Goal: Task Accomplishment & Management: Use online tool/utility

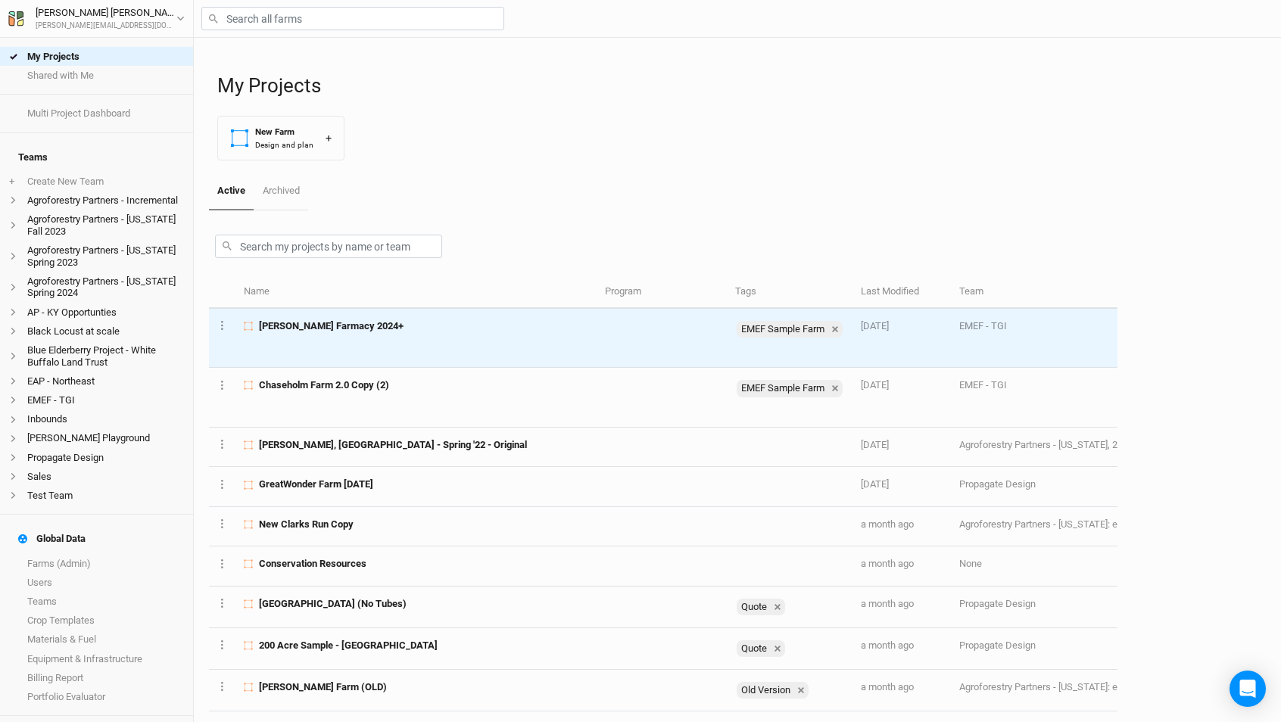
click at [335, 343] on td "[PERSON_NAME] Farmacy 2024+" at bounding box center [415, 339] width 360 height 60
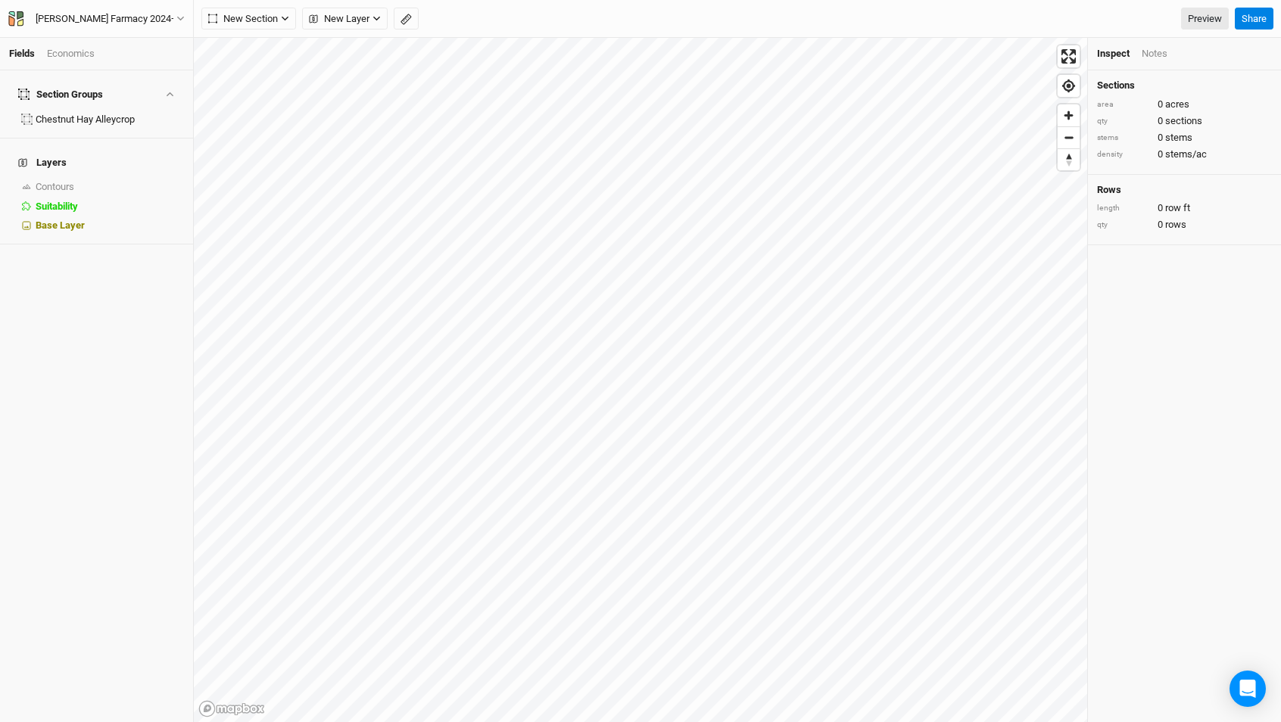
click at [78, 52] on div "Economics" at bounding box center [71, 54] width 48 height 14
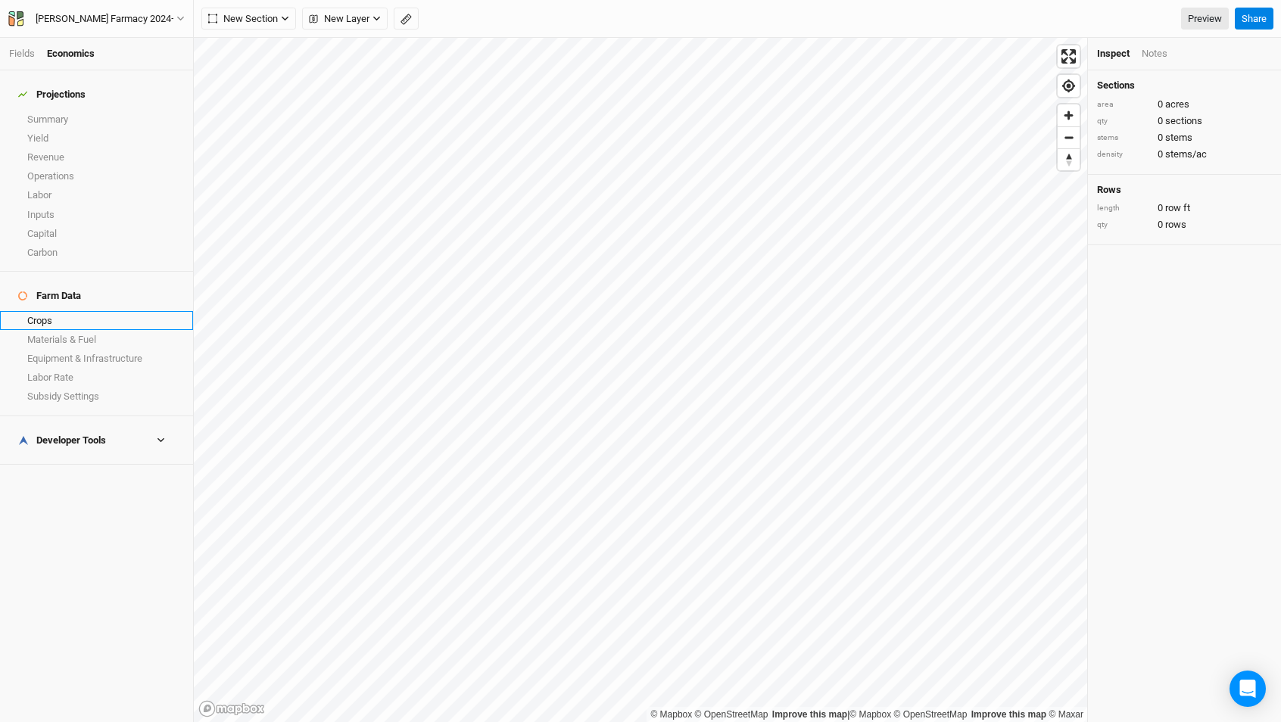
click at [76, 311] on link "Crops" at bounding box center [96, 320] width 193 height 19
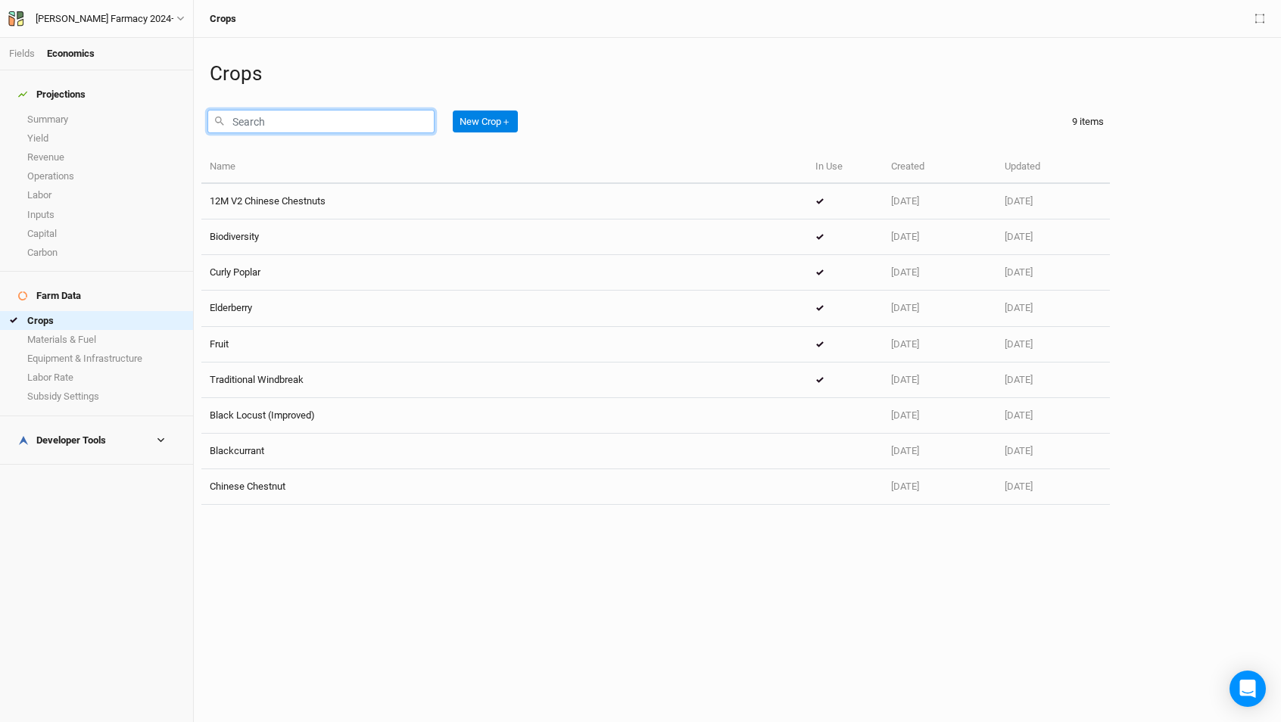
click at [282, 118] on input "text" at bounding box center [320, 121] width 227 height 23
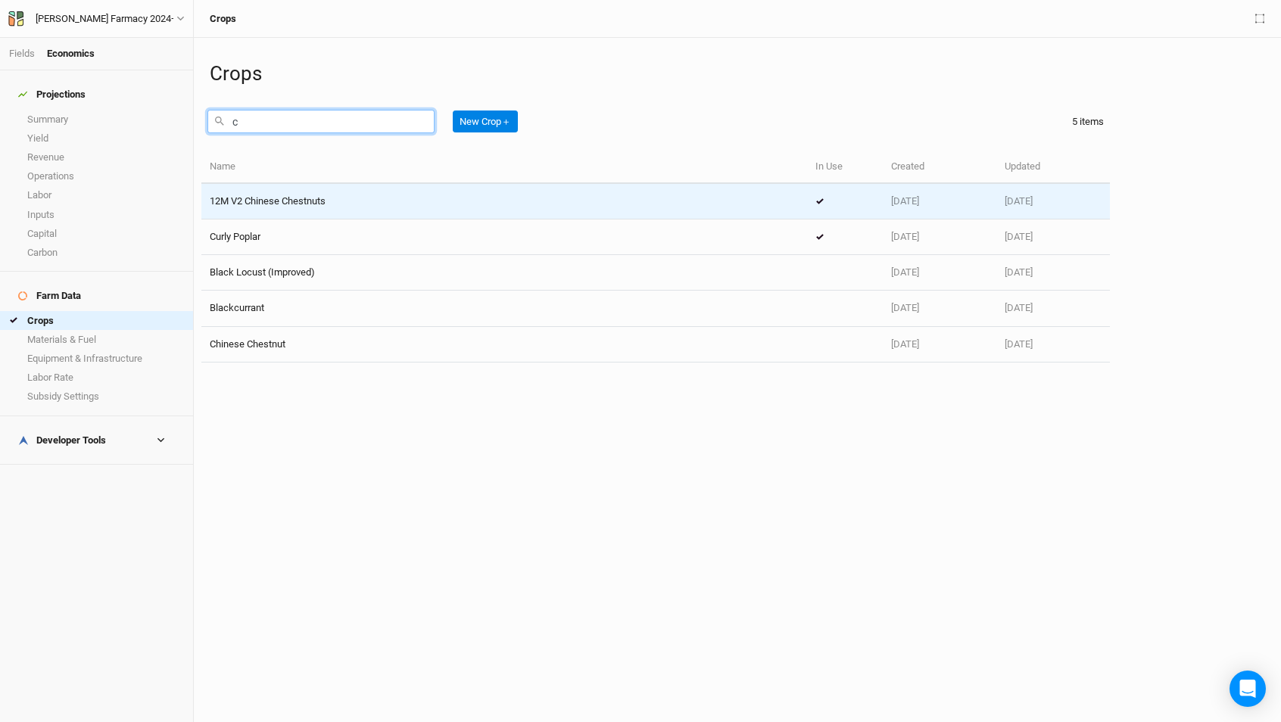
type input "c"
click at [406, 212] on td "12M V2 Chinese Chestnuts" at bounding box center [503, 202] width 605 height 36
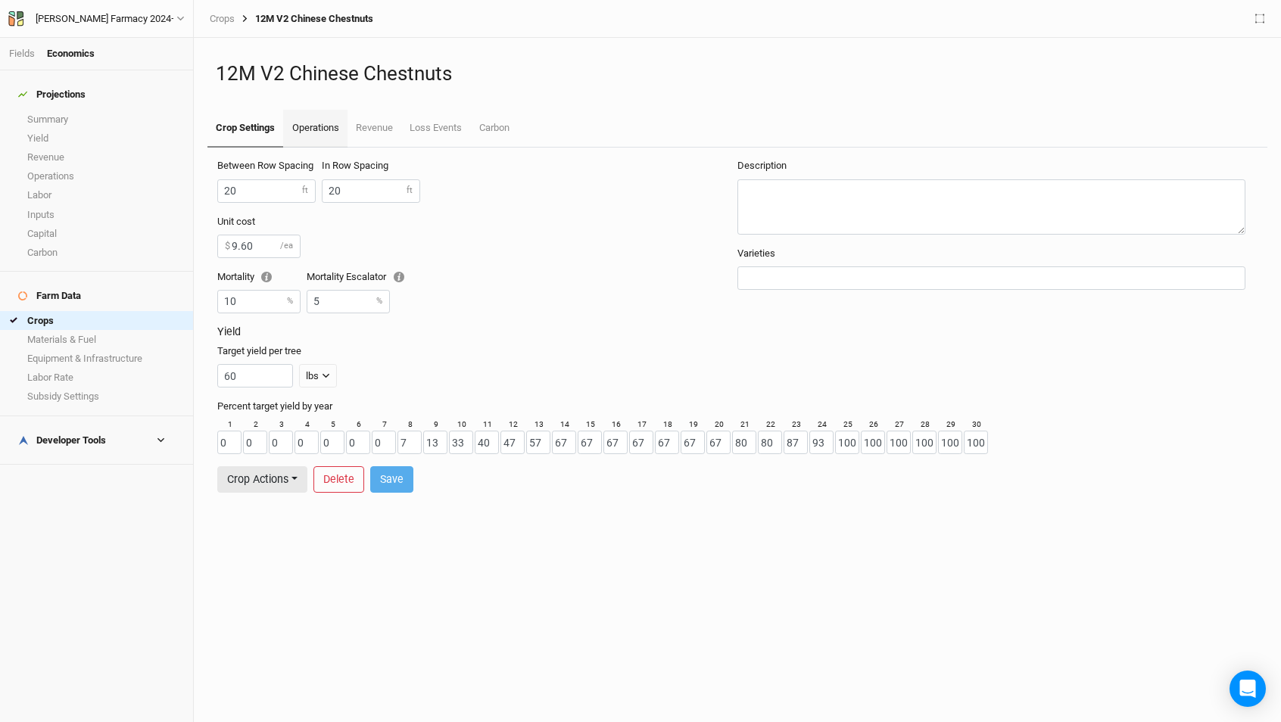
click at [316, 135] on link "Operations" at bounding box center [315, 129] width 64 height 38
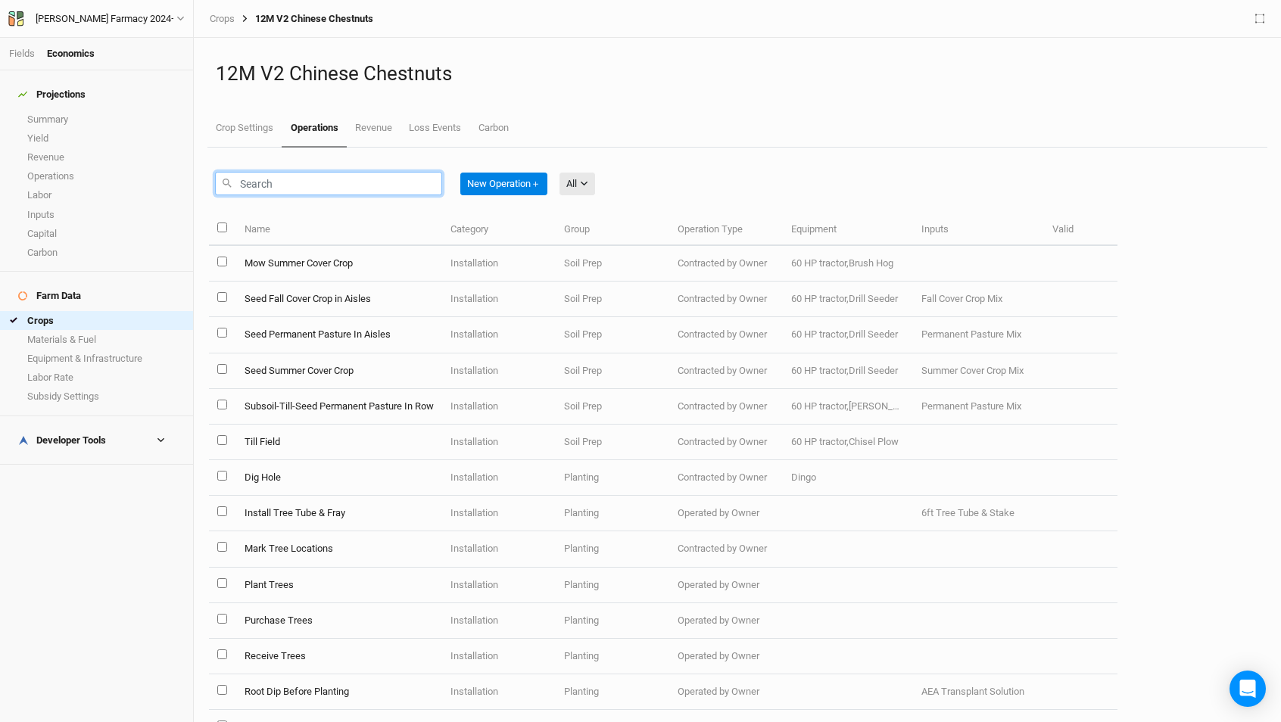
click at [367, 179] on input "text" at bounding box center [328, 183] width 227 height 23
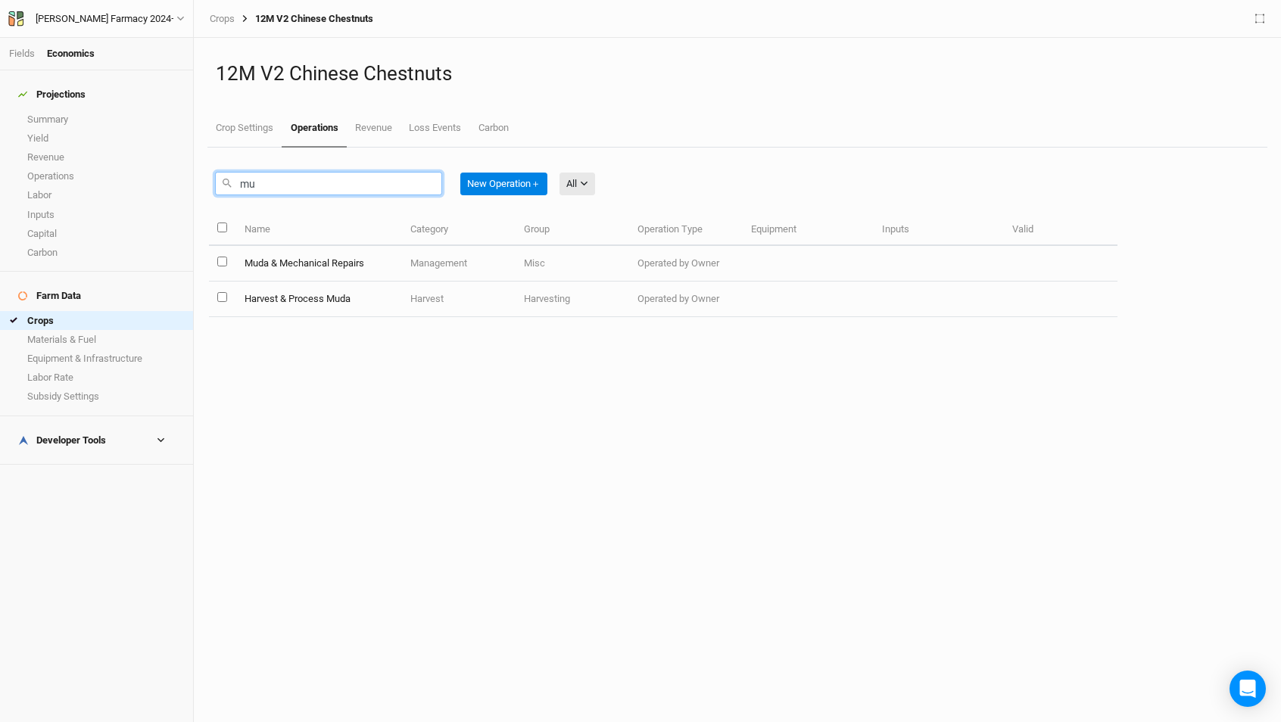
type input "m"
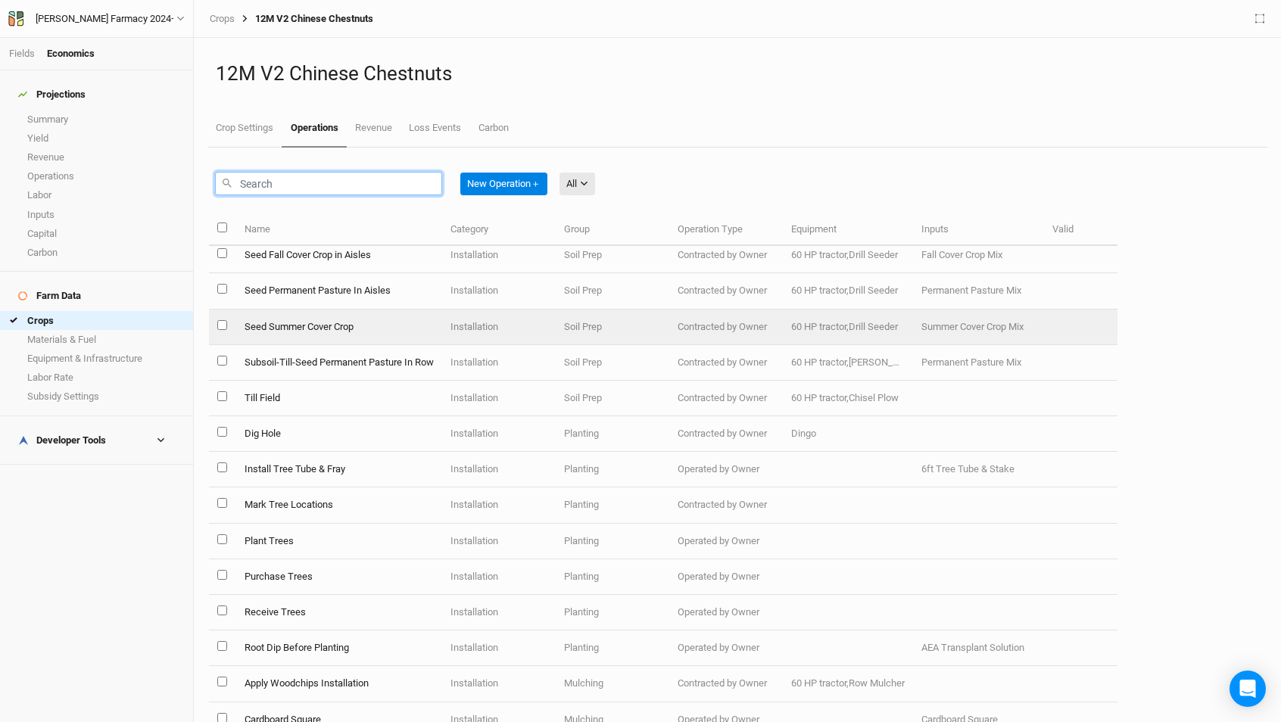
scroll to position [55, 0]
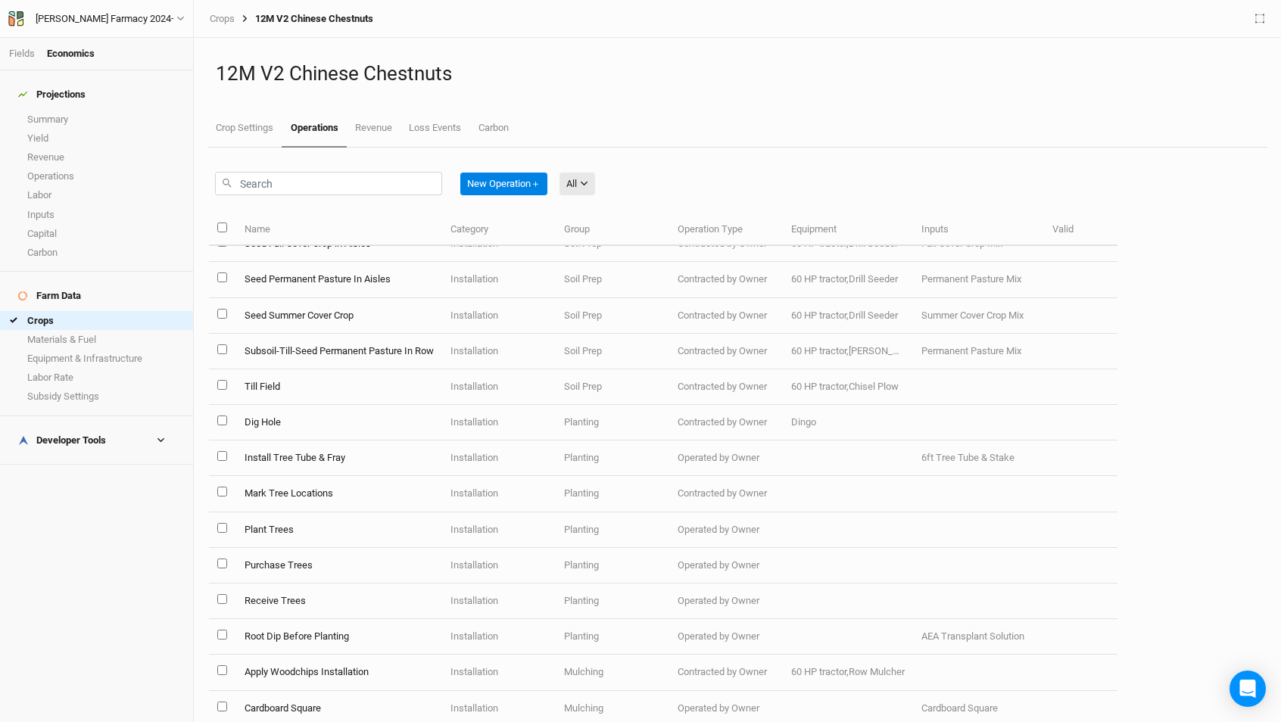
click at [583, 198] on div "All All Harvest Installation Management Marketing" at bounding box center [577, 183] width 36 height 35
click at [588, 187] on icon "button" at bounding box center [584, 183] width 8 height 8
click at [599, 262] on span "Installation" at bounding box center [612, 262] width 60 height 17
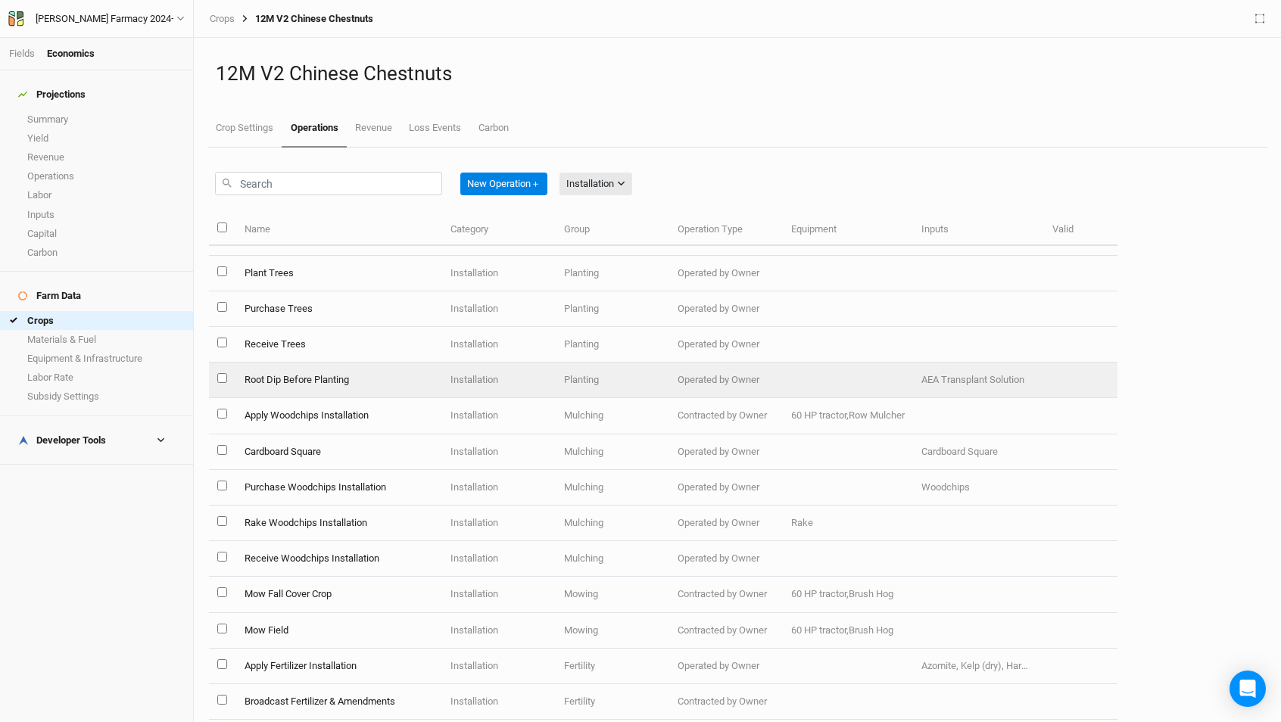
scroll to position [315, 0]
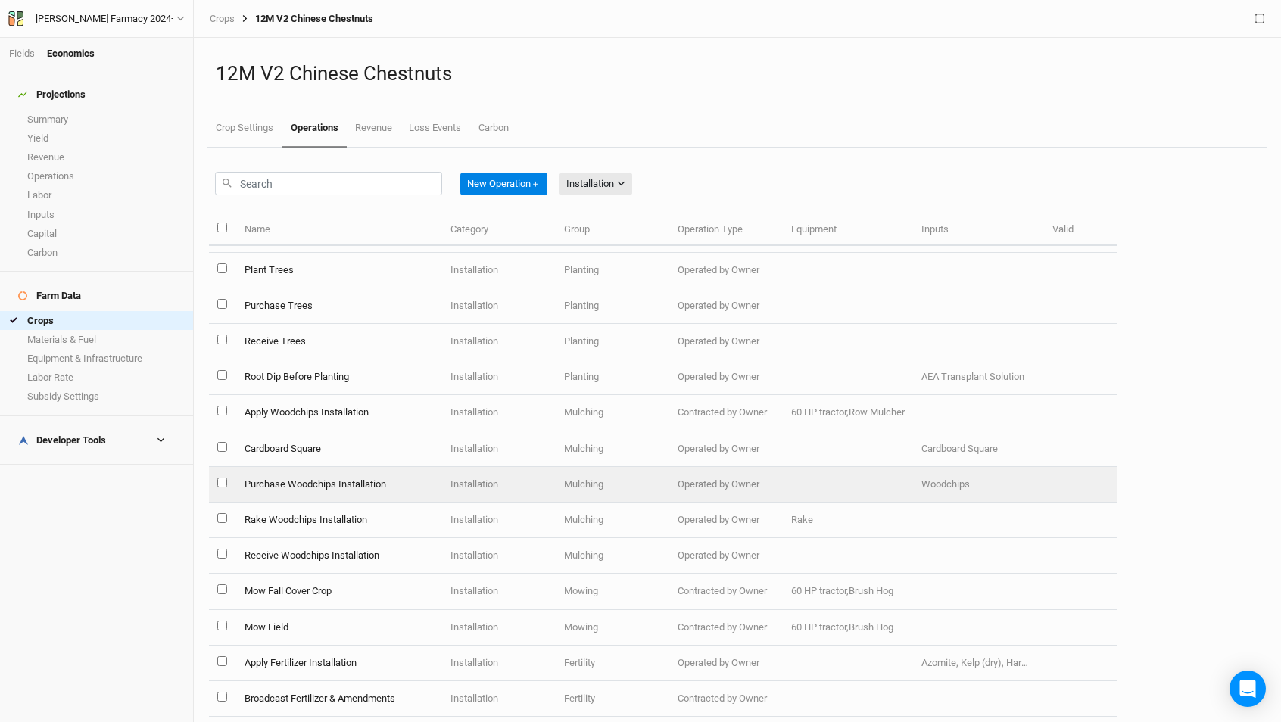
click at [304, 485] on td "Purchase Woodchips Installation" at bounding box center [338, 485] width 206 height 36
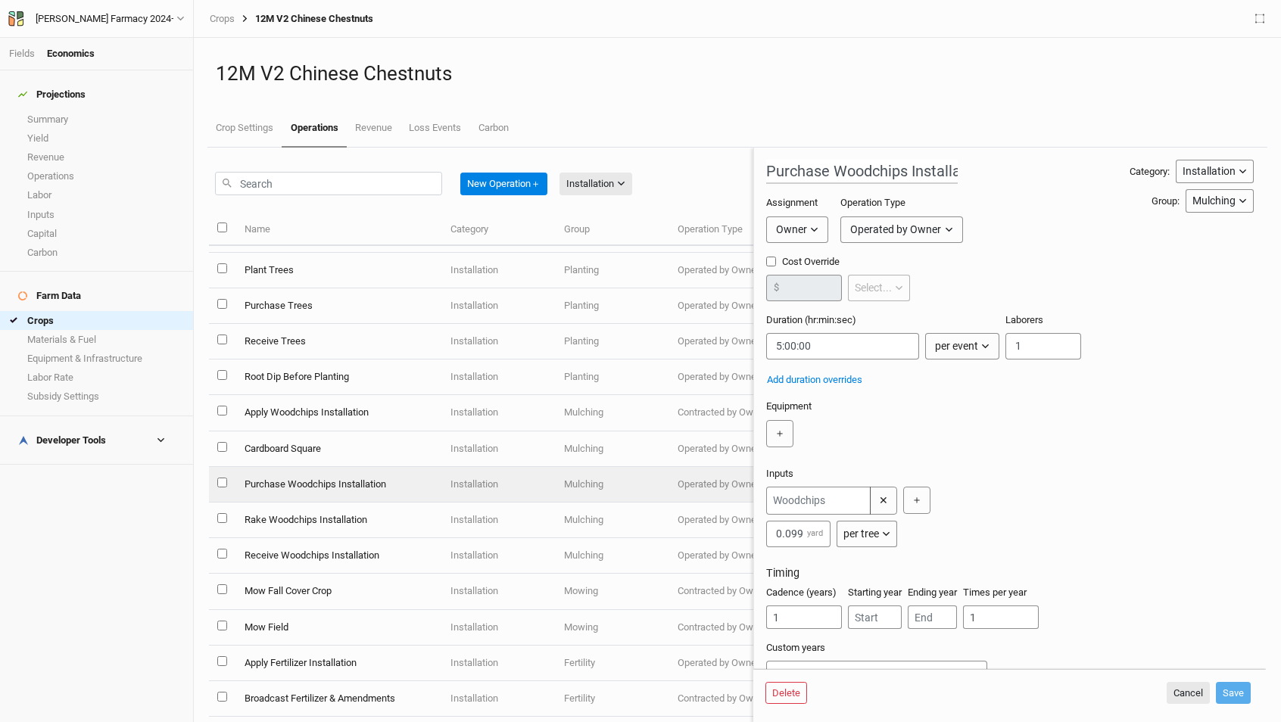
scroll to position [30, 0]
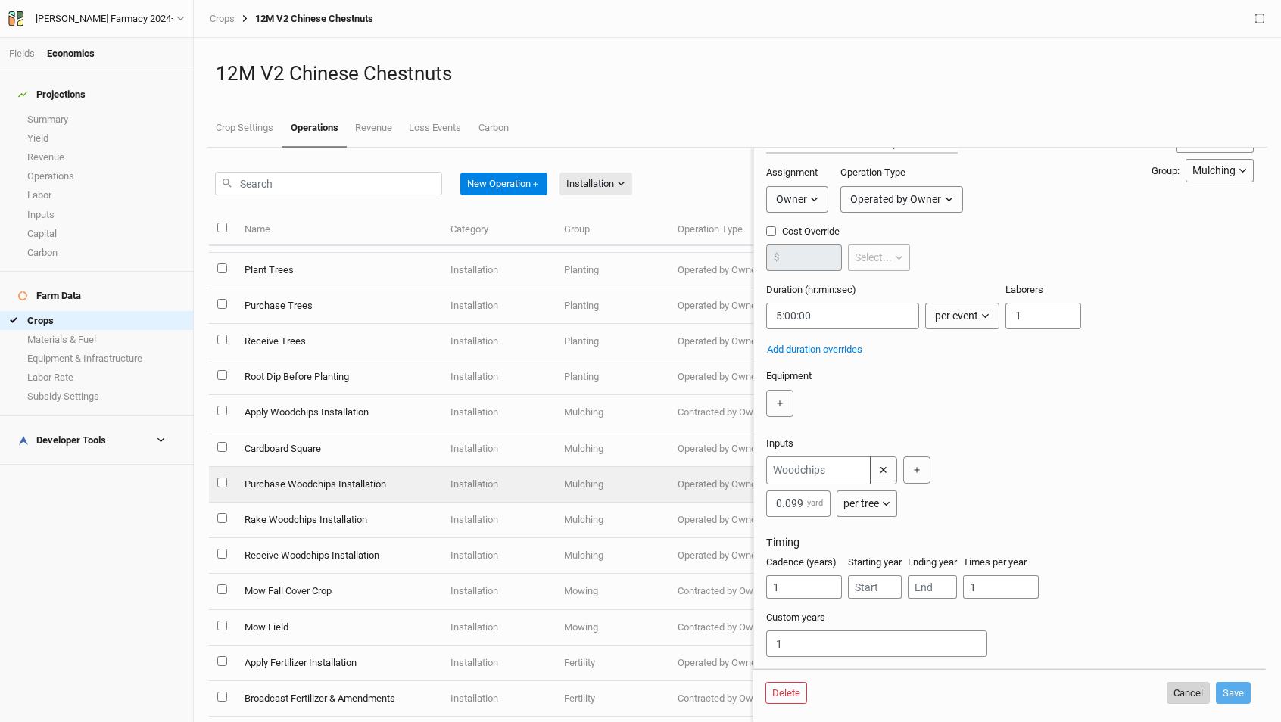
click at [1176, 689] on button "Cancel" at bounding box center [1187, 693] width 43 height 23
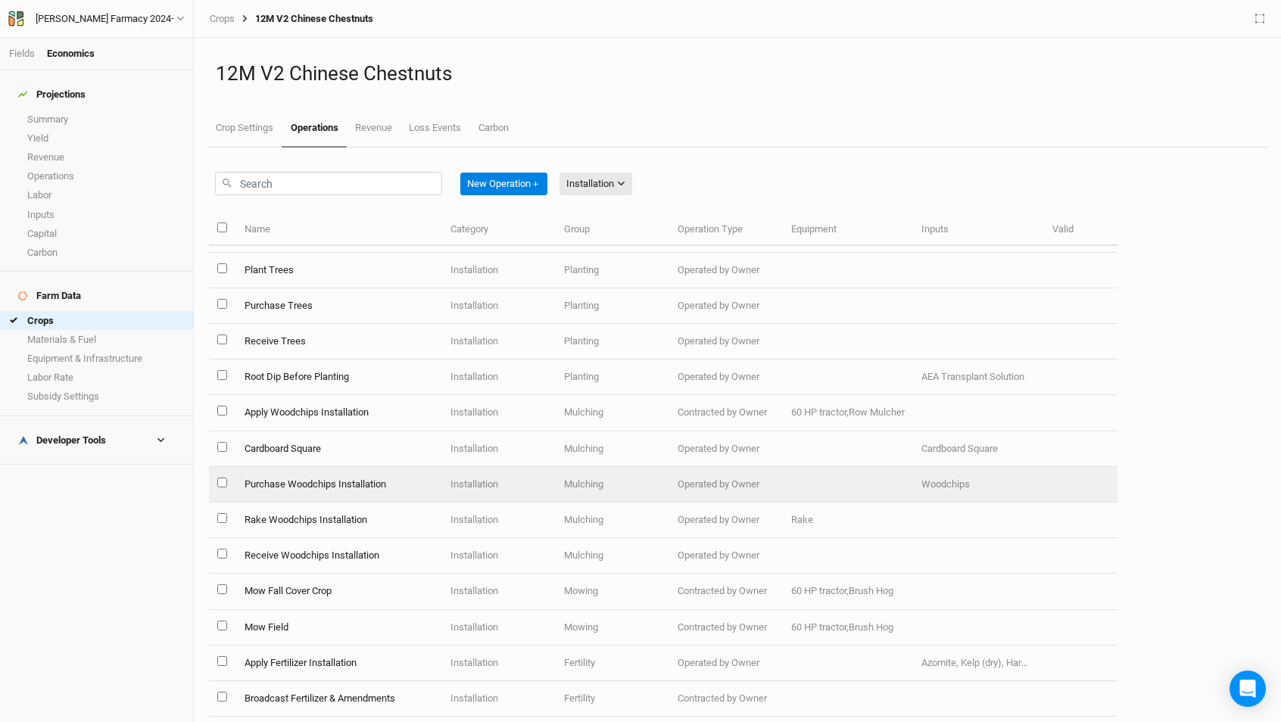
click at [305, 481] on td "Purchase Woodchips Installation" at bounding box center [338, 485] width 206 height 36
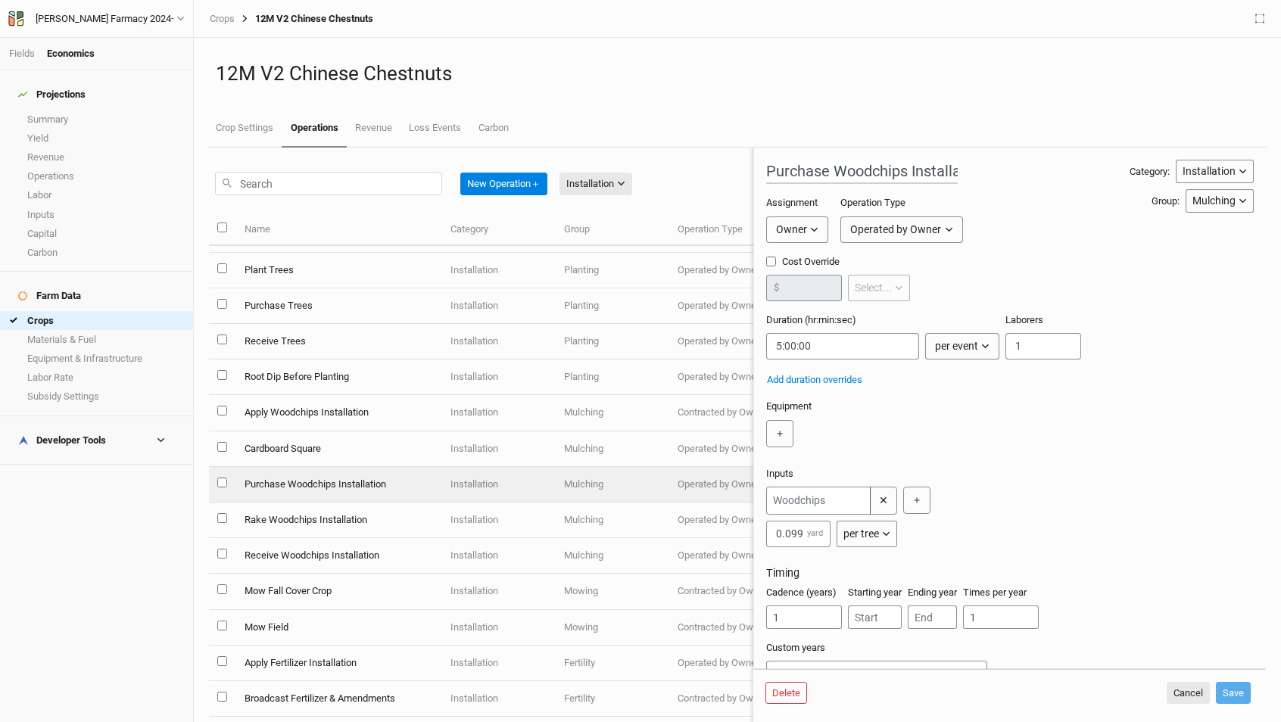
scroll to position [30, 0]
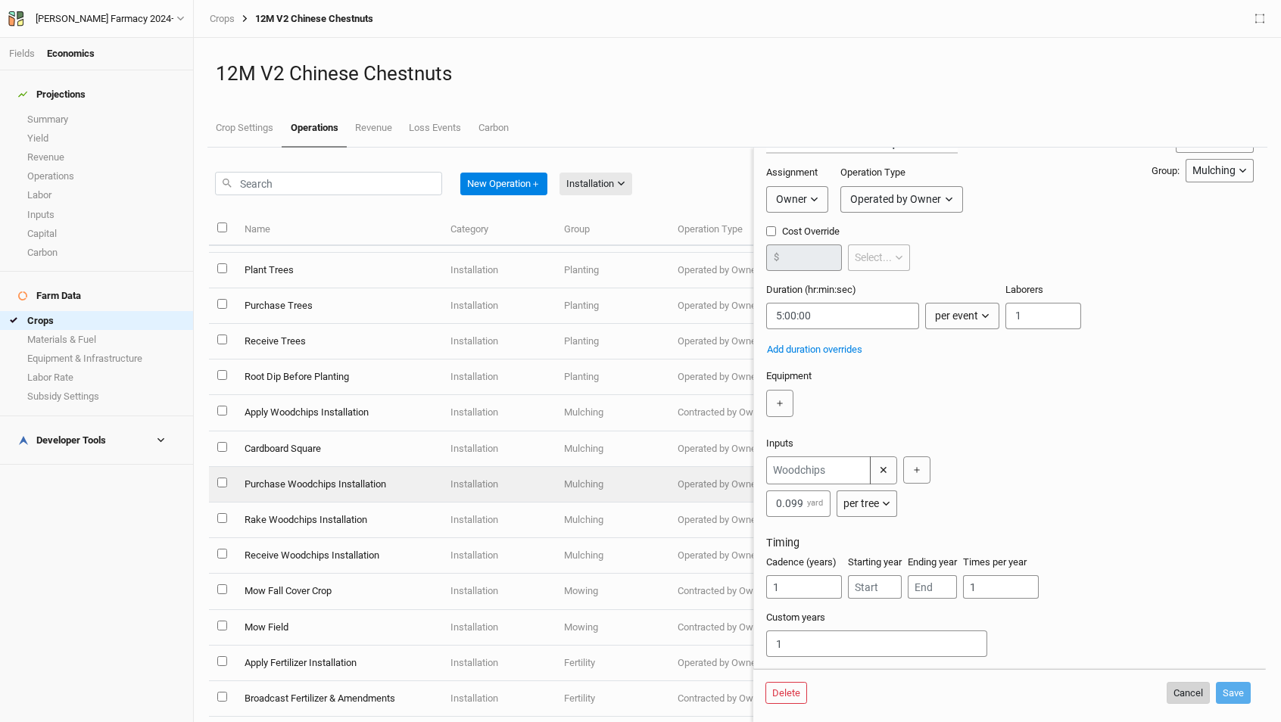
click at [1183, 698] on button "Cancel" at bounding box center [1187, 693] width 43 height 23
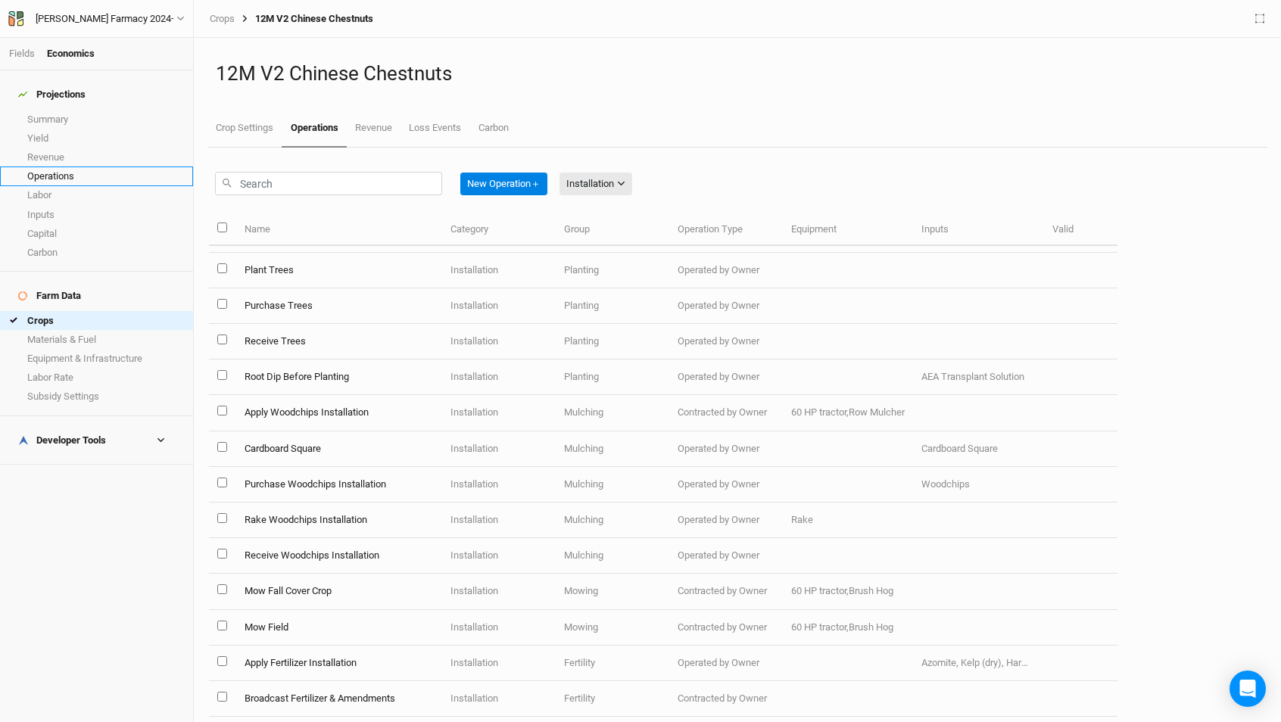
click at [71, 168] on link "Operations" at bounding box center [96, 175] width 193 height 19
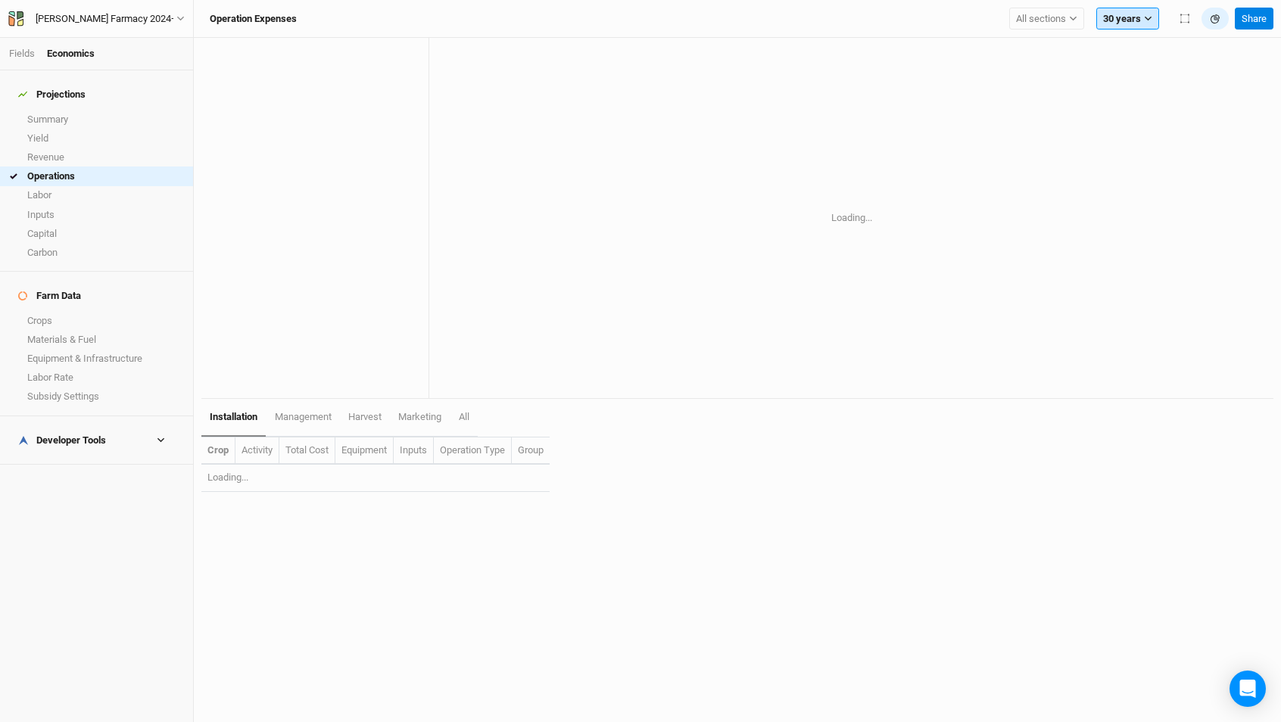
click at [1140, 10] on button "30 years" at bounding box center [1127, 19] width 63 height 23
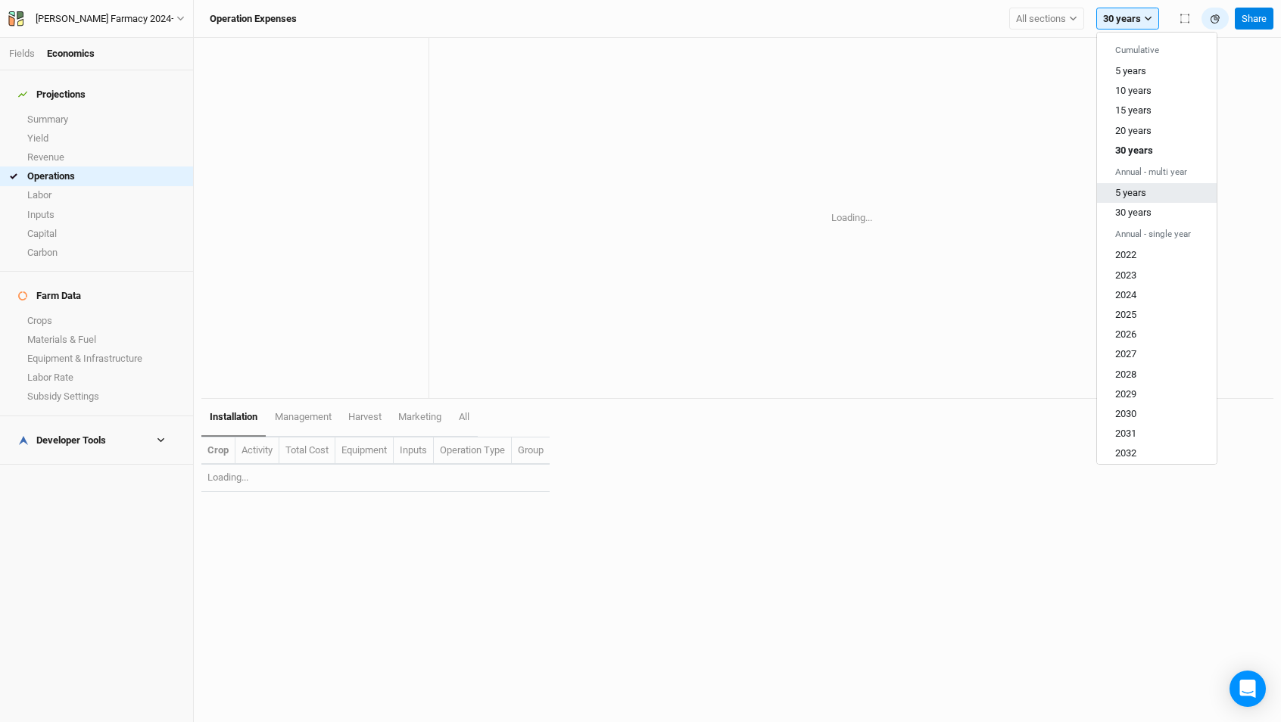
click at [1137, 192] on span "5 years" at bounding box center [1130, 192] width 31 height 11
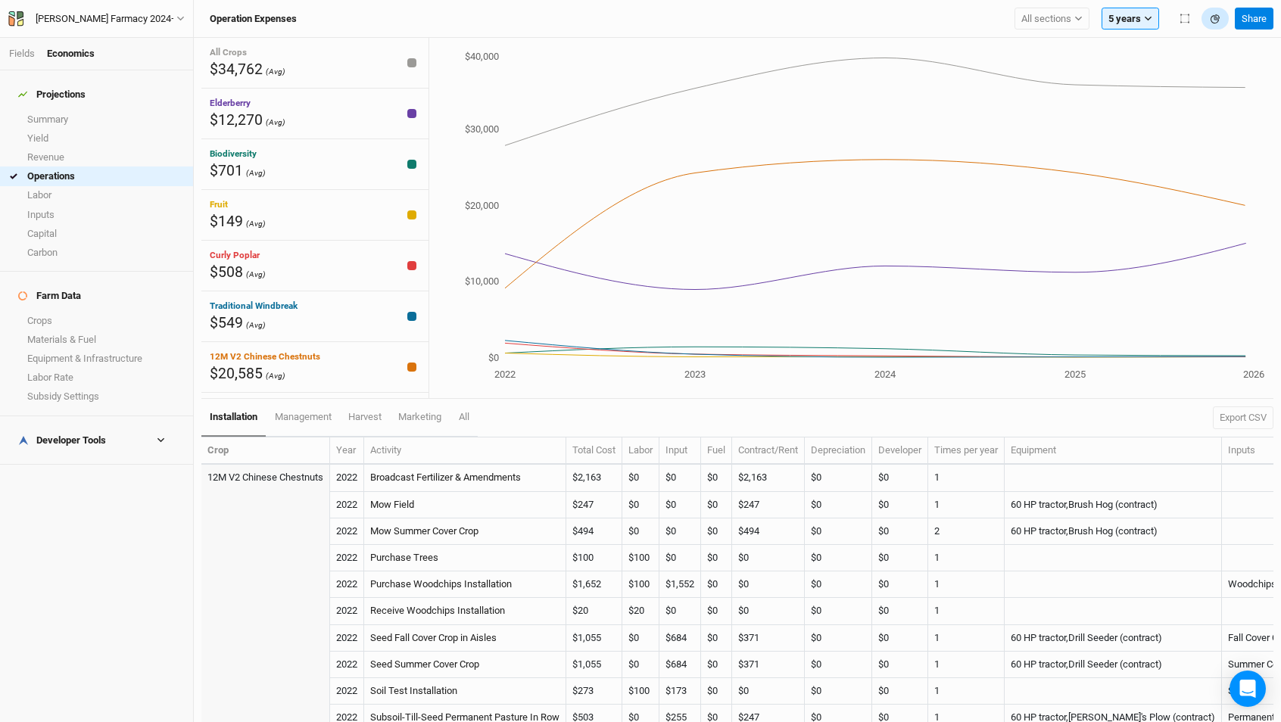
click at [1216, 19] on icon "button" at bounding box center [1214, 18] width 8 height 8
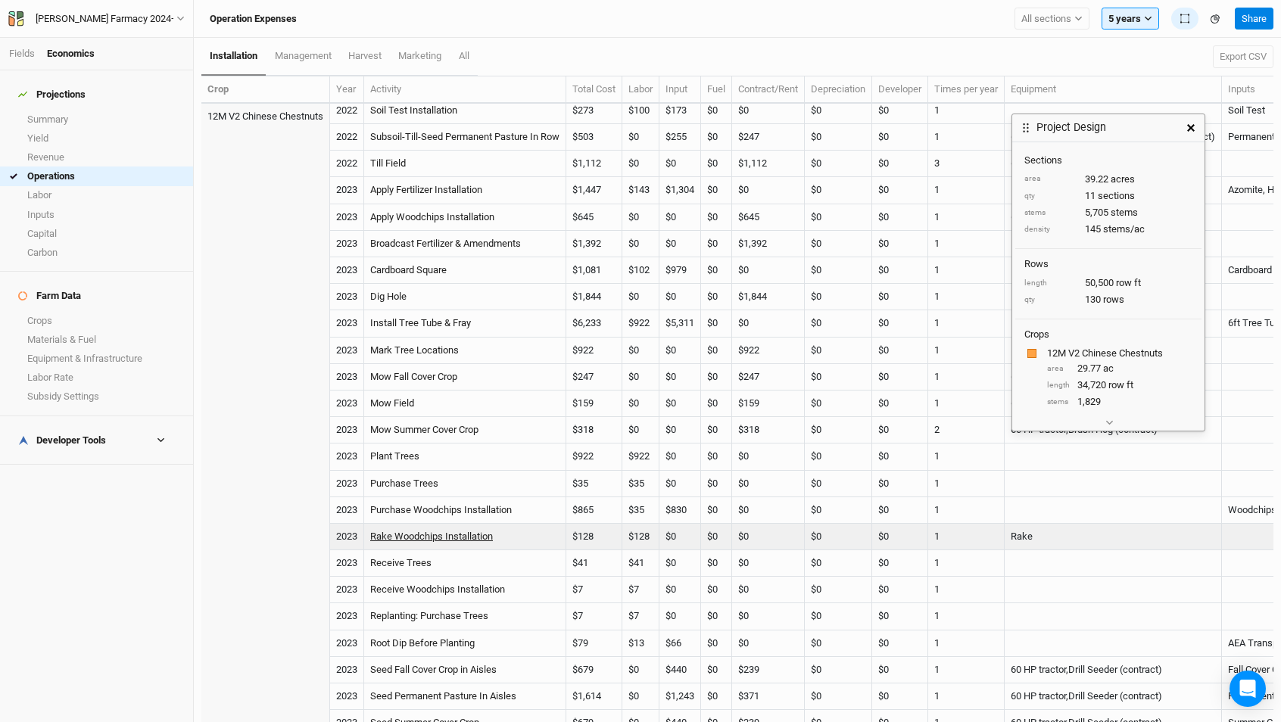
scroll to position [217, 0]
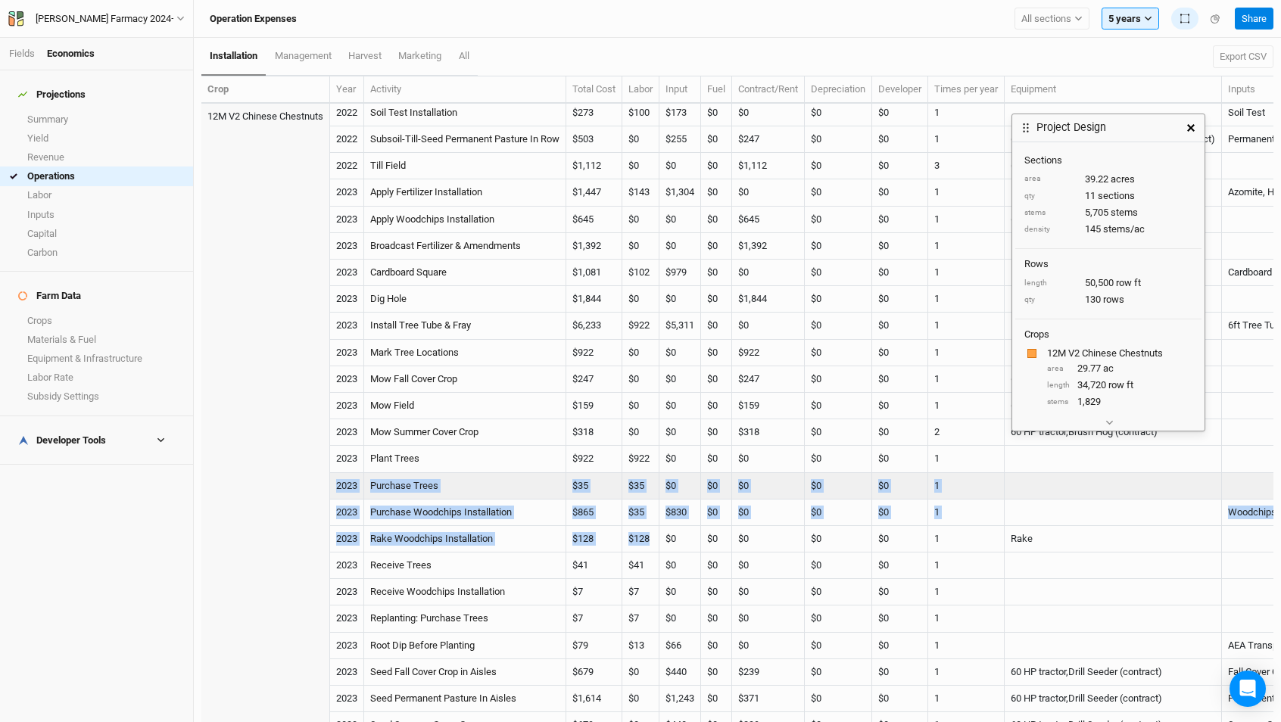
drag, startPoint x: 659, startPoint y: 540, endPoint x: 336, endPoint y: 482, distance: 328.2
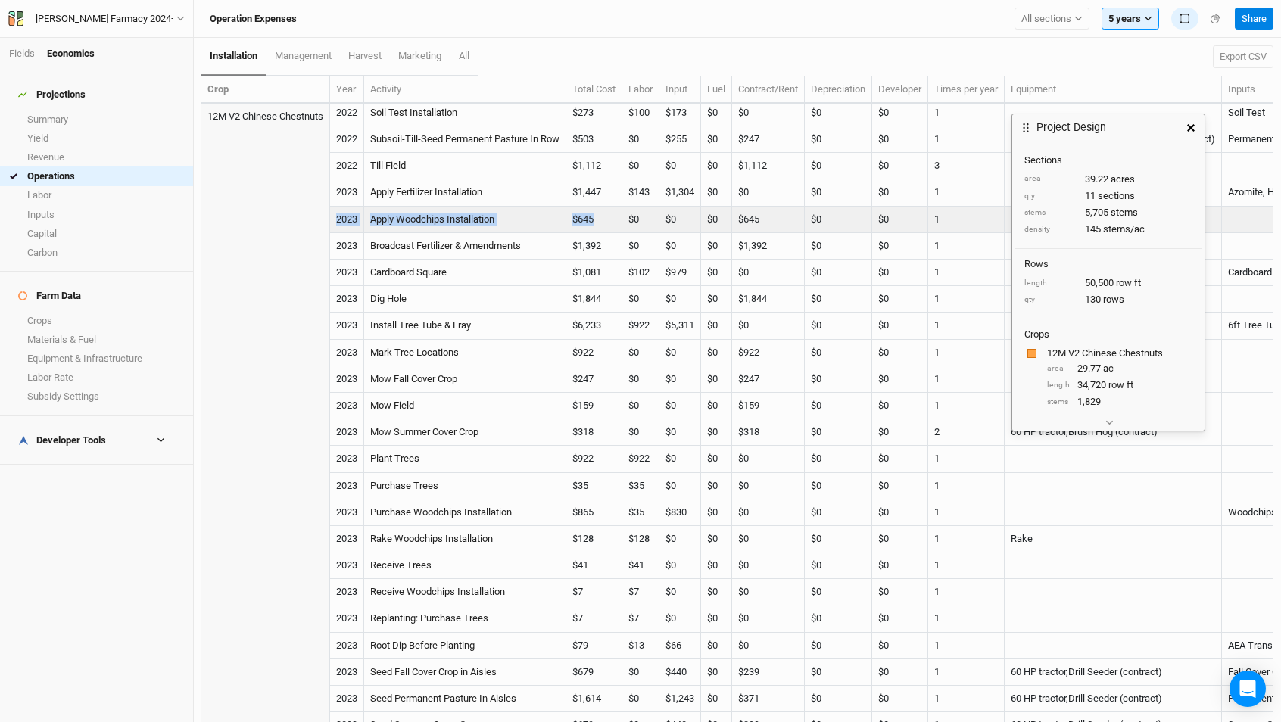
drag, startPoint x: 615, startPoint y: 218, endPoint x: 338, endPoint y: 220, distance: 277.8
click at [338, 220] on tr "2023 Apply Woodchips Installation $645 $0 $0 $0 $645 $0 $0 1 60 HP tractor,Row …" at bounding box center [947, 220] width 1492 height 26
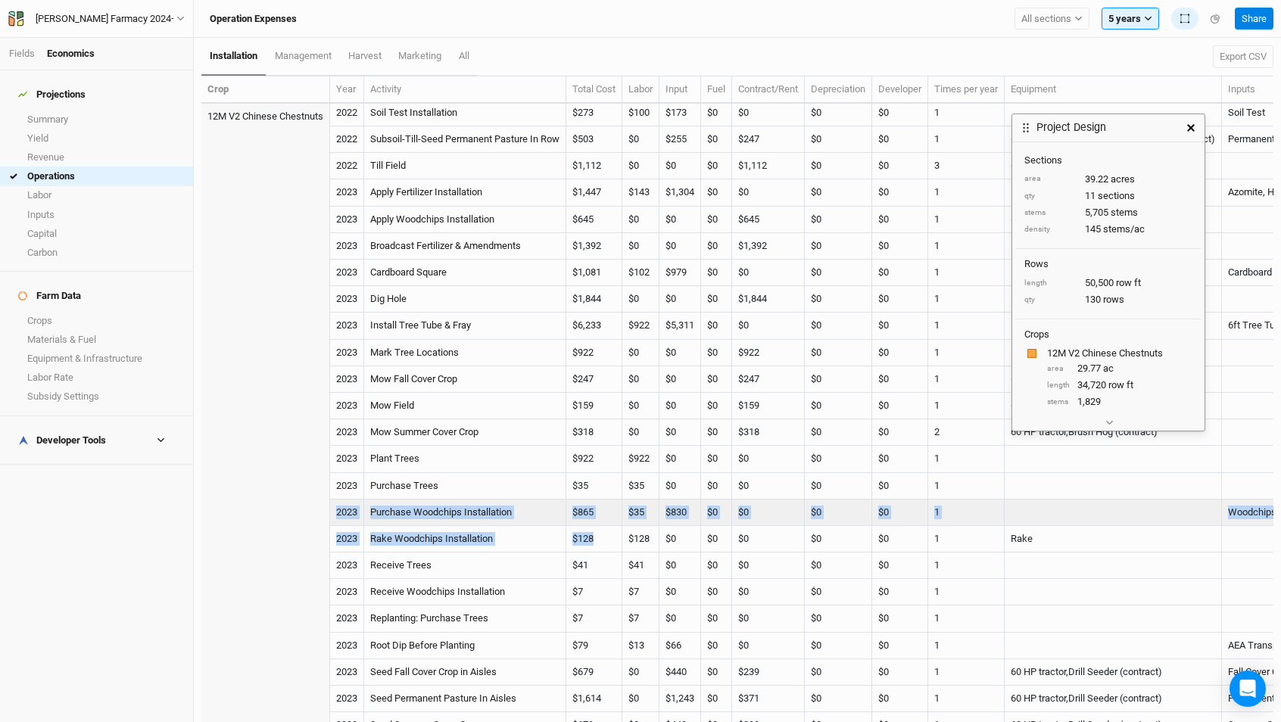
drag, startPoint x: 611, startPoint y: 540, endPoint x: 338, endPoint y: 512, distance: 274.6
copy tbody "2023 Purchase Woodchips Installation $865 $35 $830 $0 $0 $0 $0 1 Woodchips Oper…"
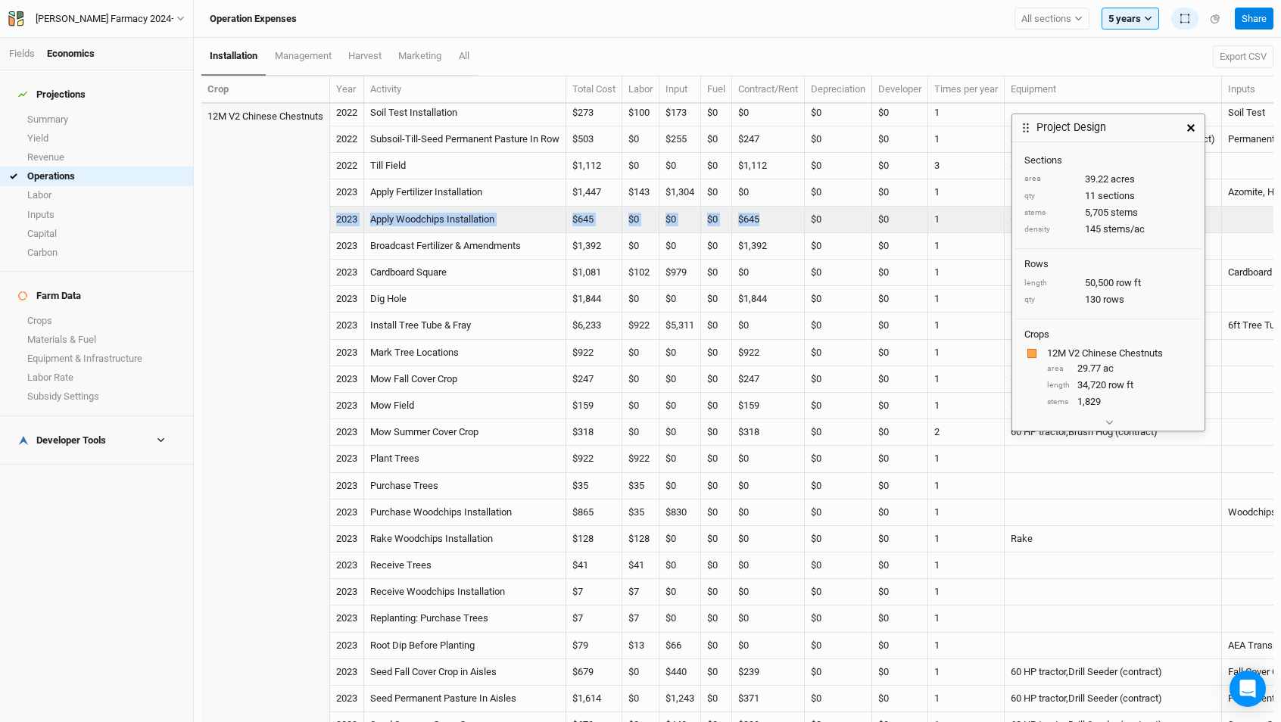
drag, startPoint x: 790, startPoint y: 220, endPoint x: 335, endPoint y: 217, distance: 454.9
click at [335, 217] on tr "2023 Apply Woodchips Installation $645 $0 $0 $0 $645 $0 $0 1 60 HP tractor,Row …" at bounding box center [947, 220] width 1492 height 26
copy tr "2023 Apply Woodchips Installation $645 $0 $0 $0 $645"
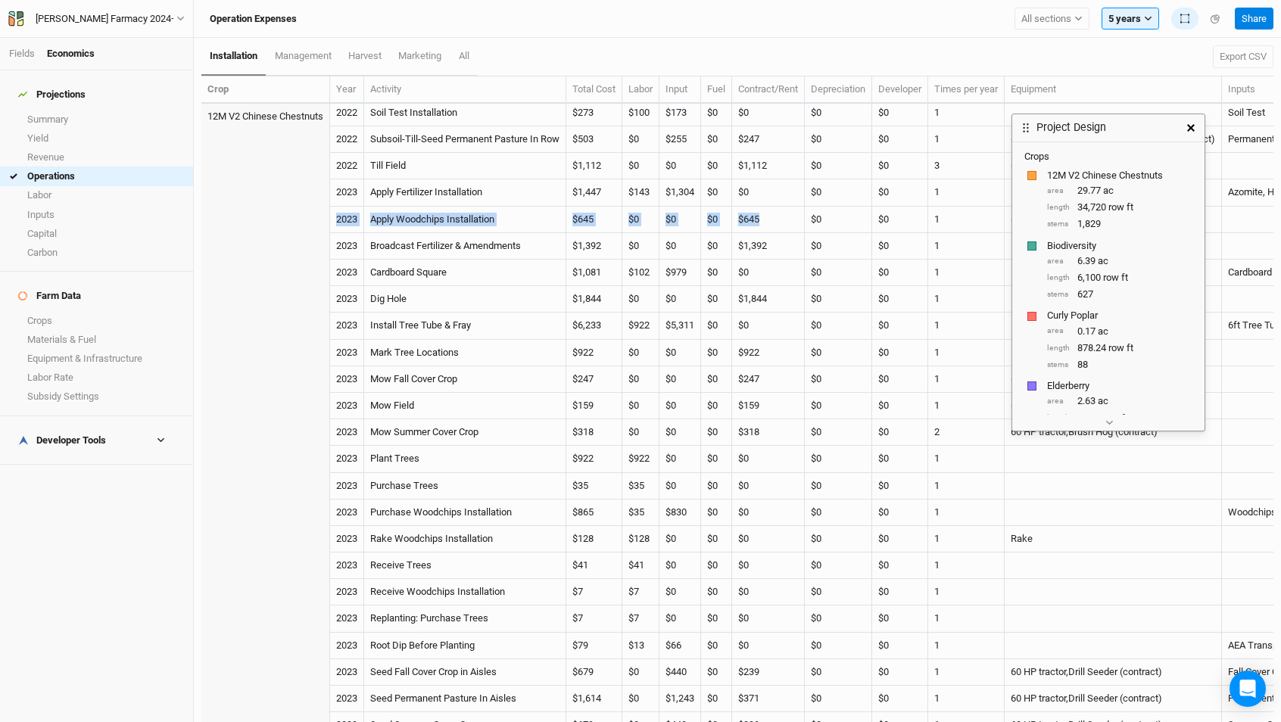
scroll to position [161, 0]
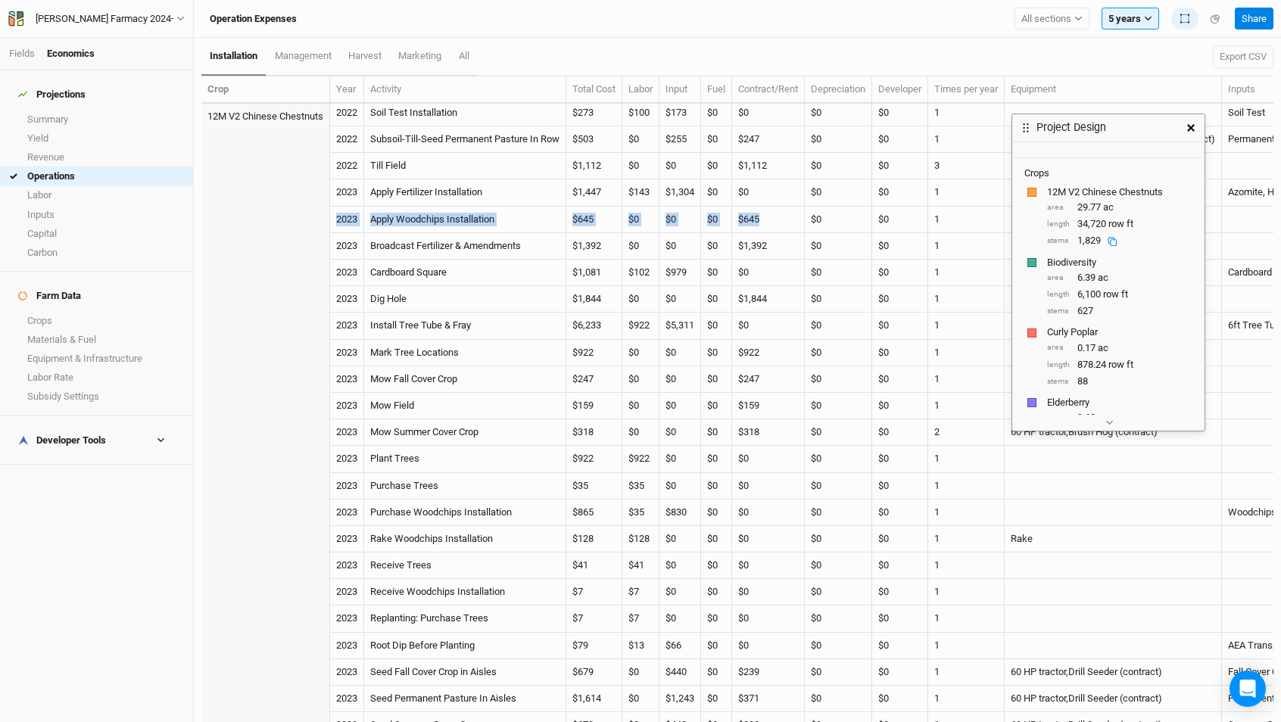
click at [1110, 241] on icon at bounding box center [1112, 242] width 10 height 10
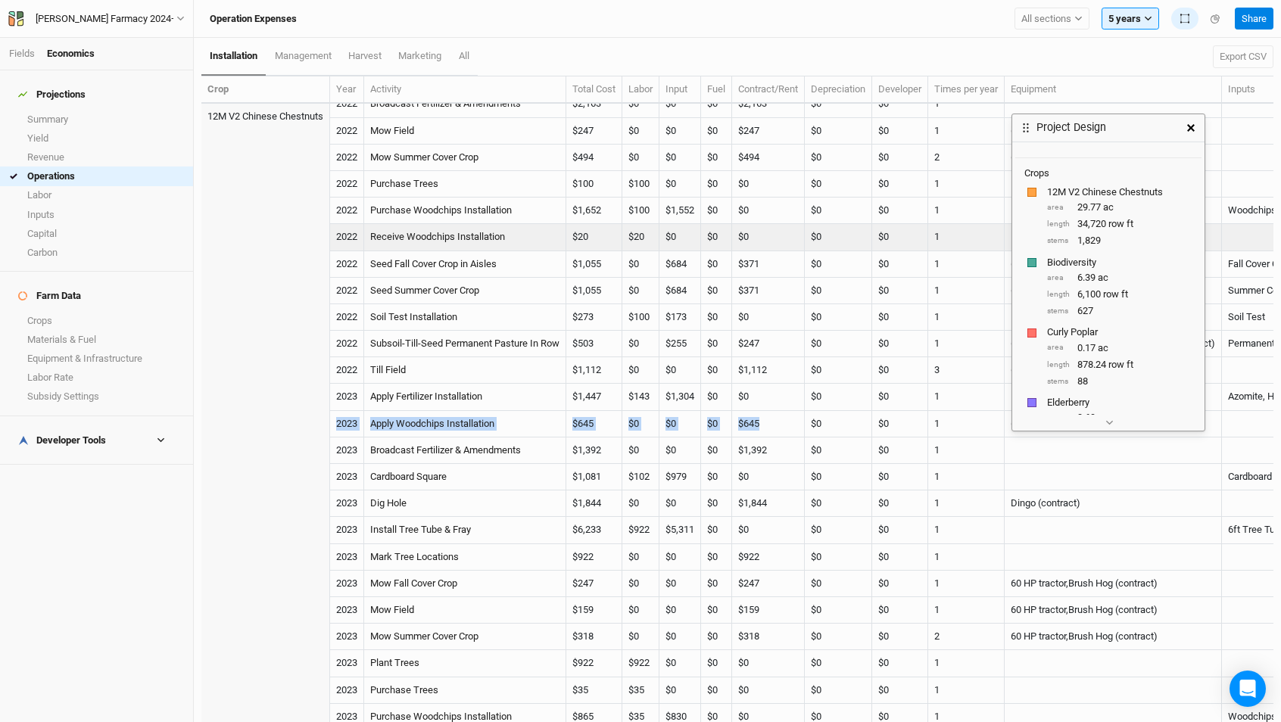
scroll to position [0, 0]
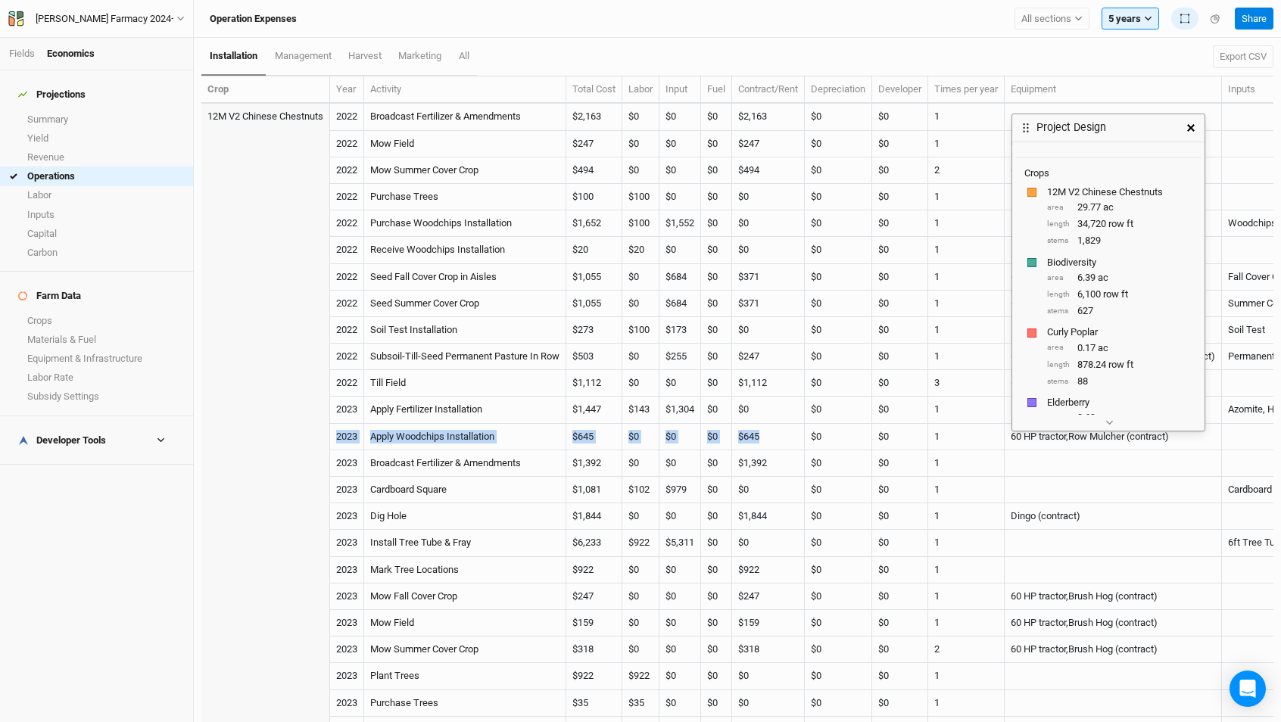
click at [1192, 132] on button "button" at bounding box center [1190, 127] width 27 height 27
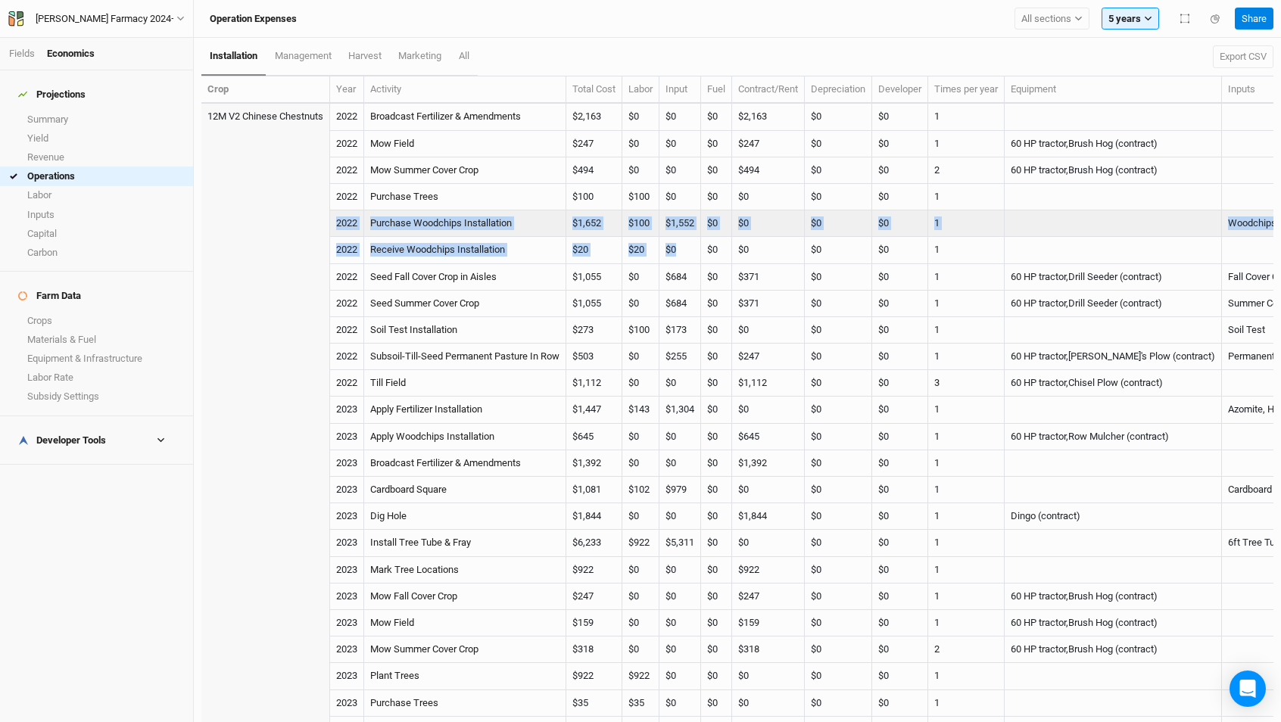
drag, startPoint x: 691, startPoint y: 253, endPoint x: 335, endPoint y: 226, distance: 356.7
copy tbody "2022 Purchase Woodchips Installation $1,652 $100 $1,552 $0 $0 $0 $0 1 Woodchips…"
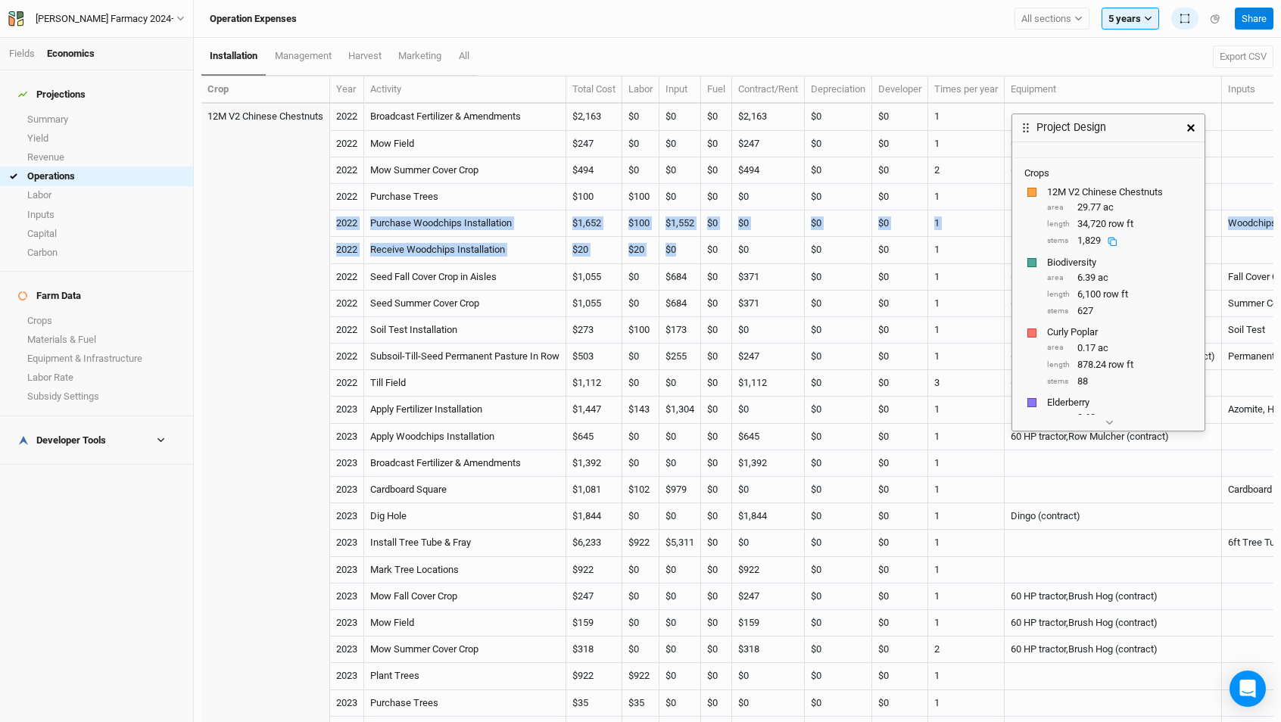
click at [1113, 239] on icon at bounding box center [1112, 242] width 10 height 10
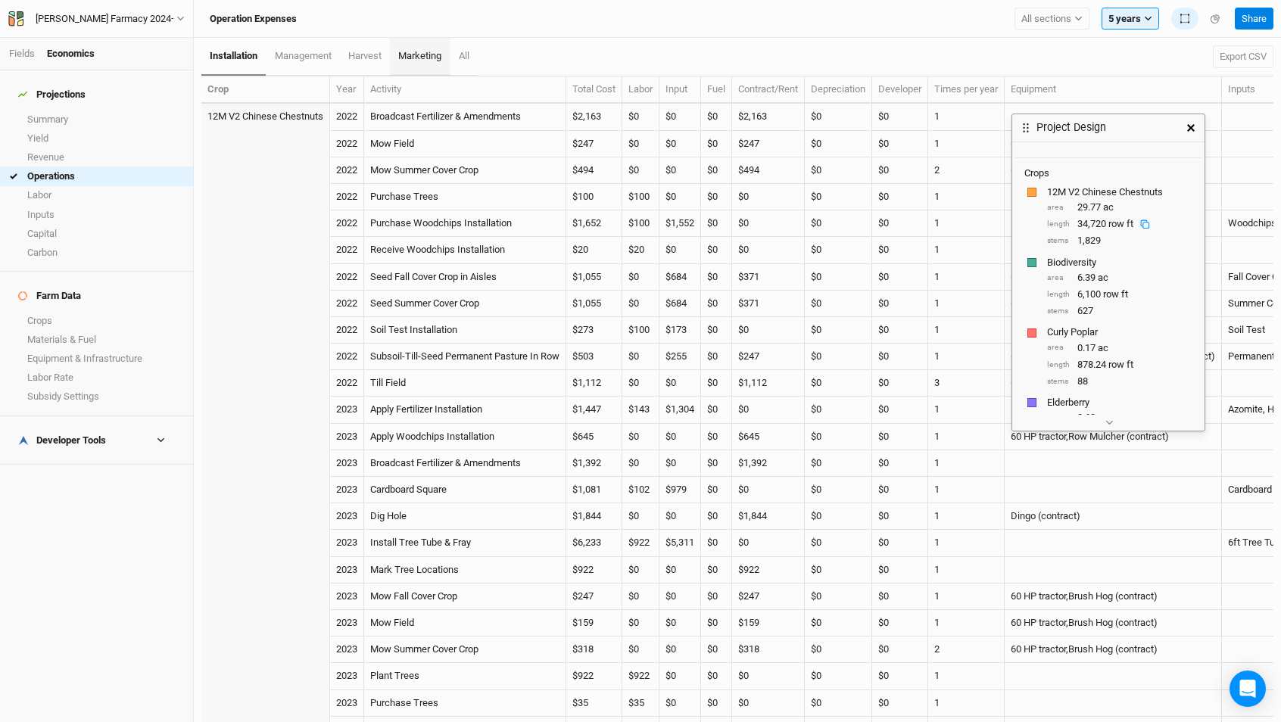
click at [443, 38] on link "marketing" at bounding box center [420, 57] width 60 height 38
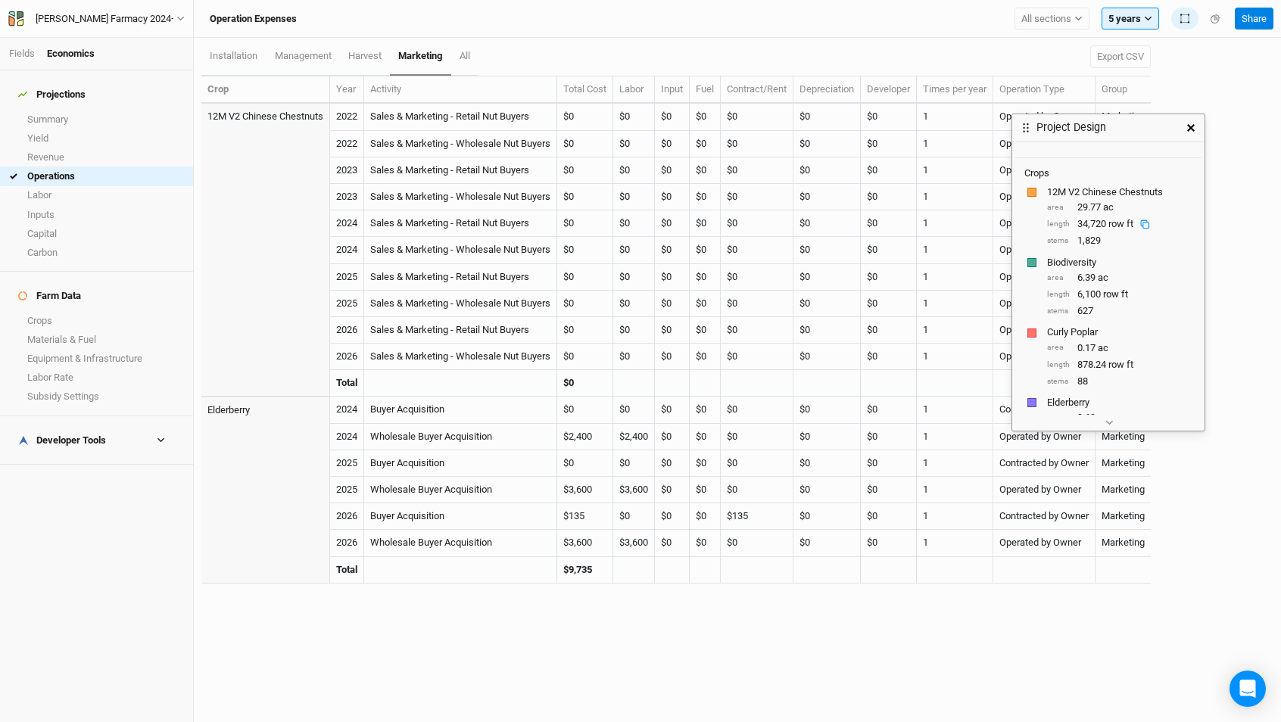
click at [84, 9] on div "[PERSON_NAME] Farmacy 2024+ Back Project Settings User settings Imperial Metric…" at bounding box center [97, 19] width 194 height 38
click at [89, 20] on div "[PERSON_NAME] Farmacy 2024+" at bounding box center [106, 18] width 141 height 15
click at [86, 42] on button "Back" at bounding box center [126, 43] width 120 height 20
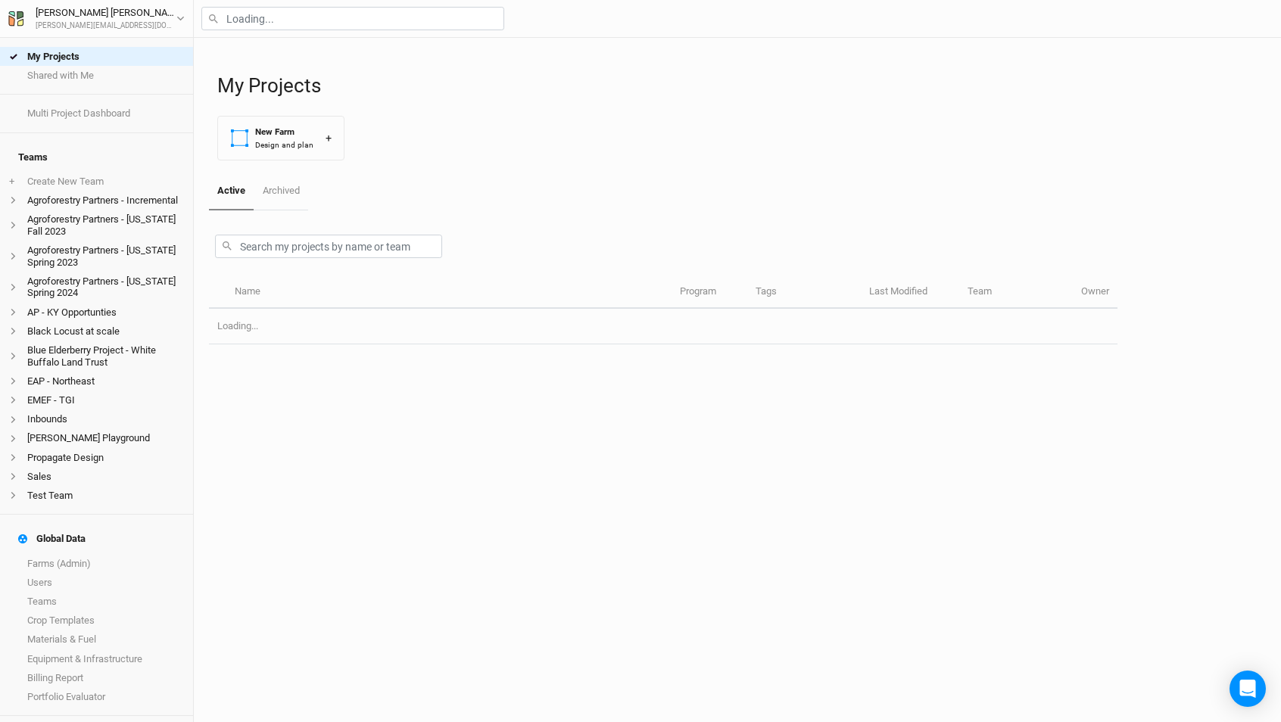
click at [271, 31] on div at bounding box center [737, 19] width 1087 height 38
click at [272, 22] on input "text" at bounding box center [352, 18] width 303 height 23
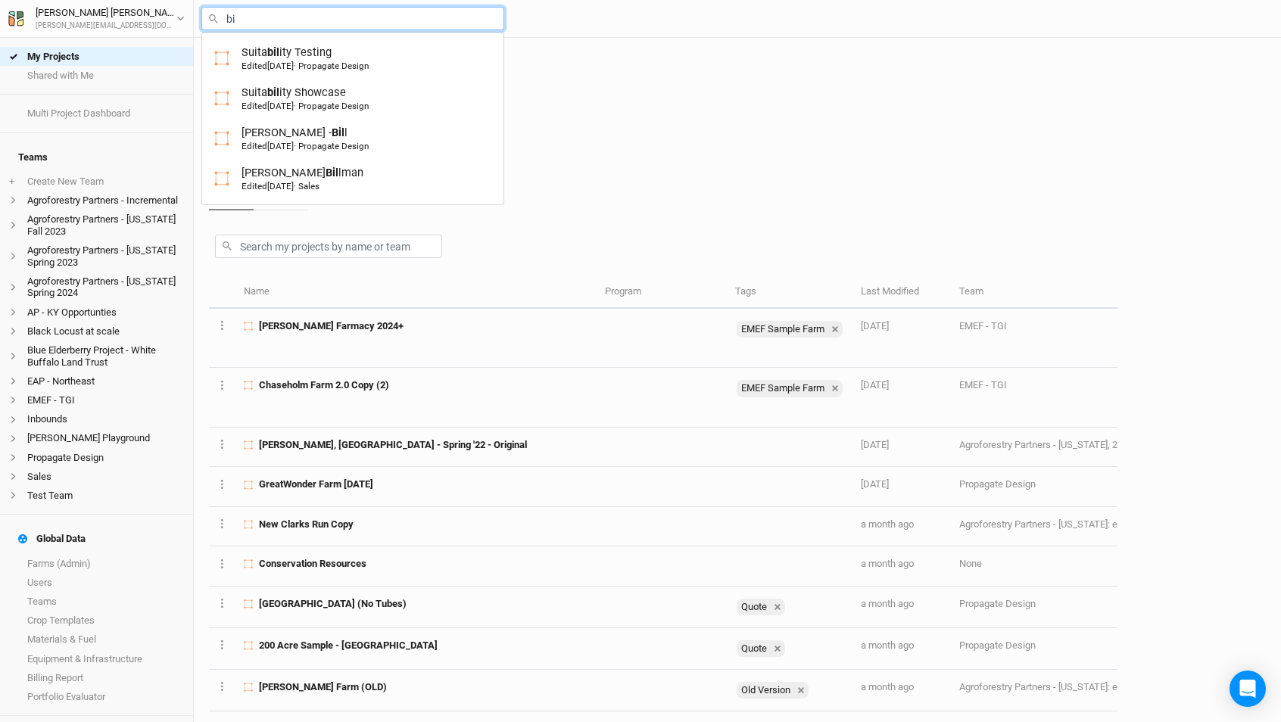
type input "b"
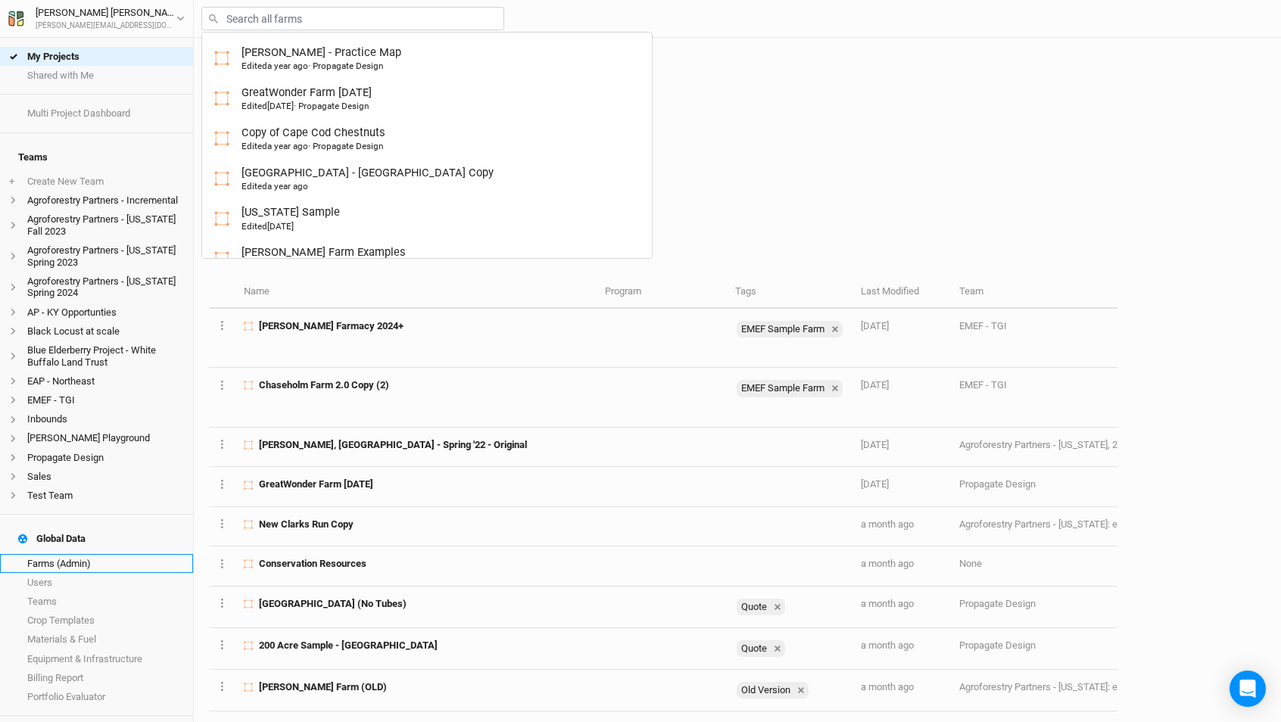
click at [101, 554] on link "Farms (Admin)" at bounding box center [96, 563] width 193 height 19
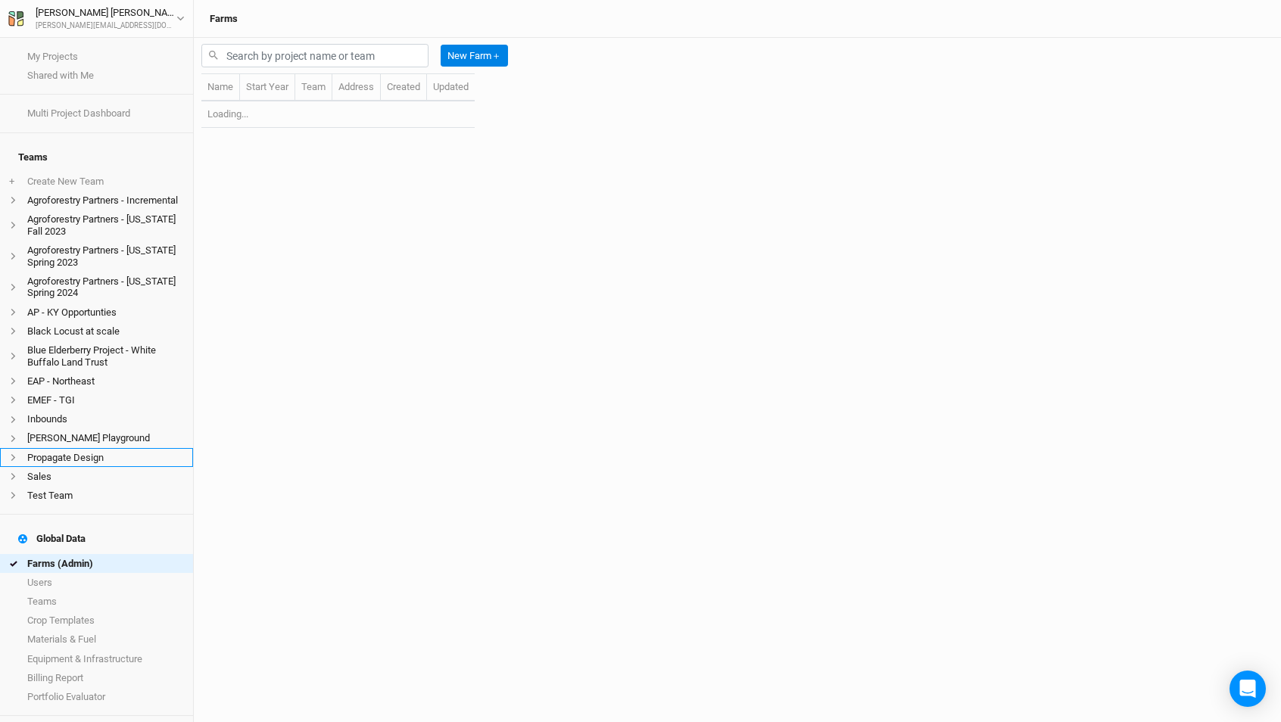
click at [90, 448] on li "Propagate Design" at bounding box center [96, 457] width 193 height 19
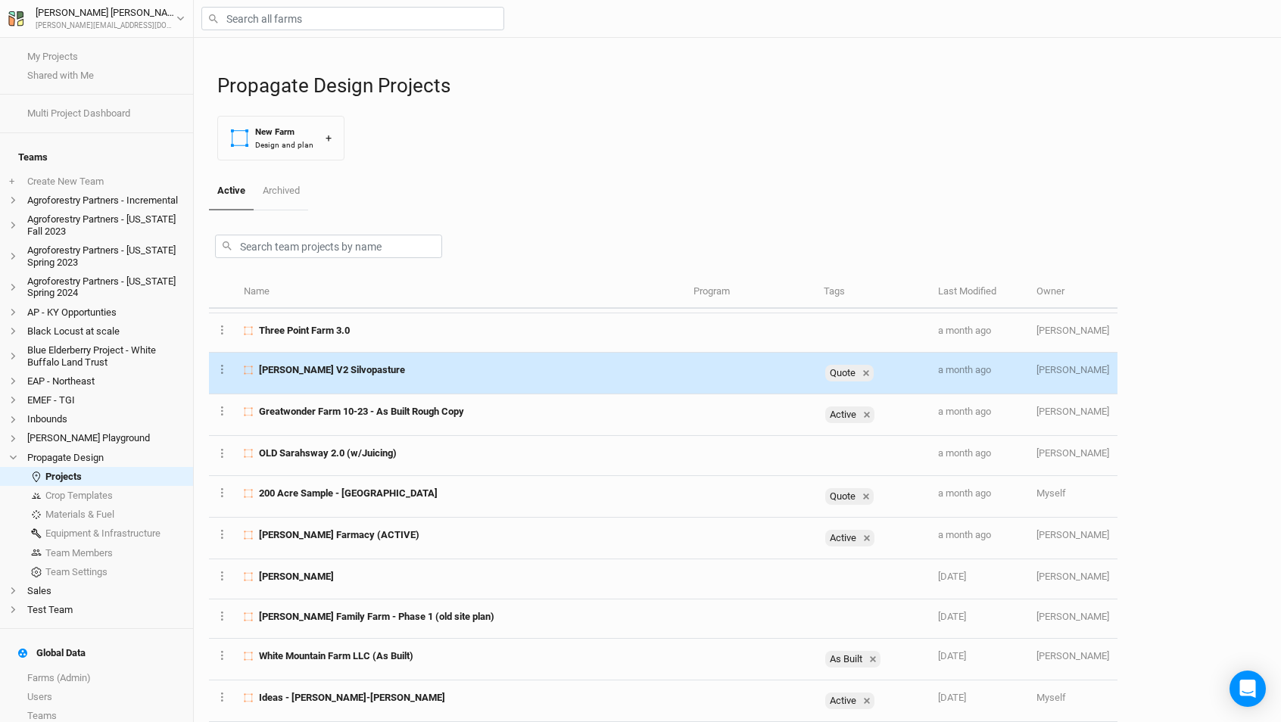
scroll to position [1110, 0]
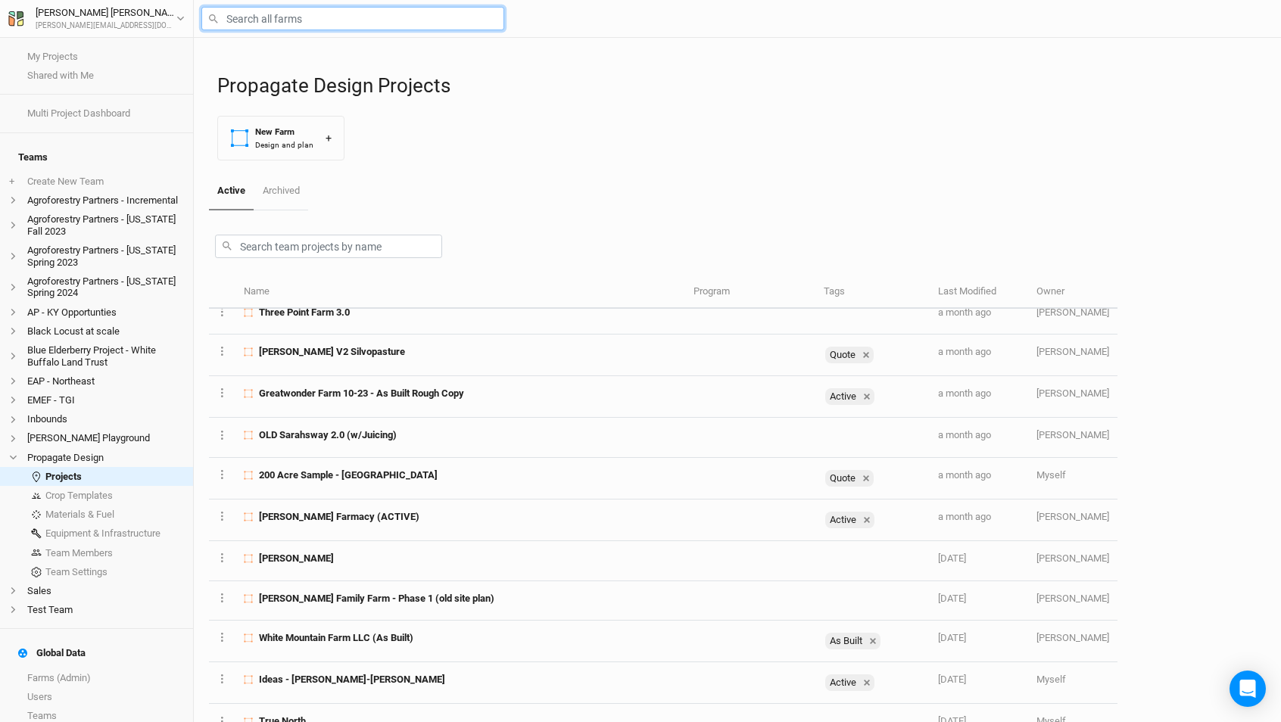
click at [306, 29] on input "text" at bounding box center [352, 18] width 303 height 23
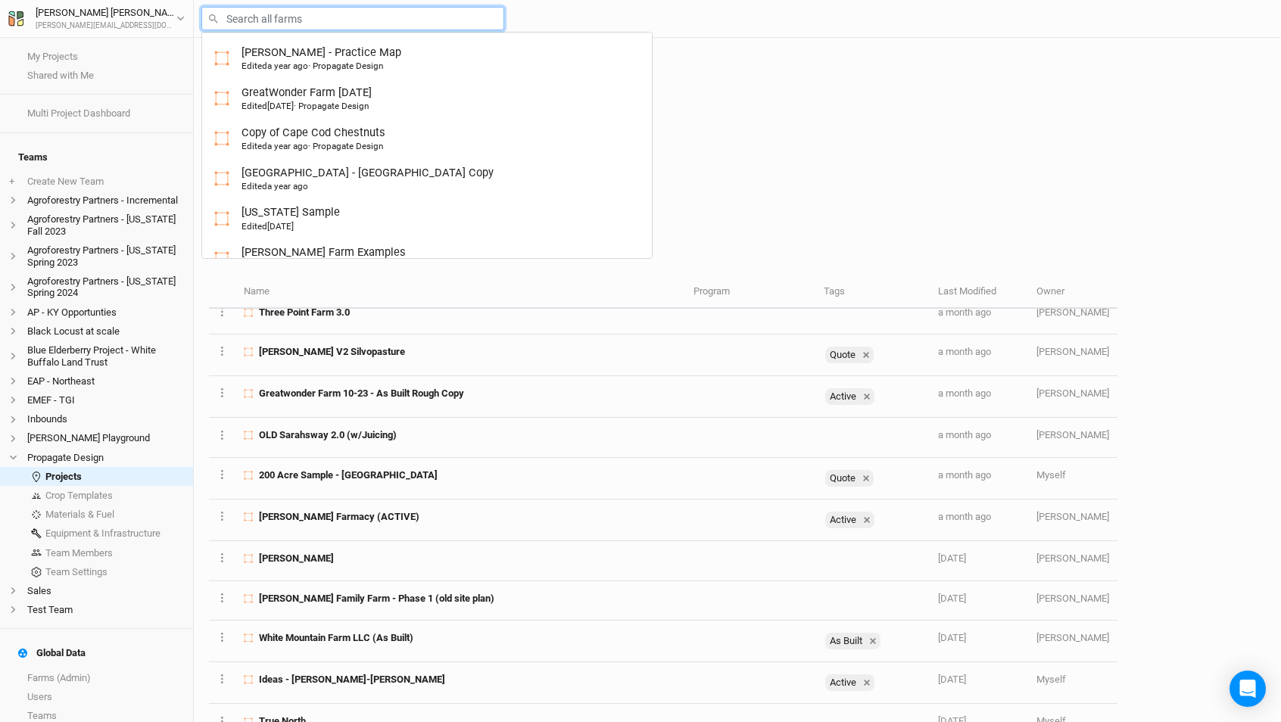
click at [304, 19] on input "text" at bounding box center [352, 18] width 303 height 23
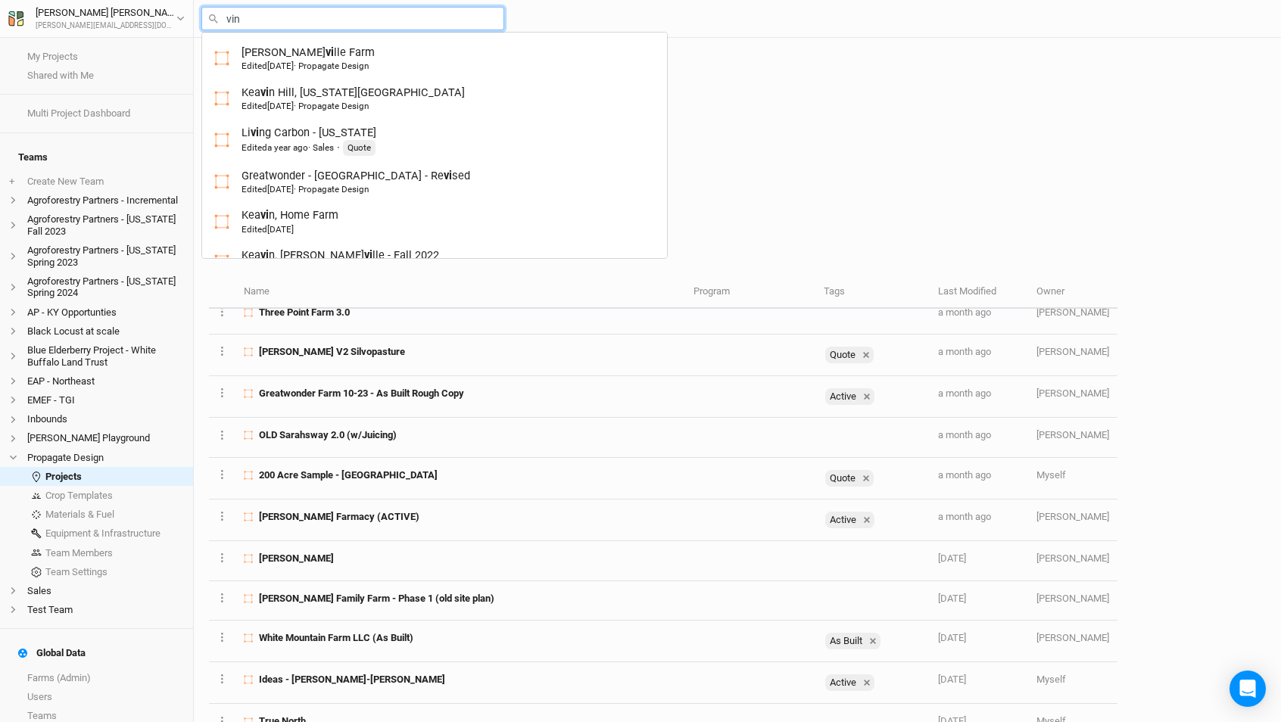
type input "vine"
type input "vineland Pilot - For [PERSON_NAME]"
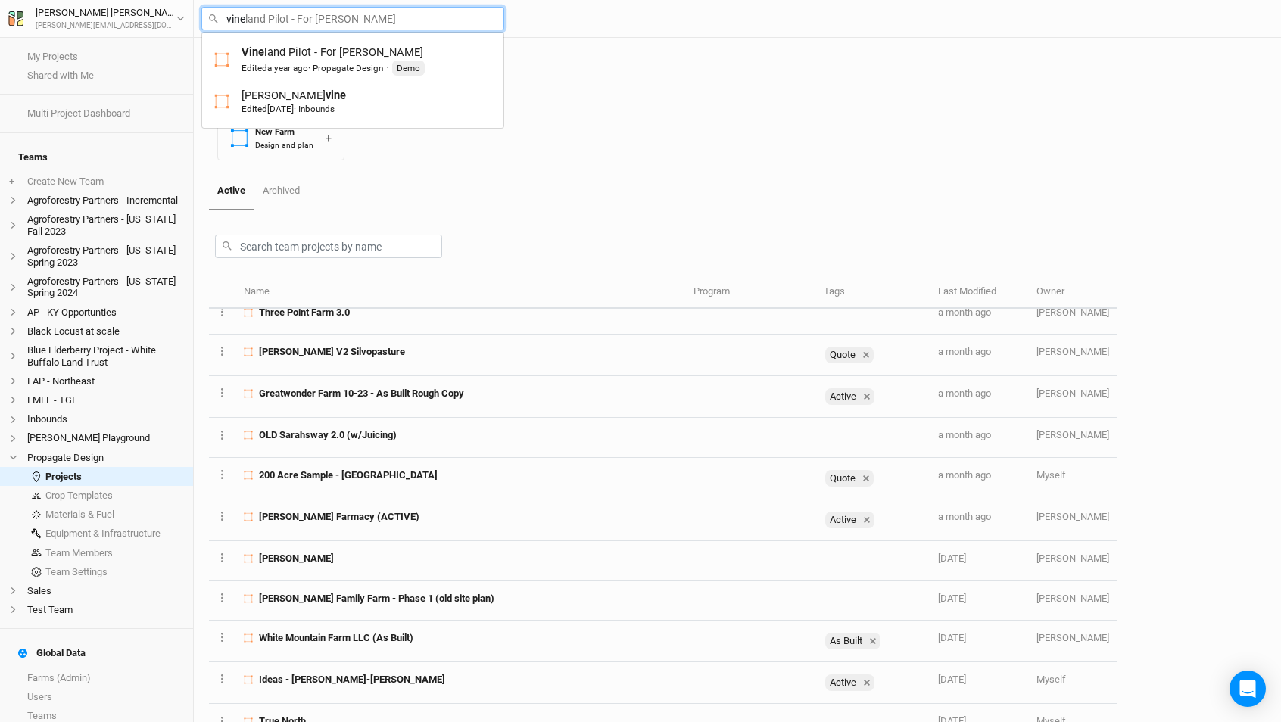
type input "vine"
click at [733, 167] on div "Propagate Design Projects New Farm Design and plan +" at bounding box center [741, 105] width 1048 height 135
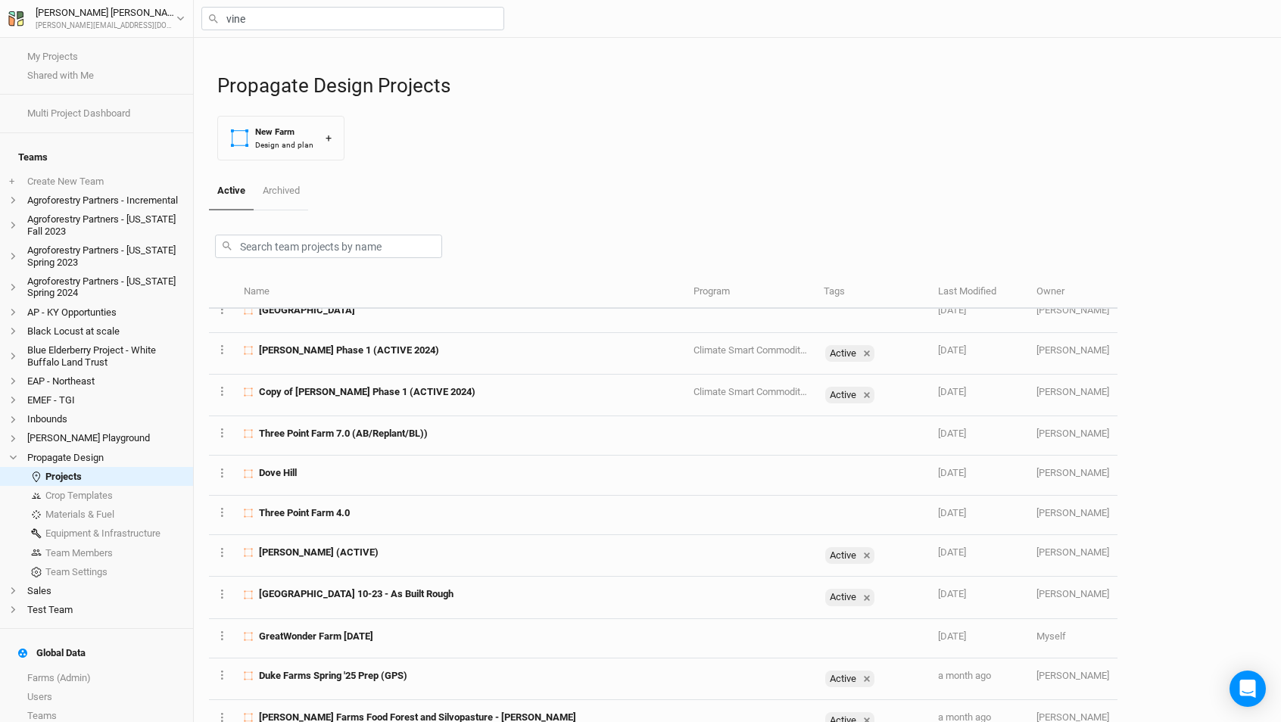
scroll to position [0, 0]
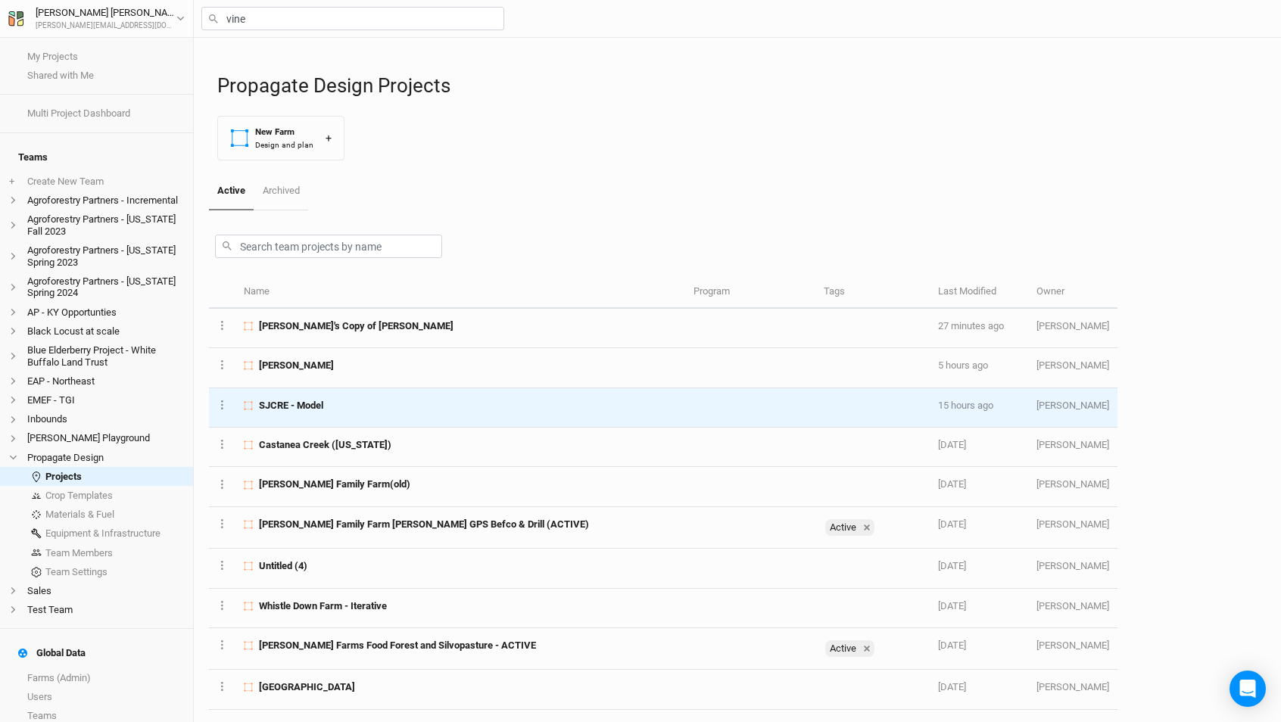
click at [498, 403] on div "SJCRE - Model" at bounding box center [460, 406] width 432 height 14
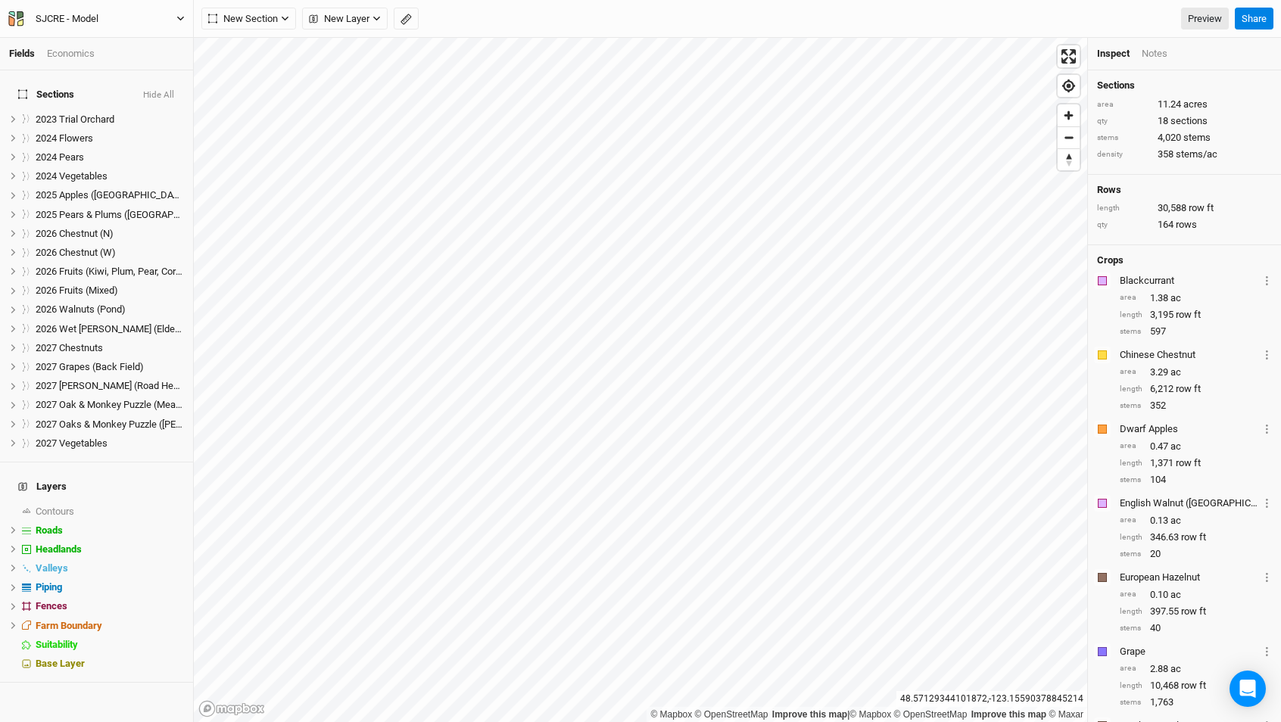
click at [120, 18] on button "SJCRE - Model" at bounding box center [97, 19] width 178 height 17
click at [117, 41] on button "Back" at bounding box center [126, 43] width 120 height 20
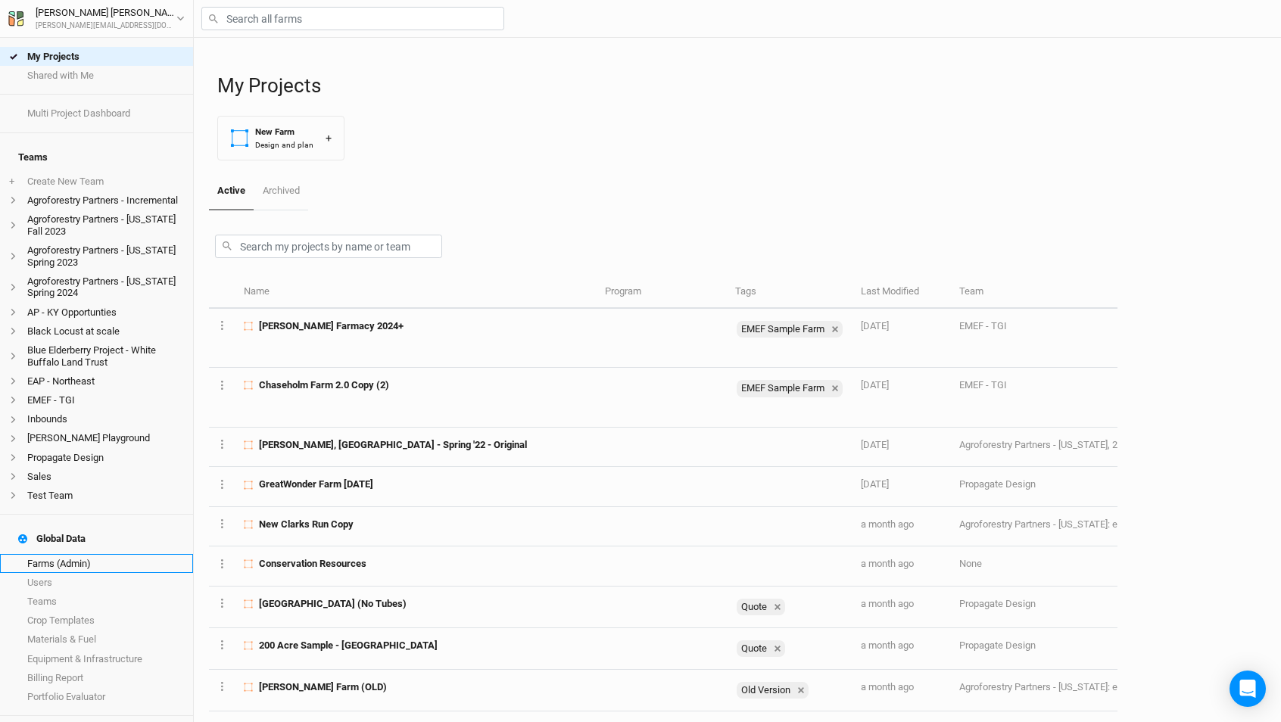
click at [79, 554] on link "Farms (Admin)" at bounding box center [96, 563] width 193 height 19
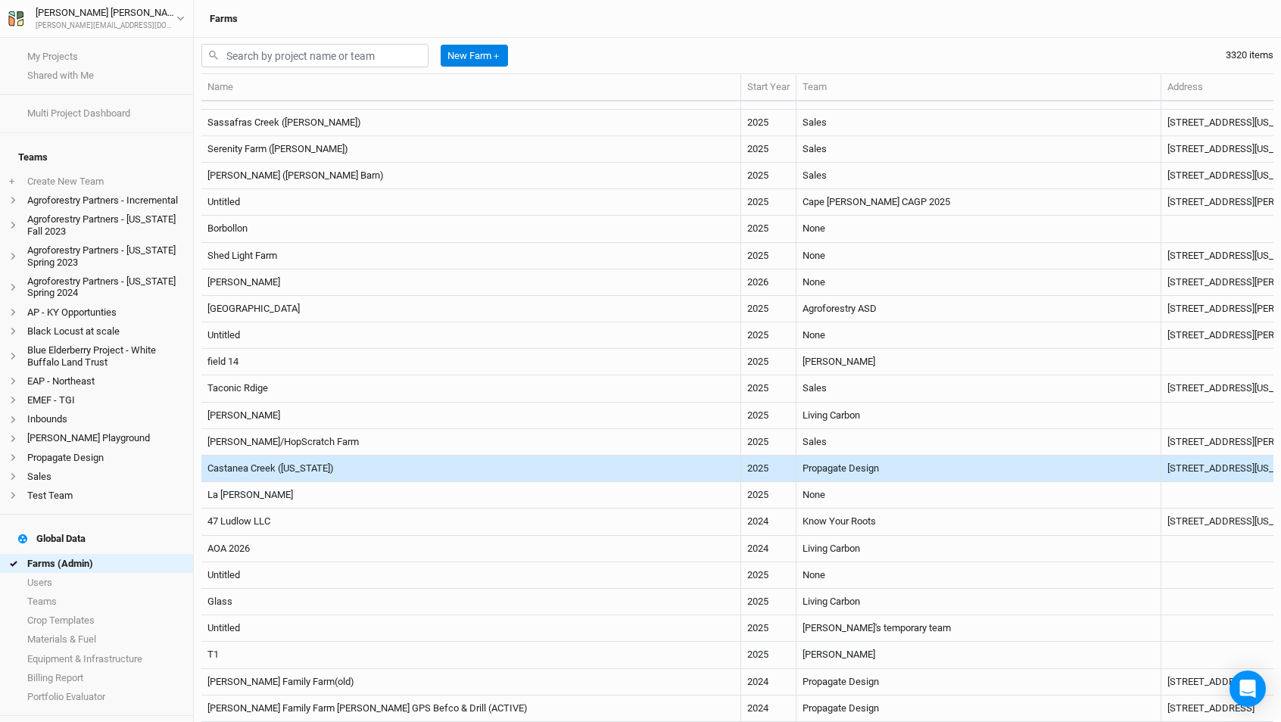
scroll to position [472, 0]
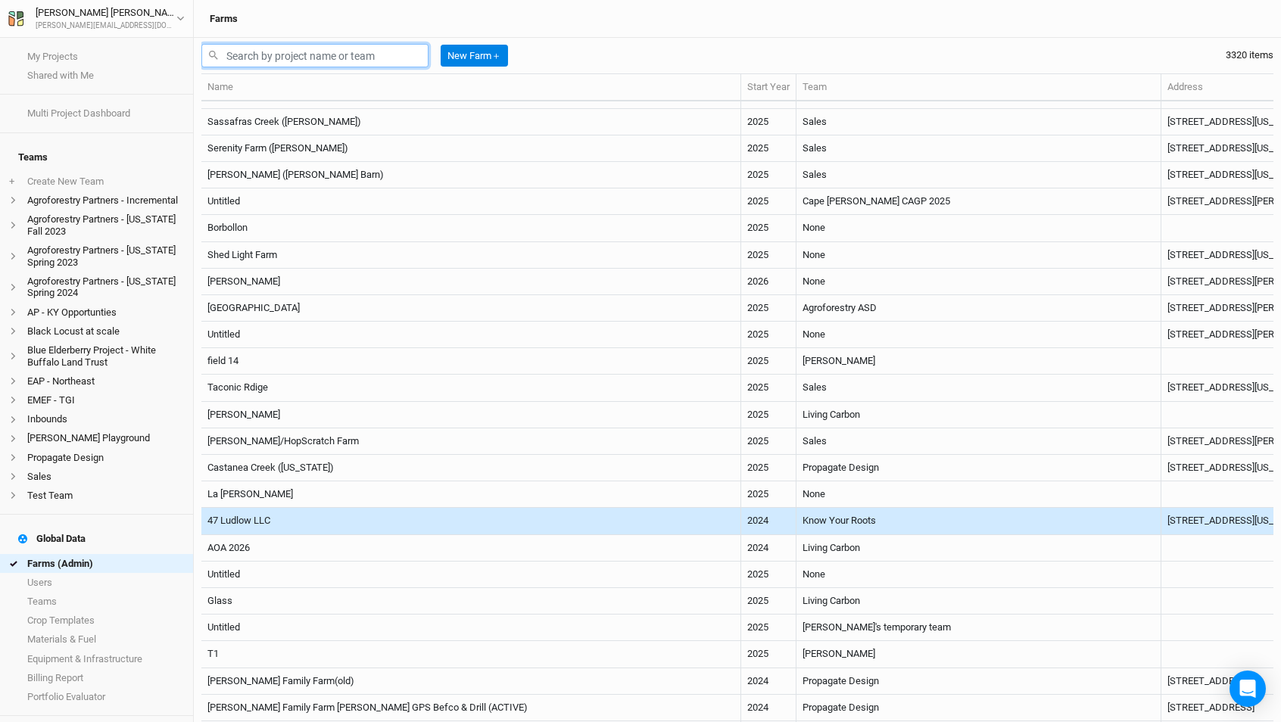
click at [333, 58] on input "text" at bounding box center [314, 55] width 227 height 23
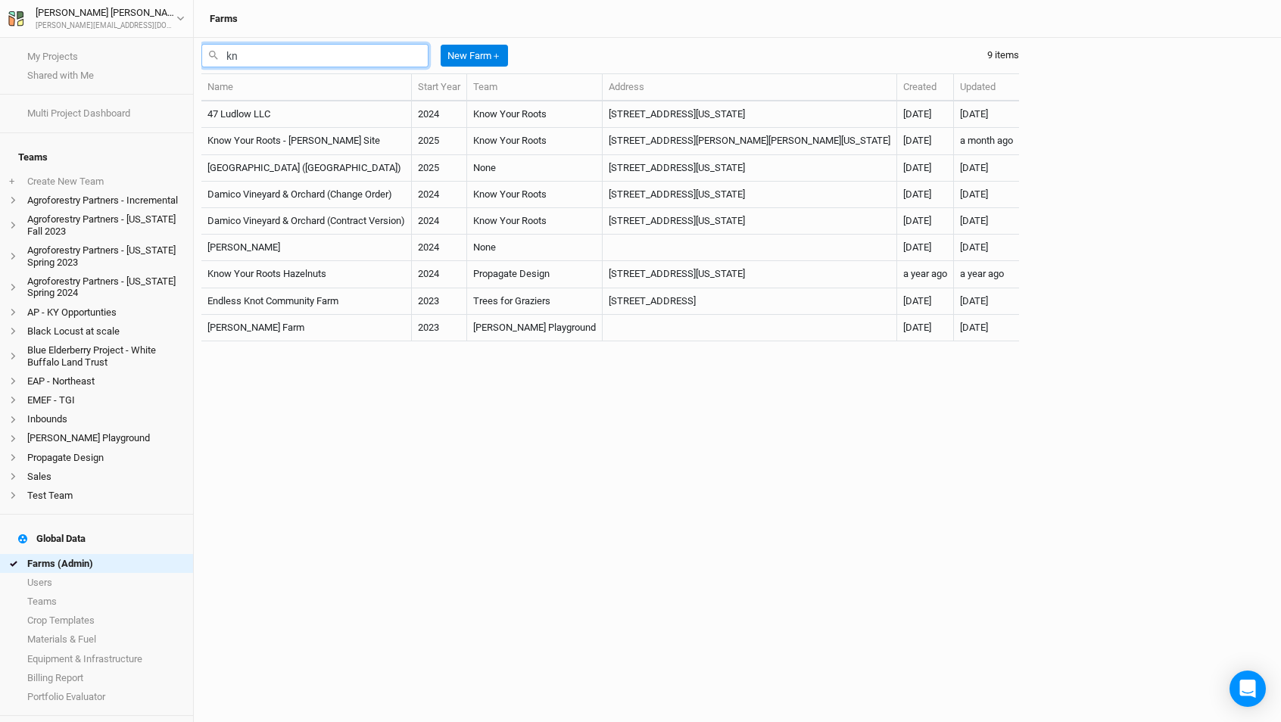
scroll to position [0, 0]
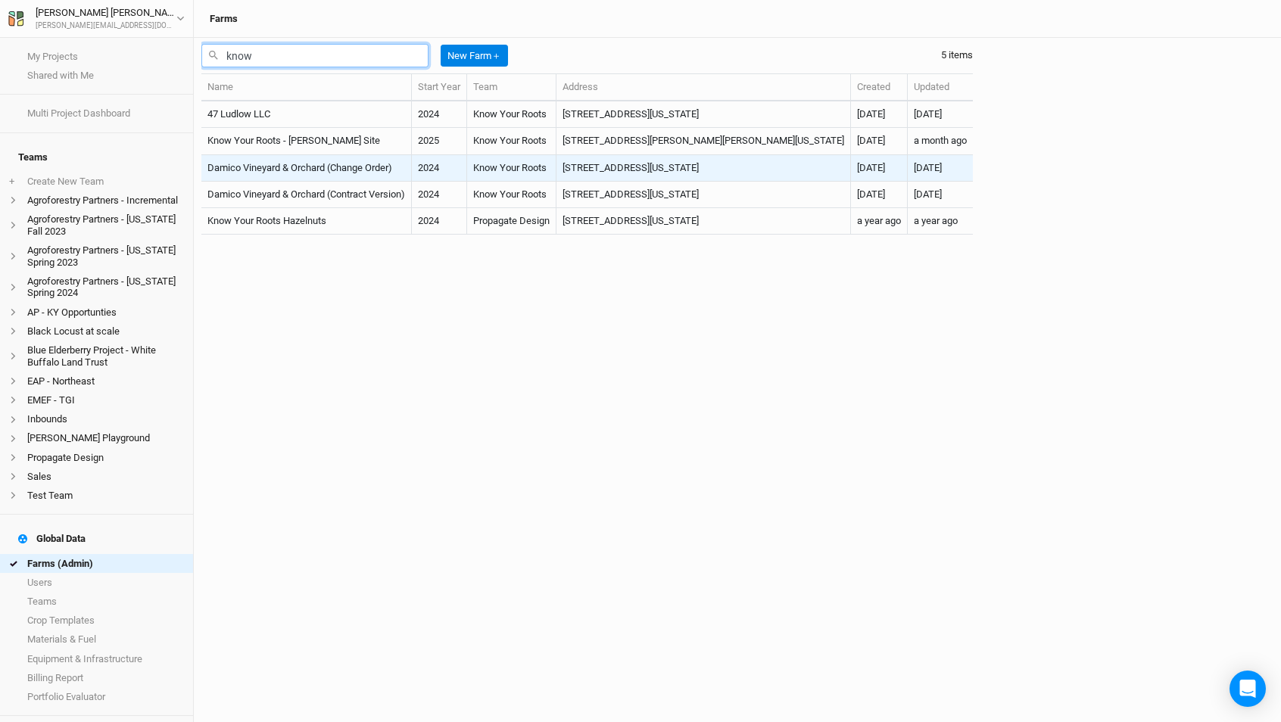
type input "know"
click at [342, 165] on td "Damico Vineyard & Orchard (Change Order)" at bounding box center [306, 168] width 210 height 26
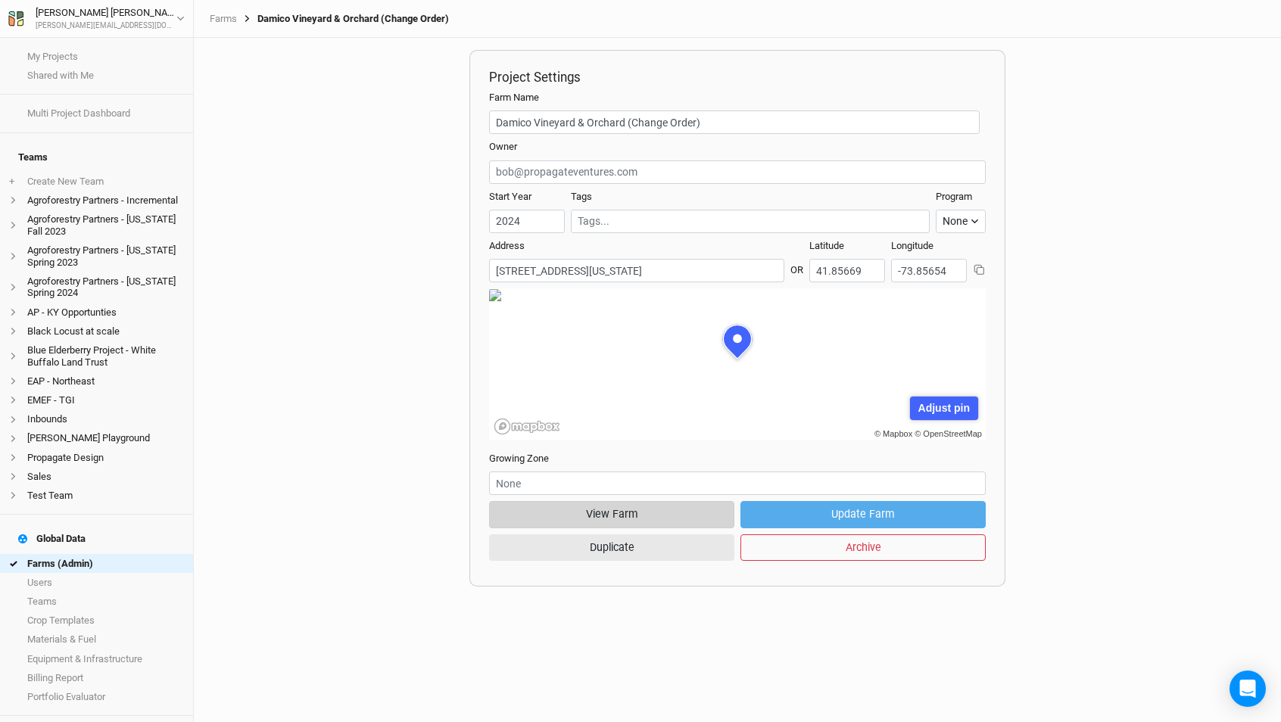
scroll to position [76, 236]
click at [592, 509] on button "View Farm" at bounding box center [611, 514] width 245 height 26
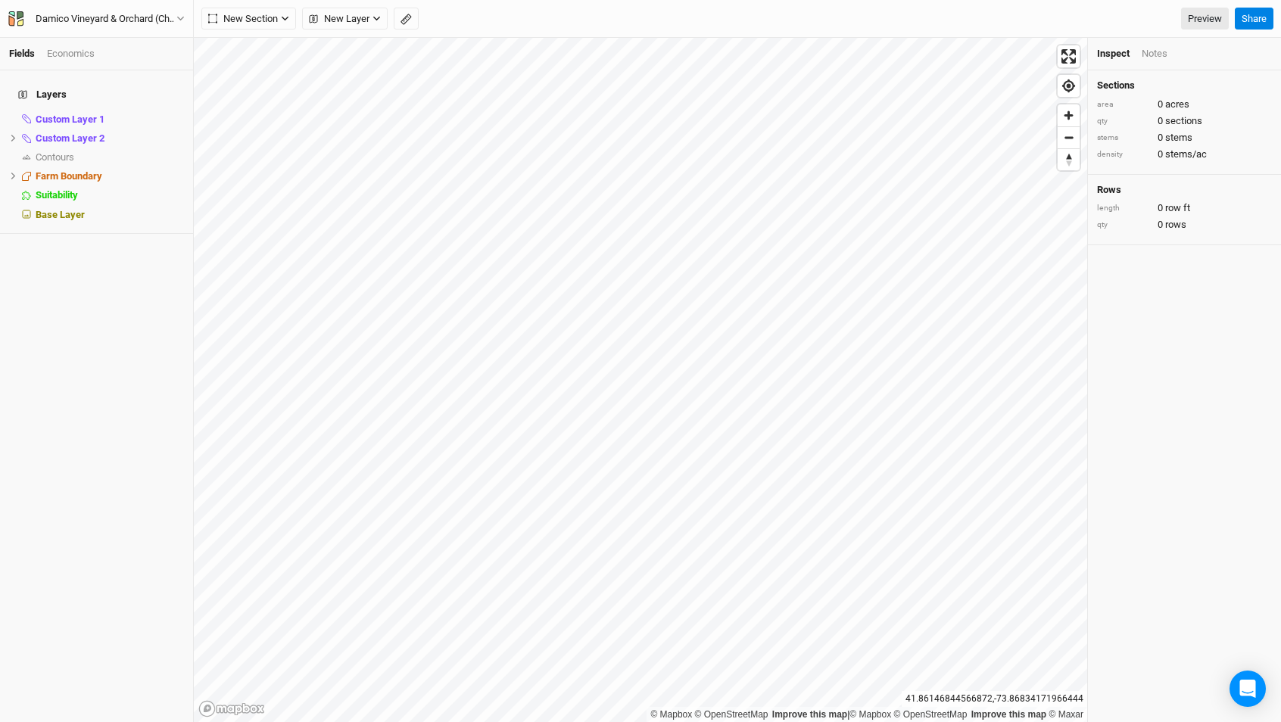
click at [66, 48] on div "Economics" at bounding box center [71, 54] width 48 height 14
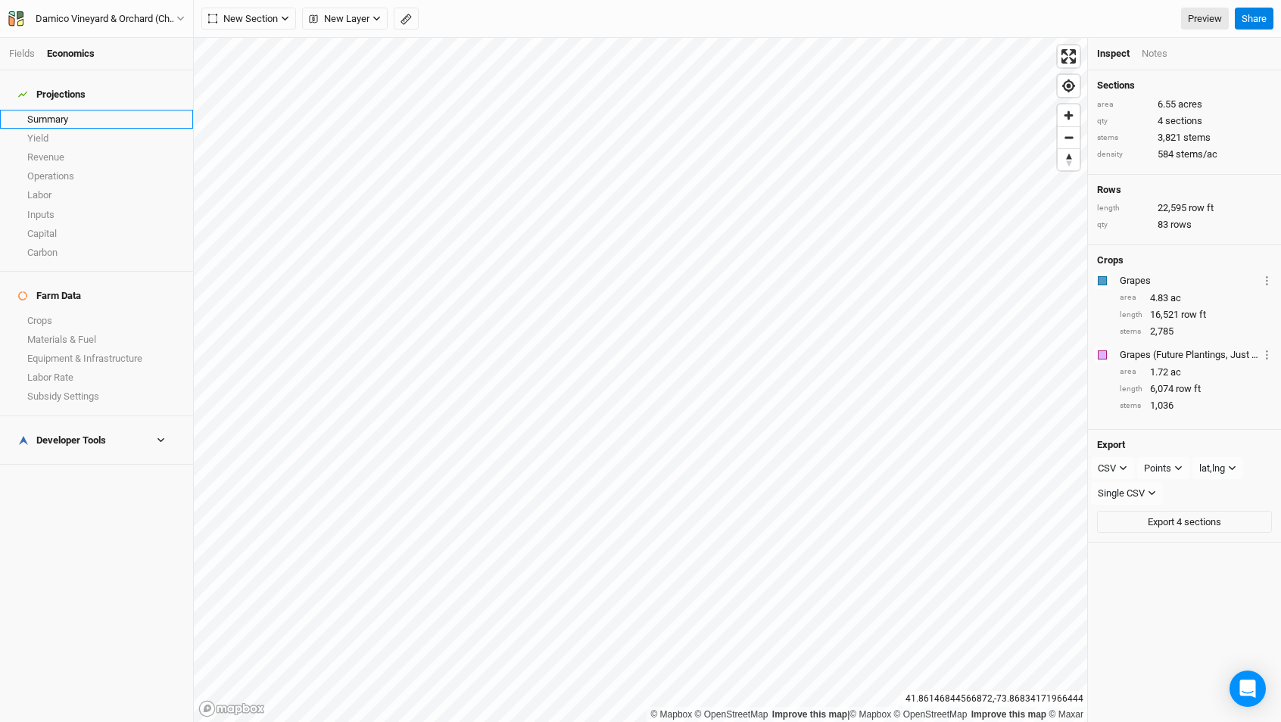
click at [57, 111] on link "Summary" at bounding box center [96, 119] width 193 height 19
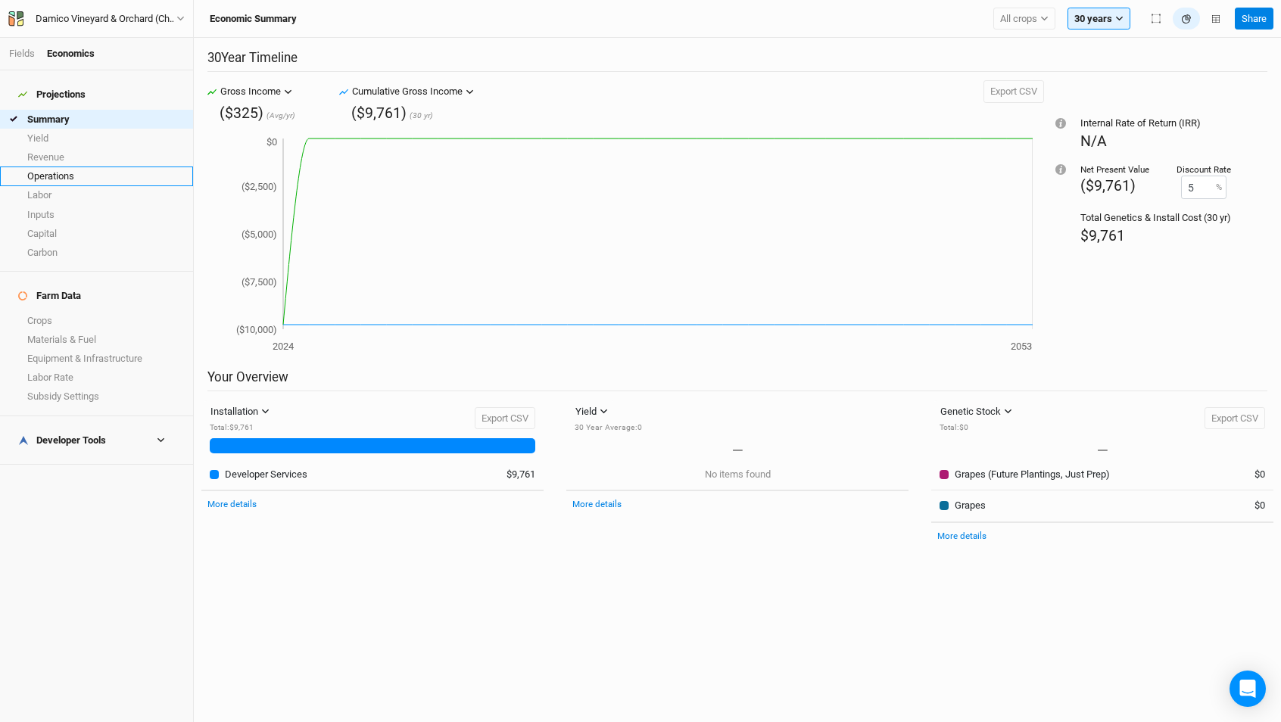
click at [61, 166] on link "Operations" at bounding box center [96, 175] width 193 height 19
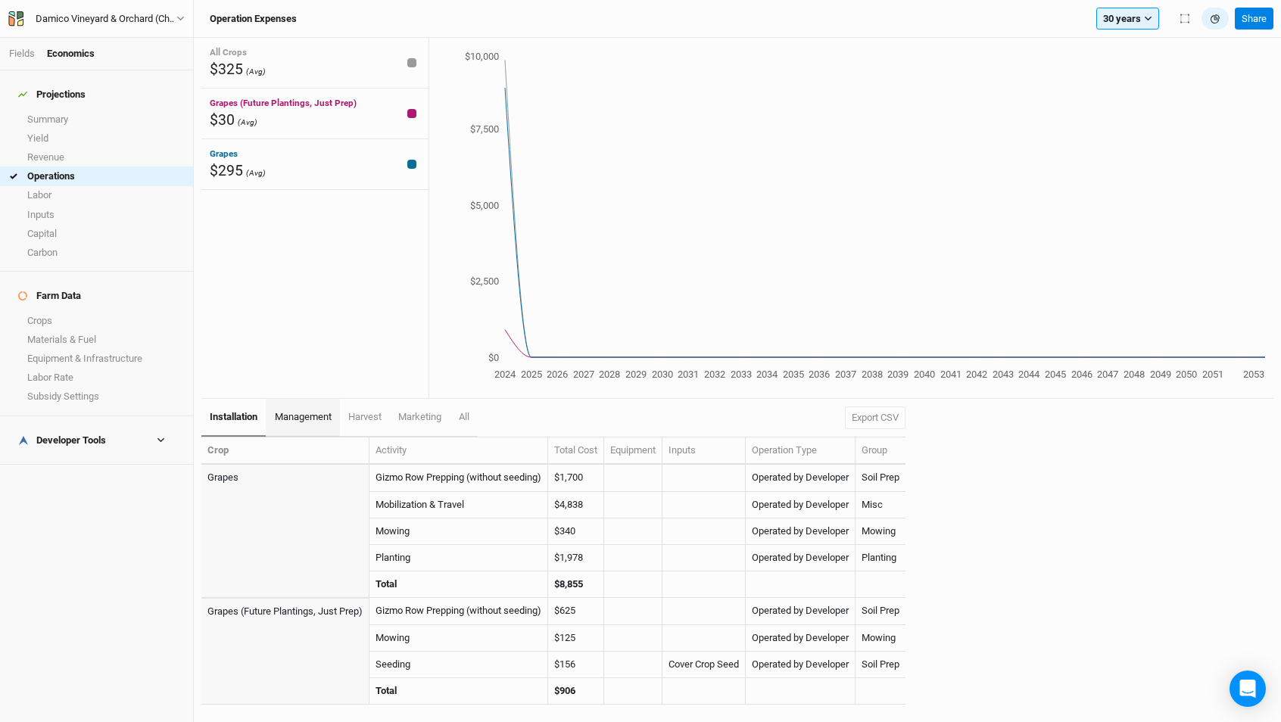
click at [299, 419] on span "management" at bounding box center [303, 416] width 57 height 11
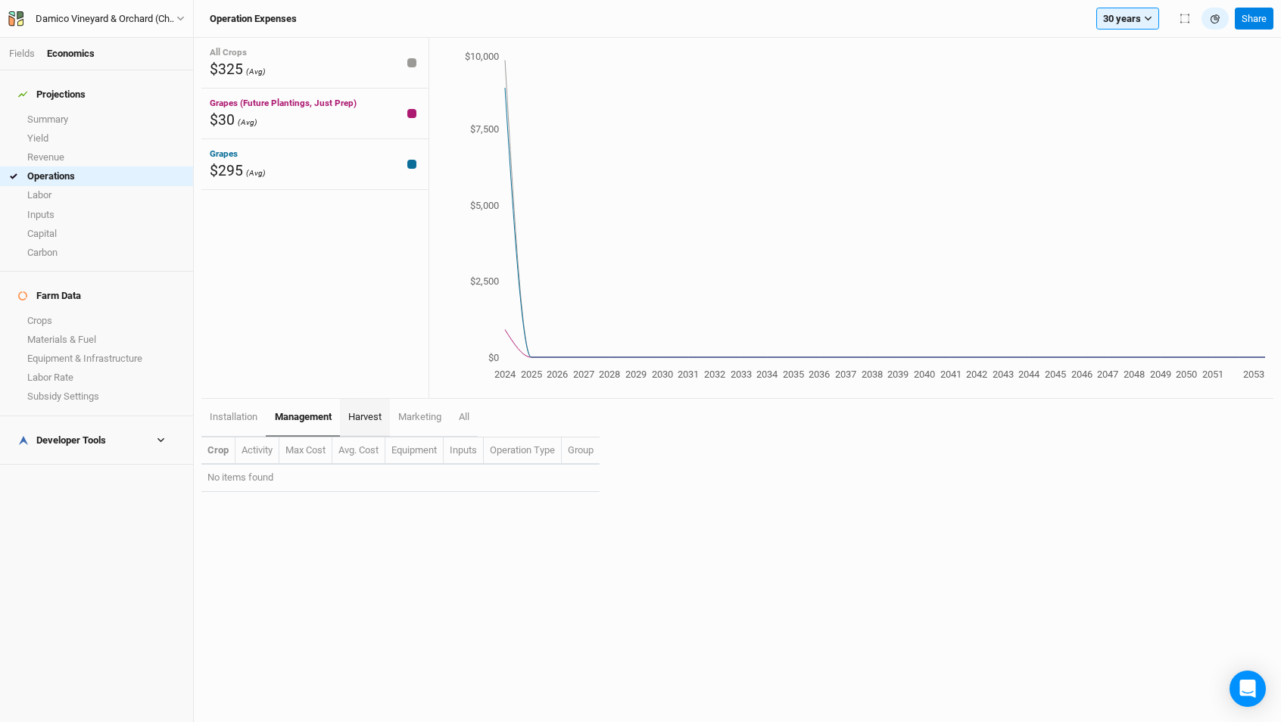
click at [379, 403] on link "harvest" at bounding box center [365, 418] width 50 height 38
click at [243, 407] on link "installation" at bounding box center [233, 418] width 64 height 38
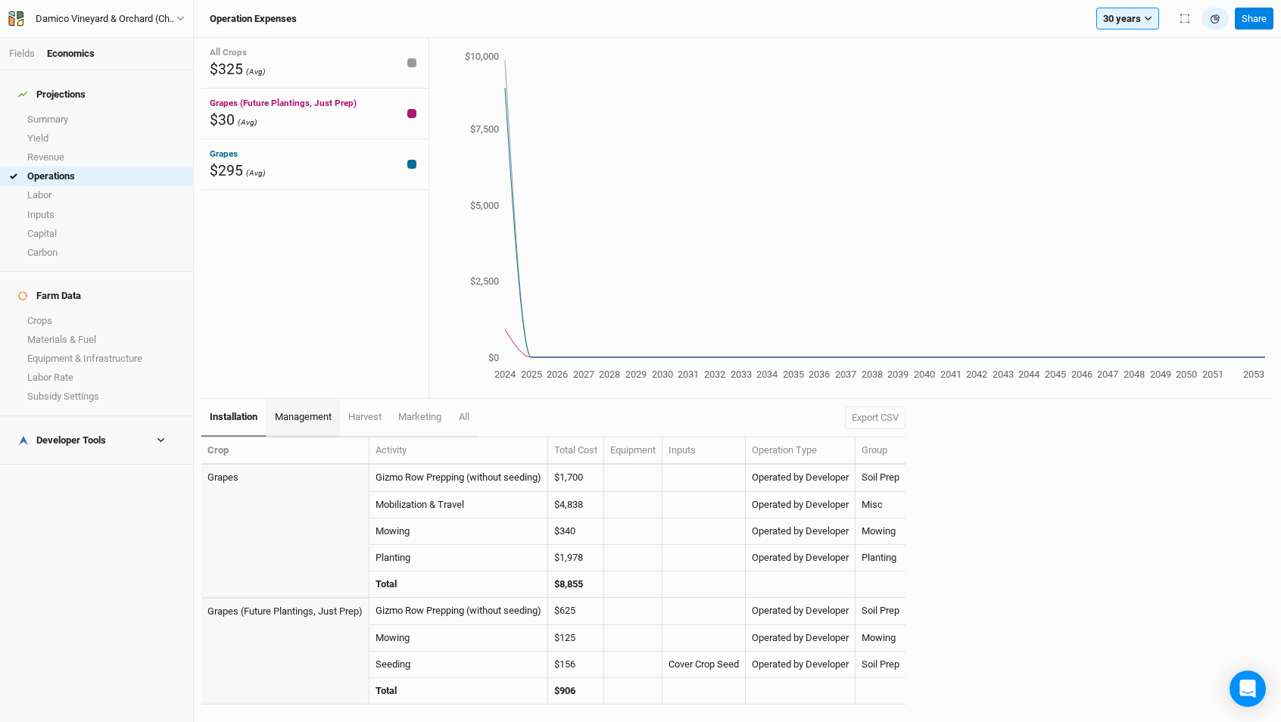
click at [311, 417] on span "management" at bounding box center [303, 416] width 57 height 11
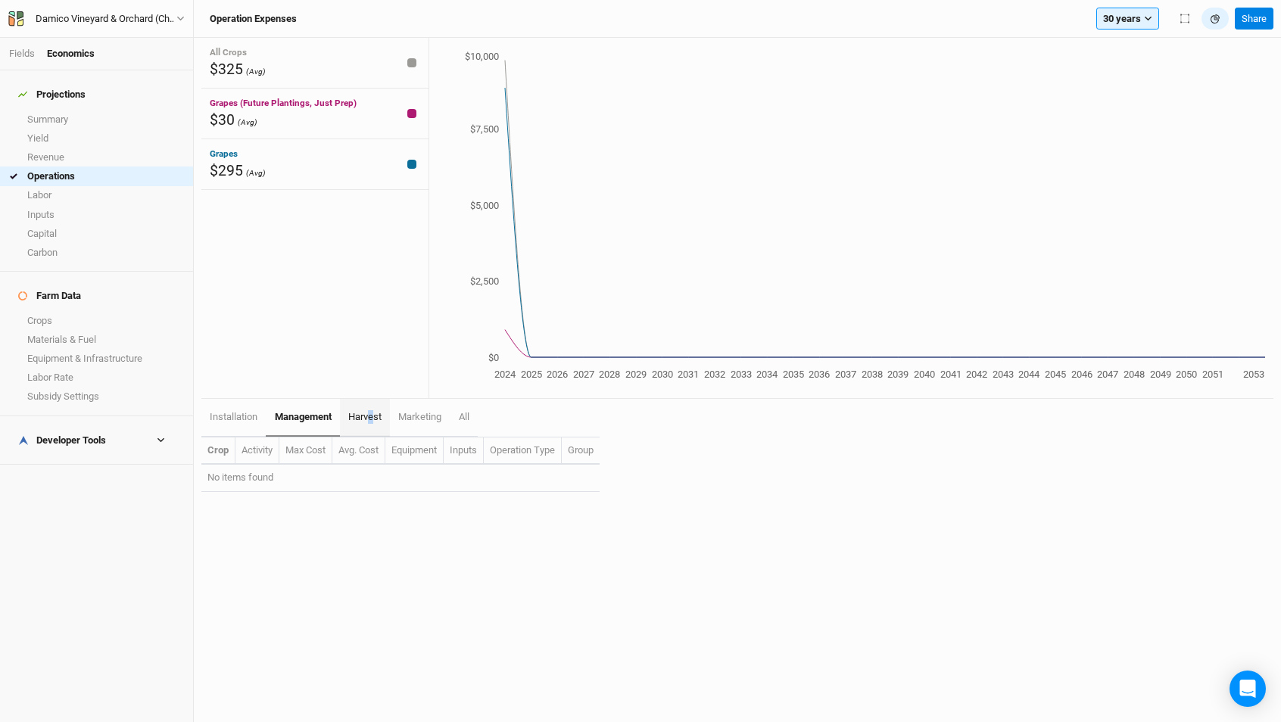
click at [373, 422] on span "harvest" at bounding box center [364, 416] width 33 height 11
click at [408, 415] on span "marketing" at bounding box center [421, 416] width 43 height 11
click at [450, 414] on link "marketing" at bounding box center [420, 418] width 61 height 38
click at [464, 414] on span "All" at bounding box center [464, 416] width 11 height 11
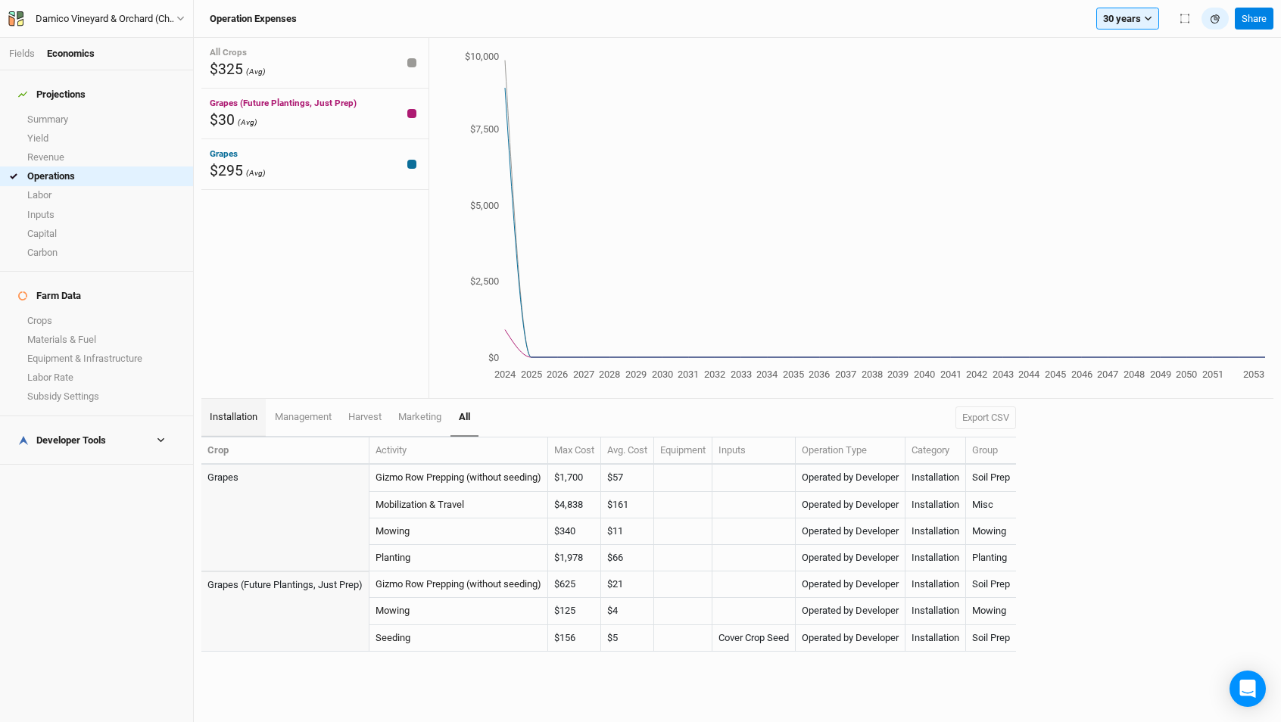
click at [249, 419] on span "installation" at bounding box center [234, 416] width 48 height 11
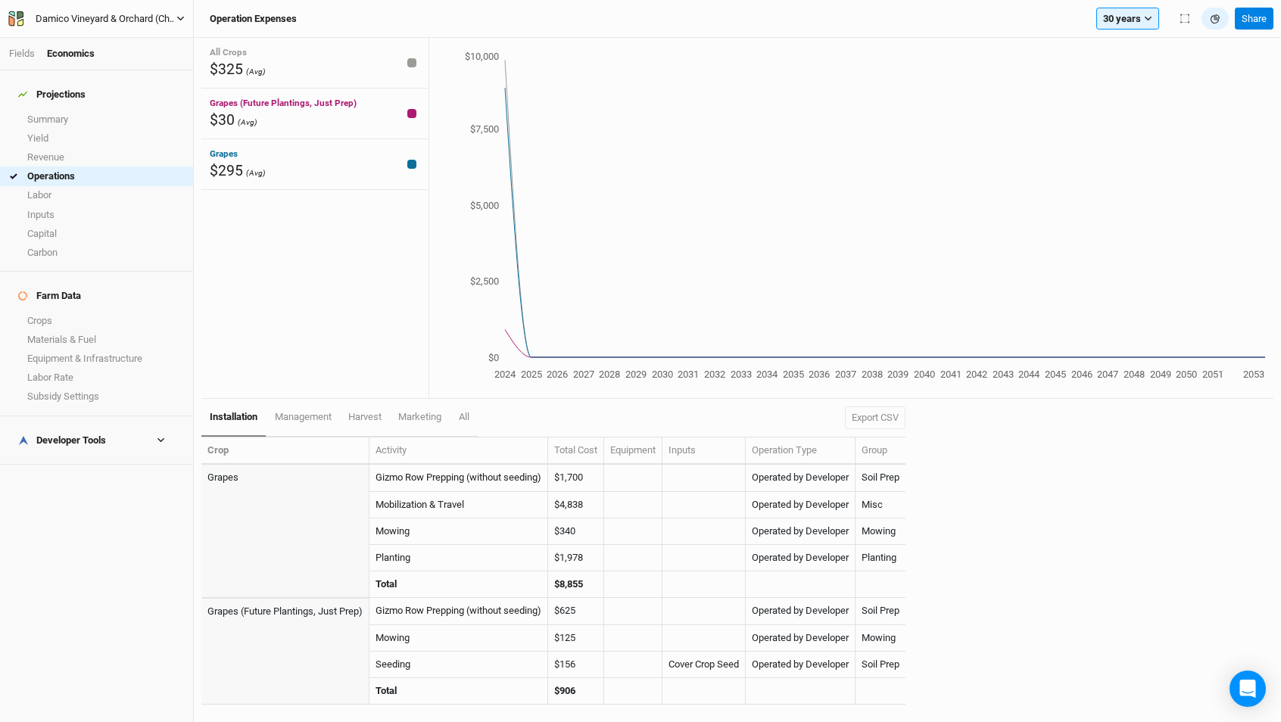
click at [74, 20] on div "Damico Vineyard & Orchard (Change Order)" at bounding box center [106, 18] width 141 height 15
click at [74, 40] on button "Back" at bounding box center [126, 43] width 120 height 20
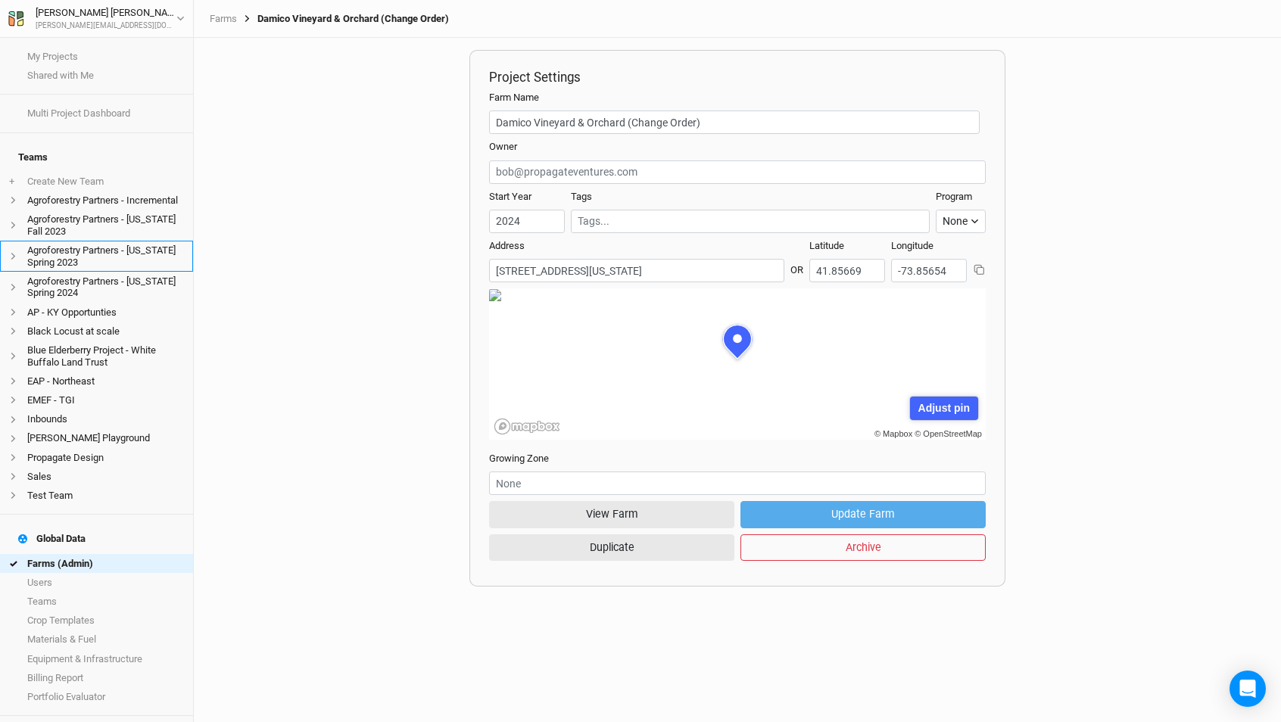
scroll to position [76, 236]
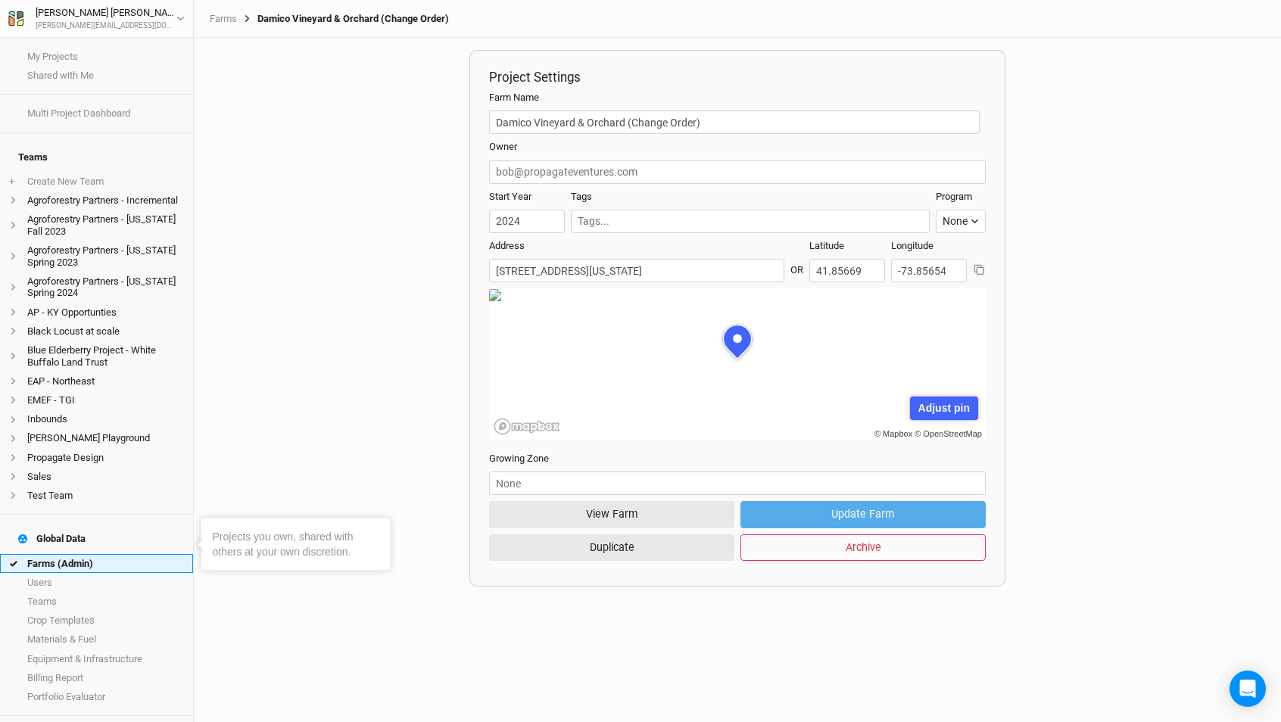
click at [65, 554] on link "Farms (Admin)" at bounding box center [96, 563] width 193 height 19
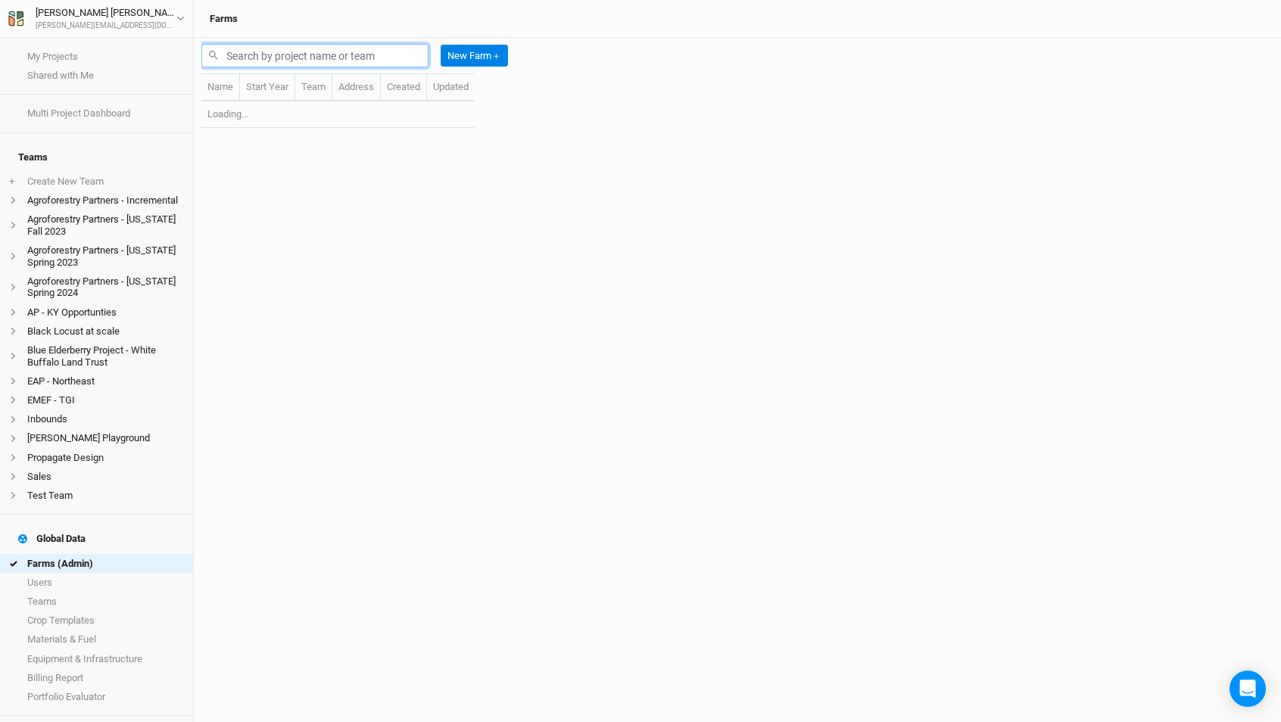
click at [315, 55] on input "text" at bounding box center [314, 55] width 227 height 23
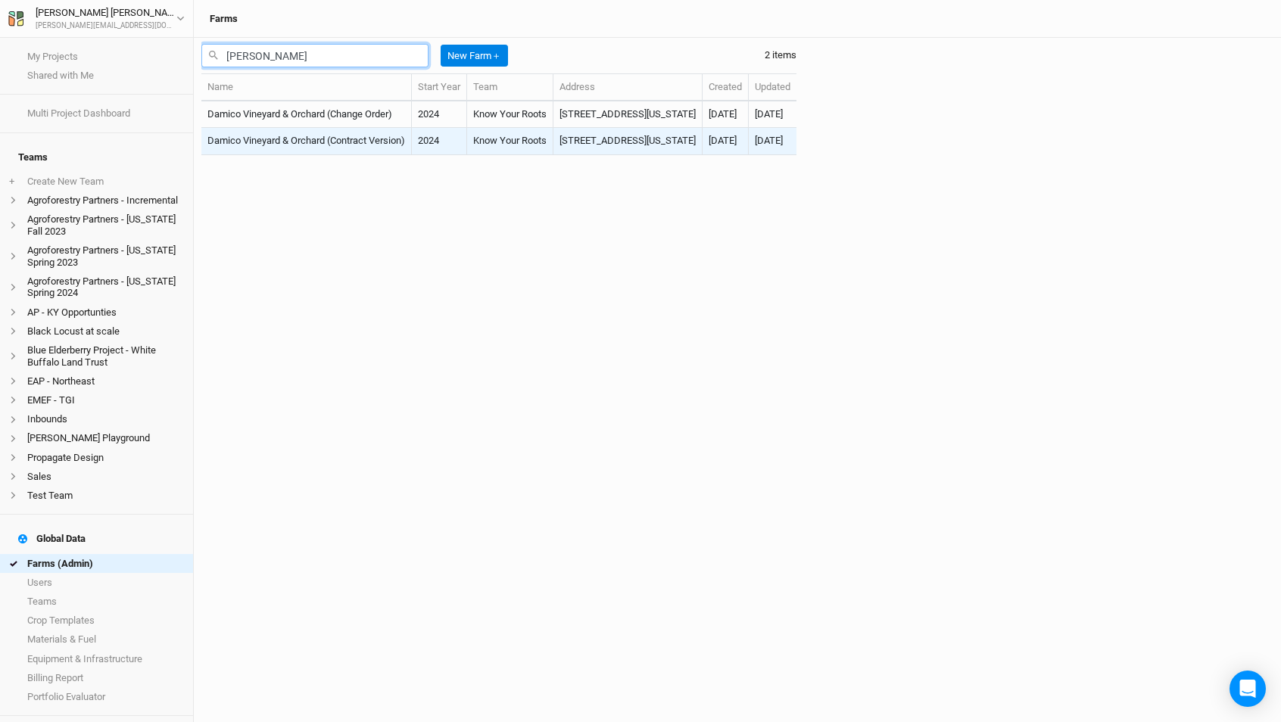
type input "[PERSON_NAME]"
click at [353, 143] on td "Damico Vineyard & Orchard (Contract Version)" at bounding box center [306, 141] width 210 height 26
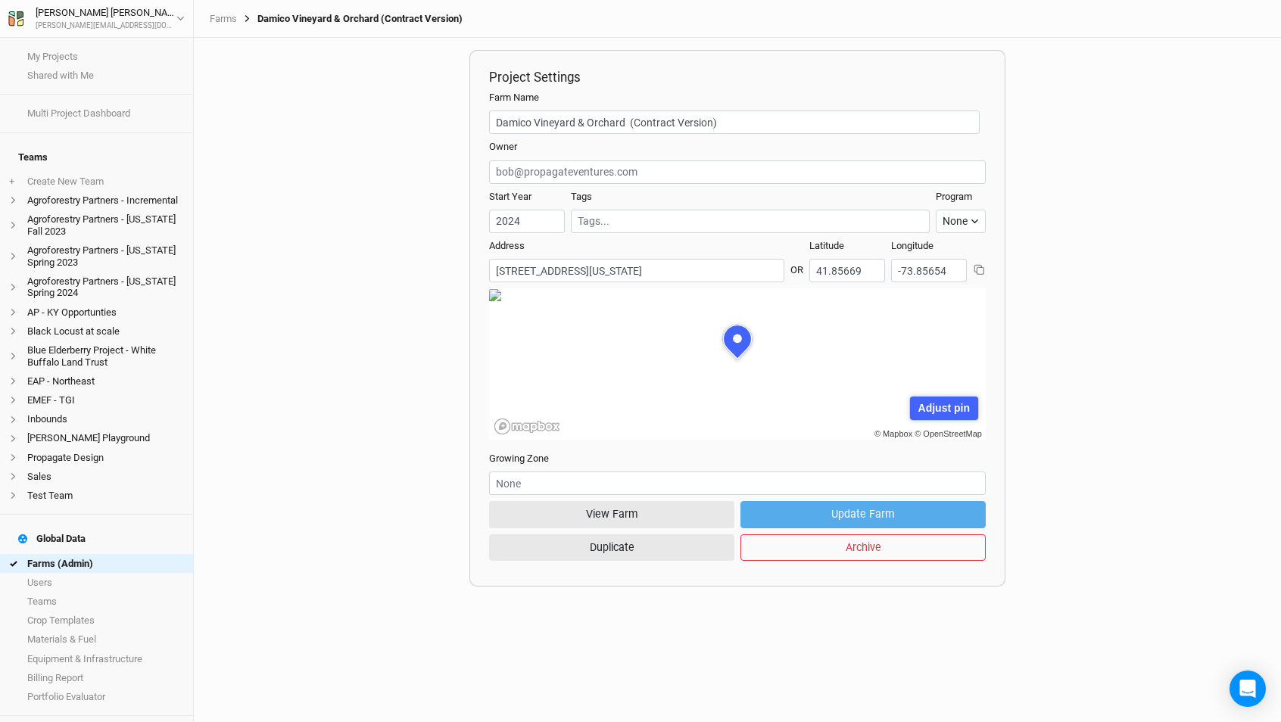
scroll to position [76, 236]
click at [570, 508] on button "View Farm" at bounding box center [611, 514] width 245 height 26
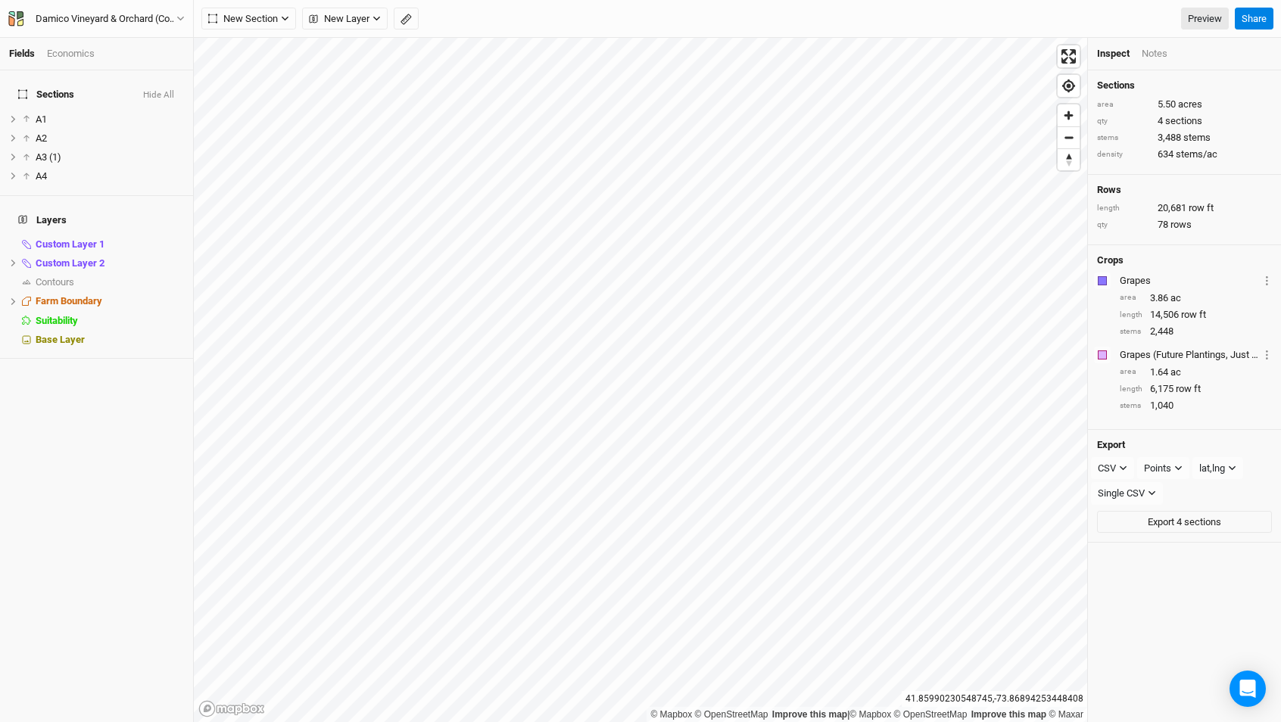
click at [71, 48] on div "Economics" at bounding box center [71, 54] width 48 height 14
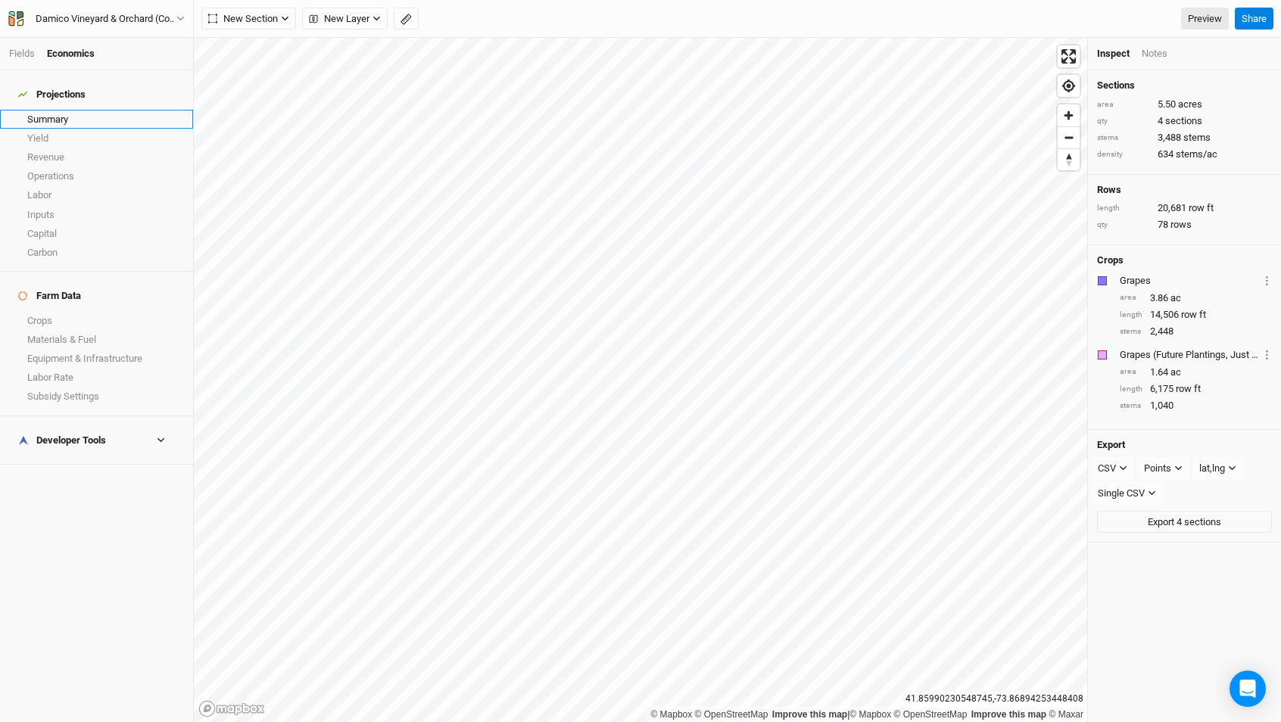
click at [58, 110] on link "Summary" at bounding box center [96, 119] width 193 height 19
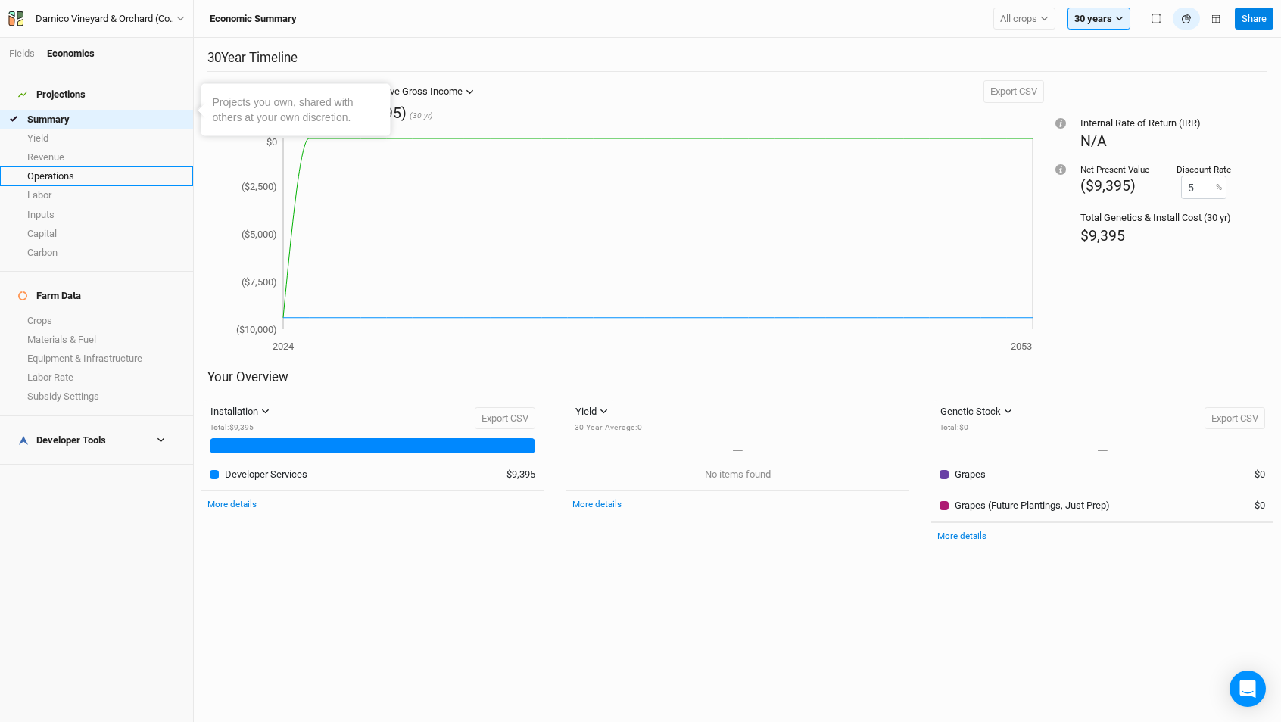
click at [65, 166] on link "Operations" at bounding box center [96, 175] width 193 height 19
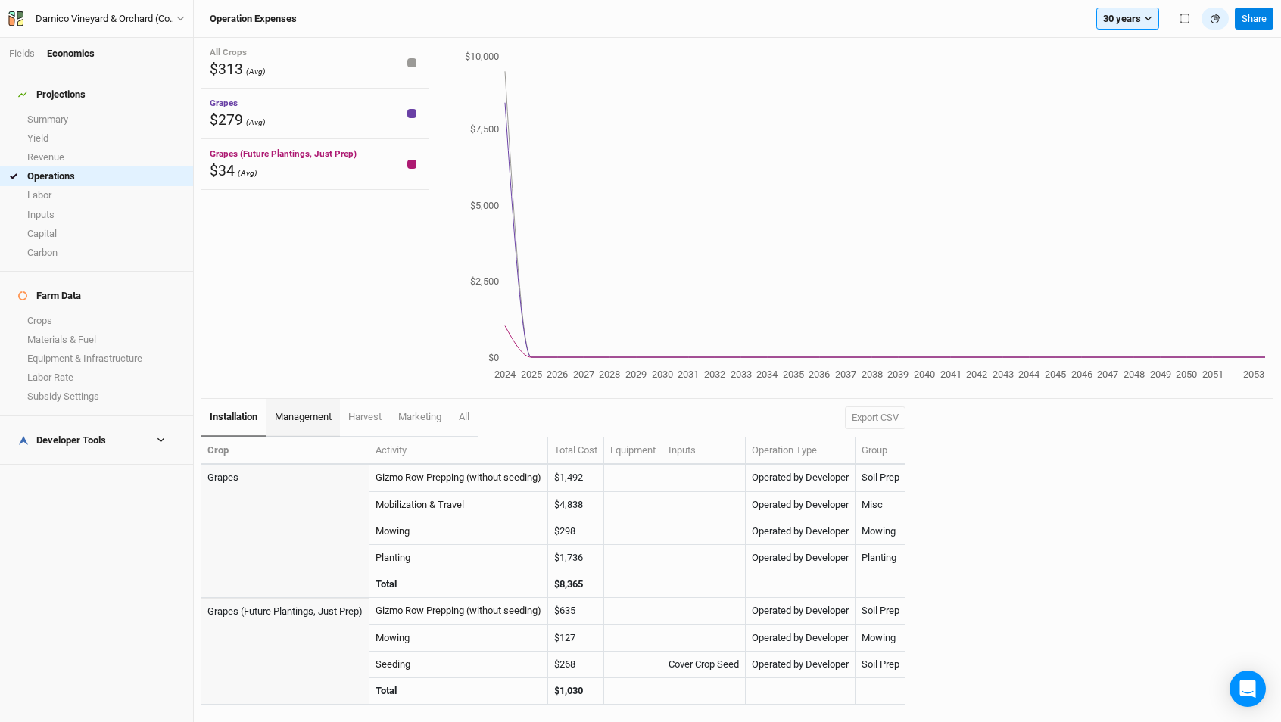
click at [313, 425] on link "management" at bounding box center [302, 418] width 73 height 38
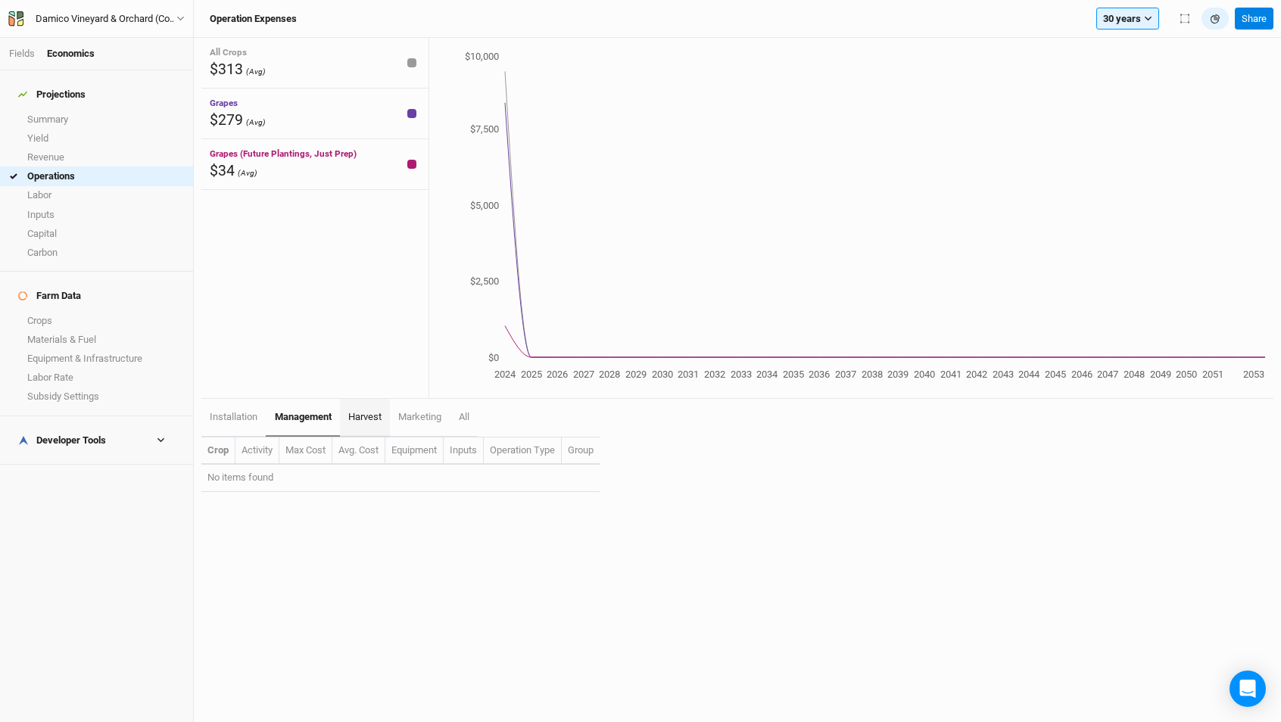
click at [369, 426] on link "harvest" at bounding box center [365, 418] width 50 height 38
click at [438, 425] on link "marketing" at bounding box center [421, 418] width 60 height 38
click at [468, 423] on link "All" at bounding box center [464, 418] width 27 height 38
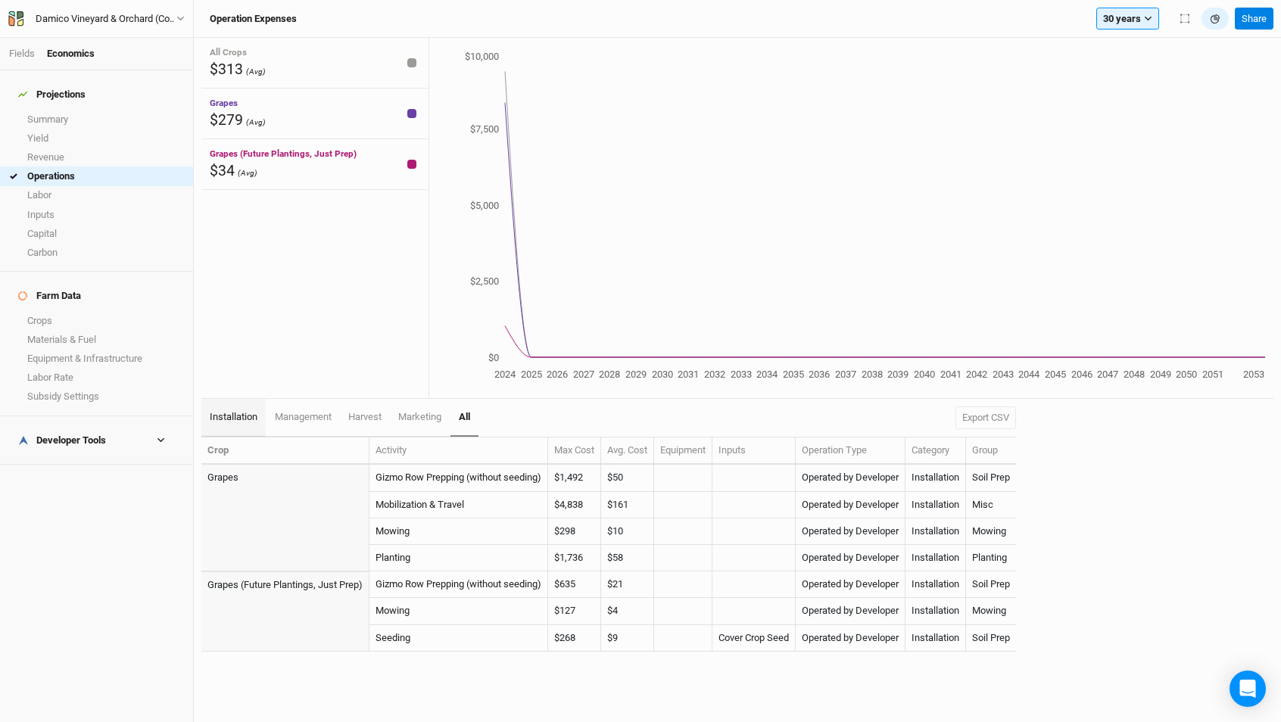
click at [240, 415] on span "installation" at bounding box center [234, 416] width 48 height 11
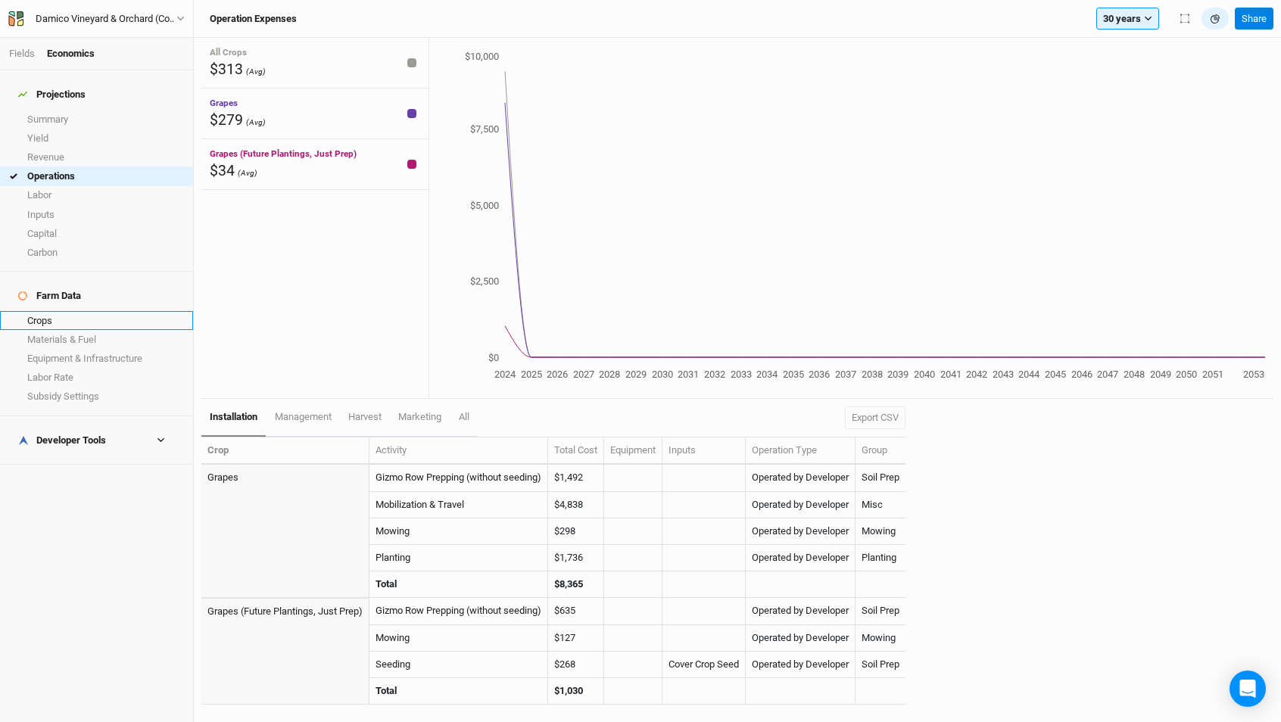
click at [82, 311] on link "Crops" at bounding box center [96, 320] width 193 height 19
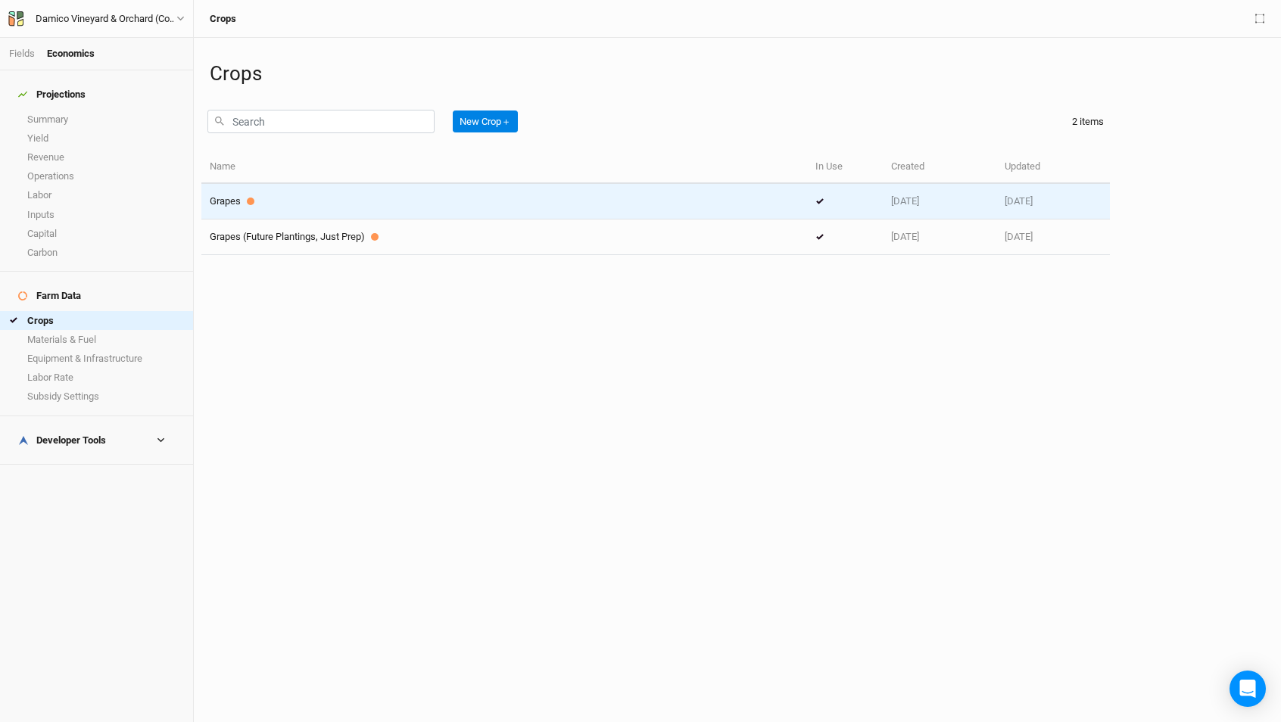
click at [405, 198] on div "Grapes" at bounding box center [504, 202] width 589 height 14
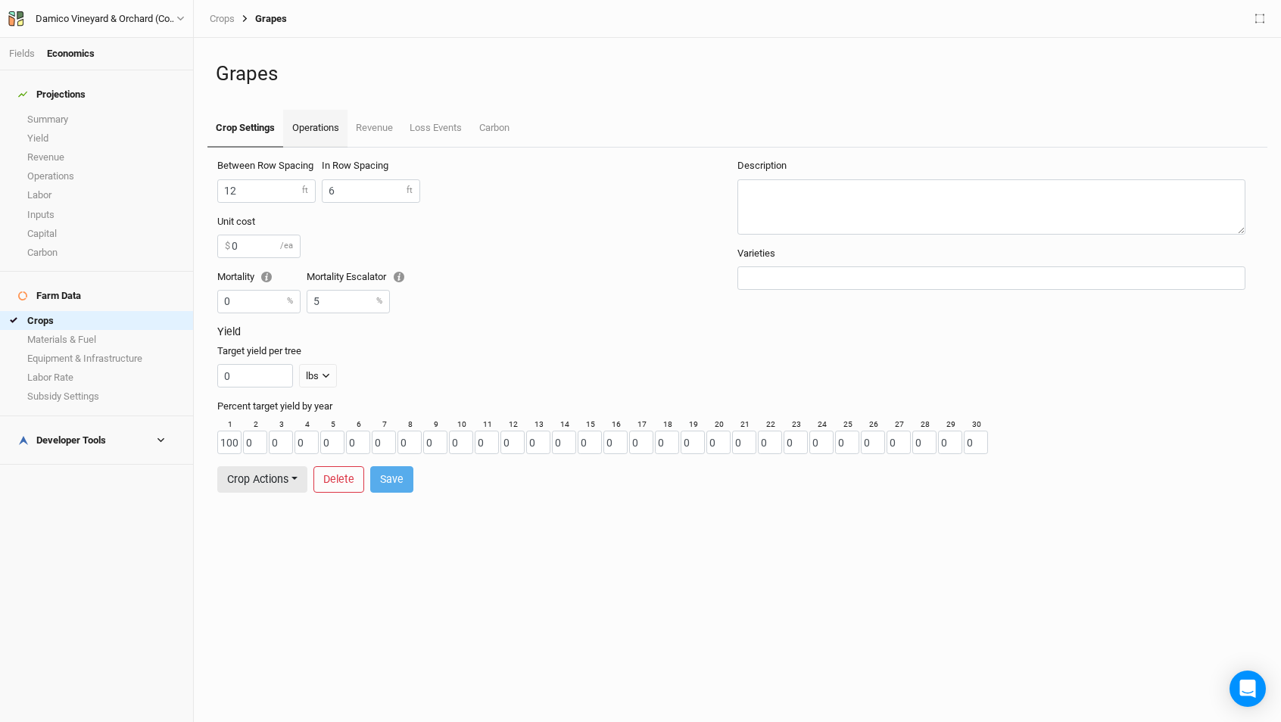
click at [309, 125] on link "Operations" at bounding box center [315, 129] width 64 height 38
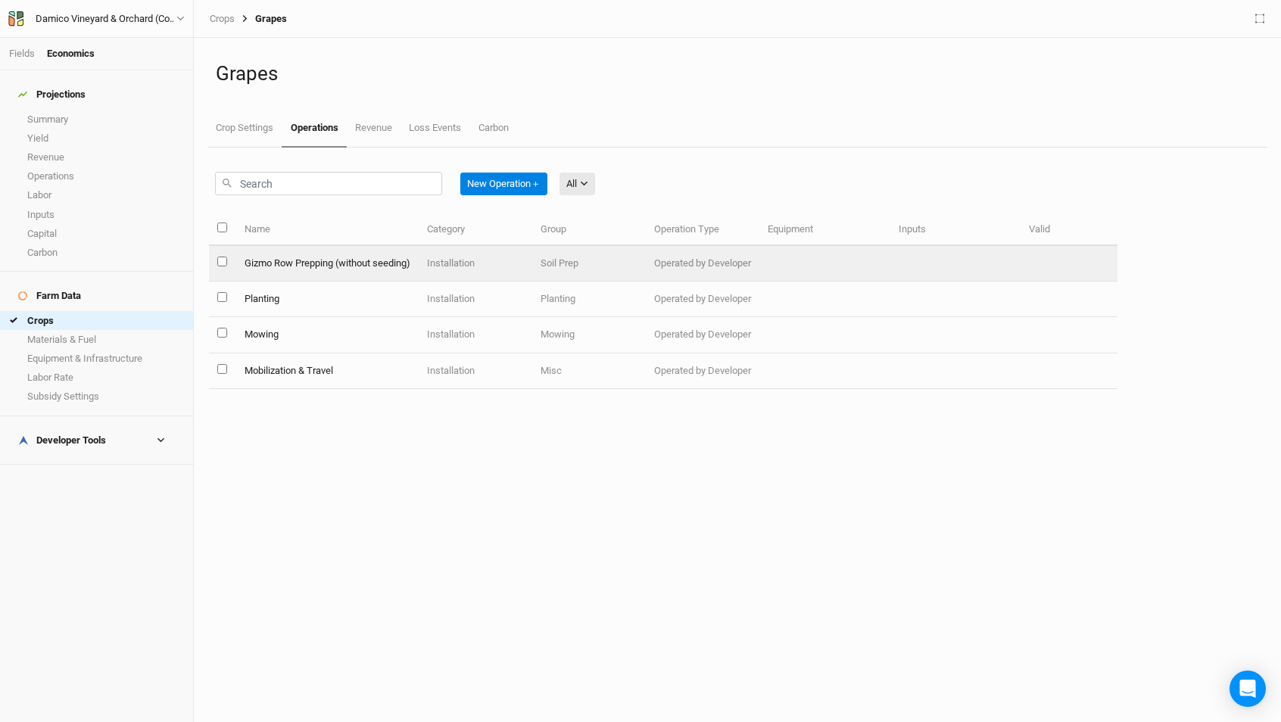
click at [375, 265] on td "Gizmo Row Prepping (without seeding)" at bounding box center [326, 264] width 182 height 36
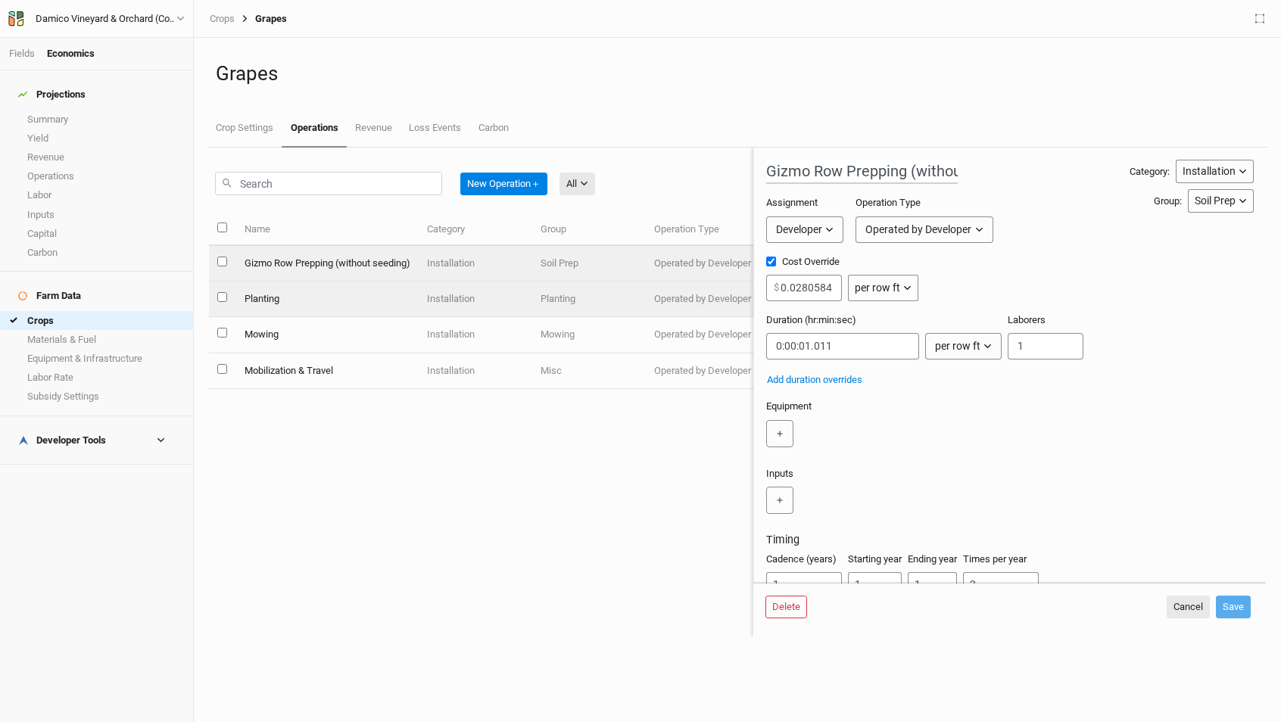
click at [350, 292] on td "Planting" at bounding box center [326, 300] width 182 height 36
type input "Planting"
type input "0.0652914"
type input "0:00:02.273"
type input "1"
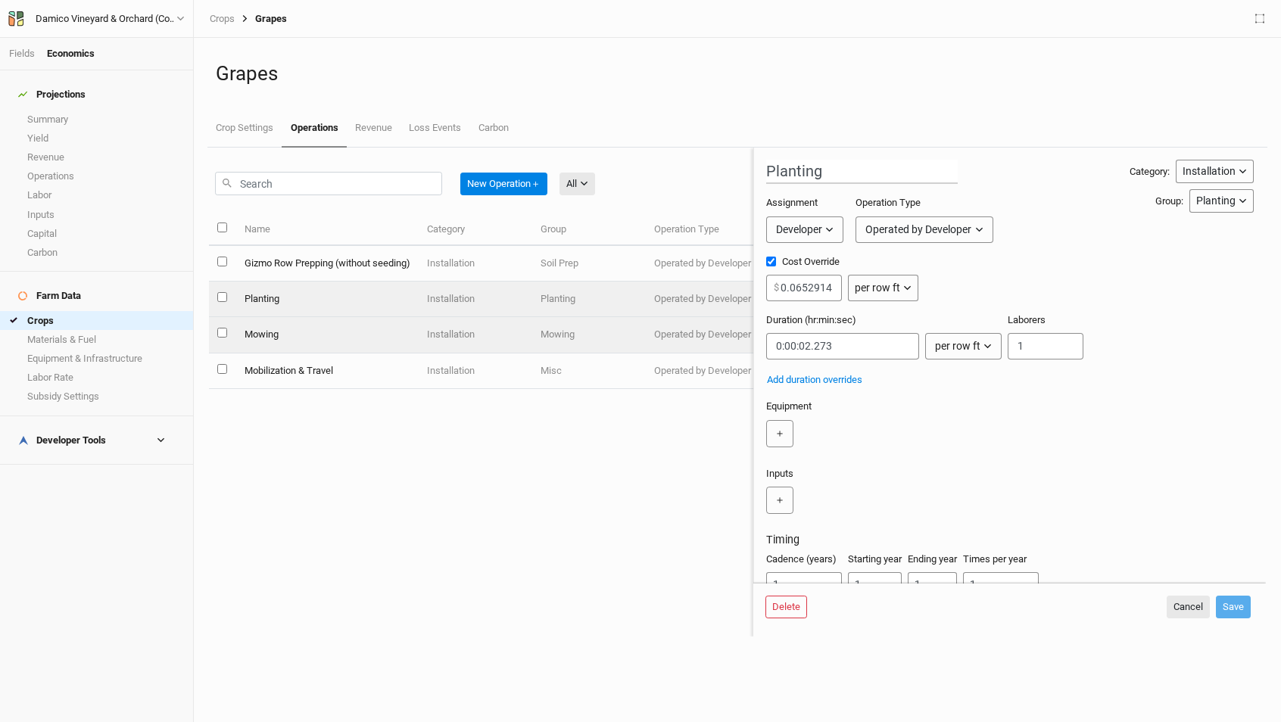
click at [359, 330] on td "Mowing" at bounding box center [326, 335] width 182 height 36
type input "Mowing"
type input "0.0112233"
type input "0:00:00.405"
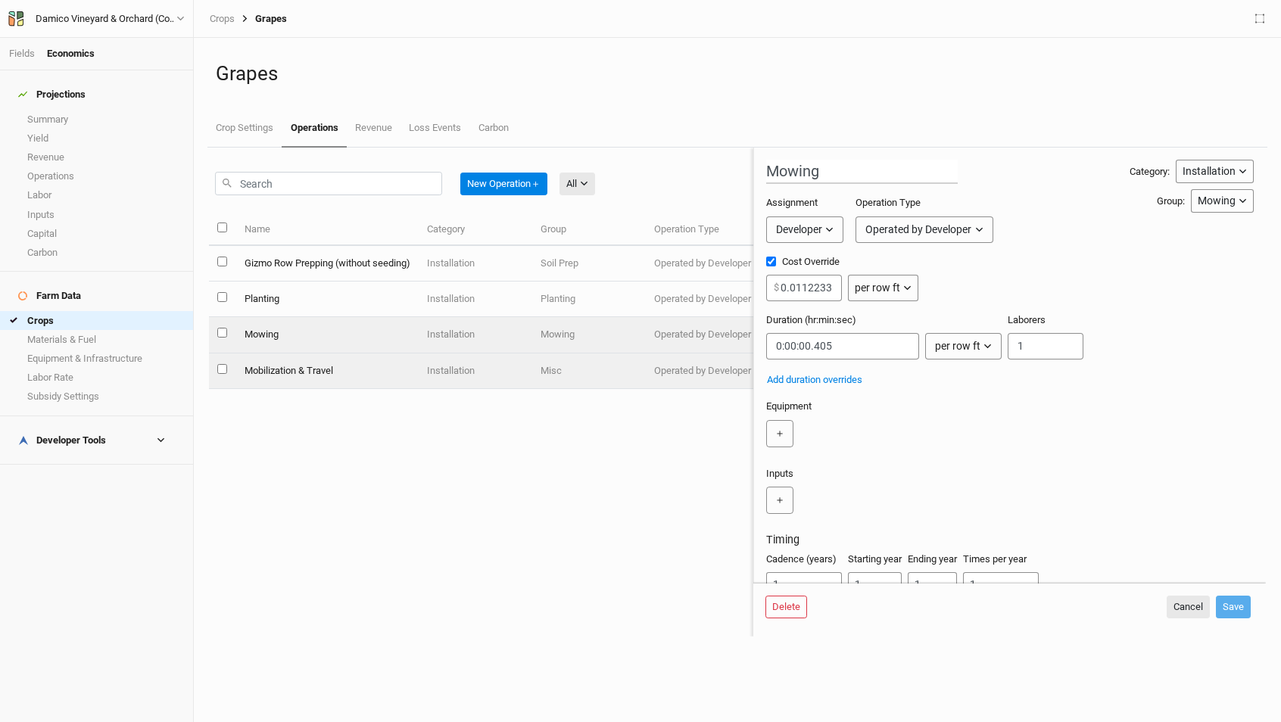
click at [365, 363] on td "Mobilization & Travel" at bounding box center [326, 371] width 182 height 36
type input "Mobilization & Travel"
type input "2638.80"
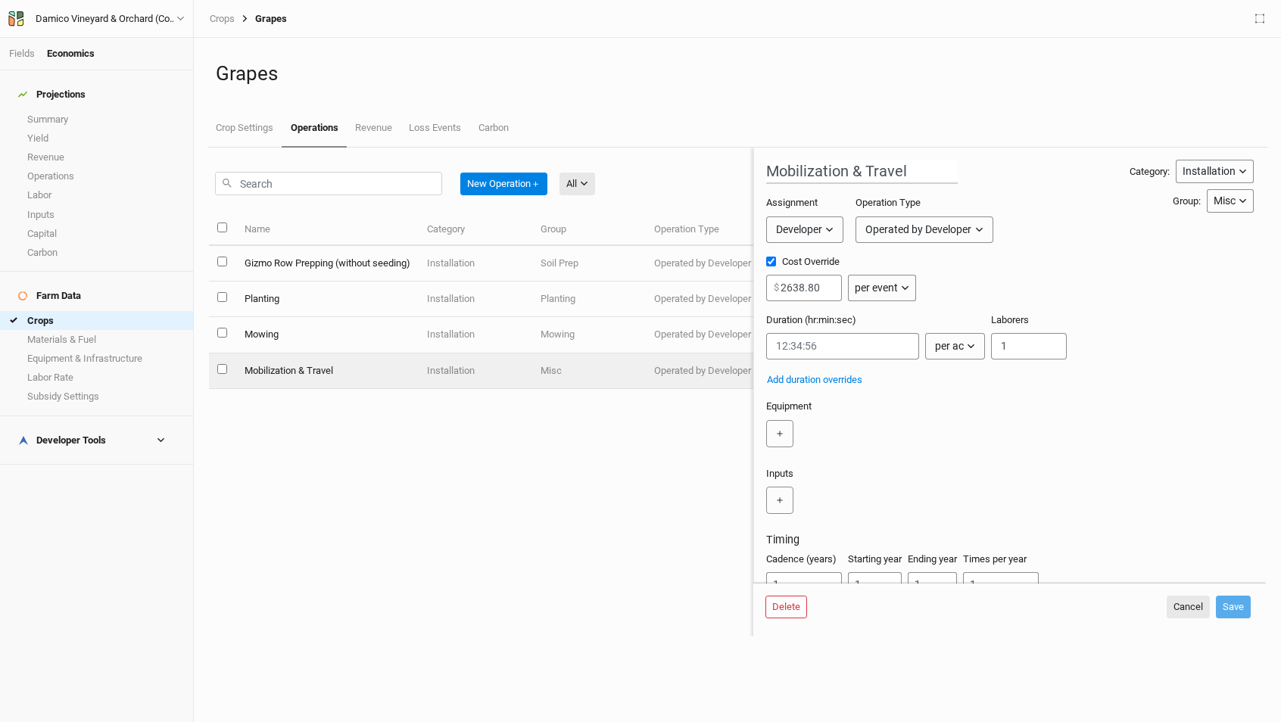
scroll to position [53, 0]
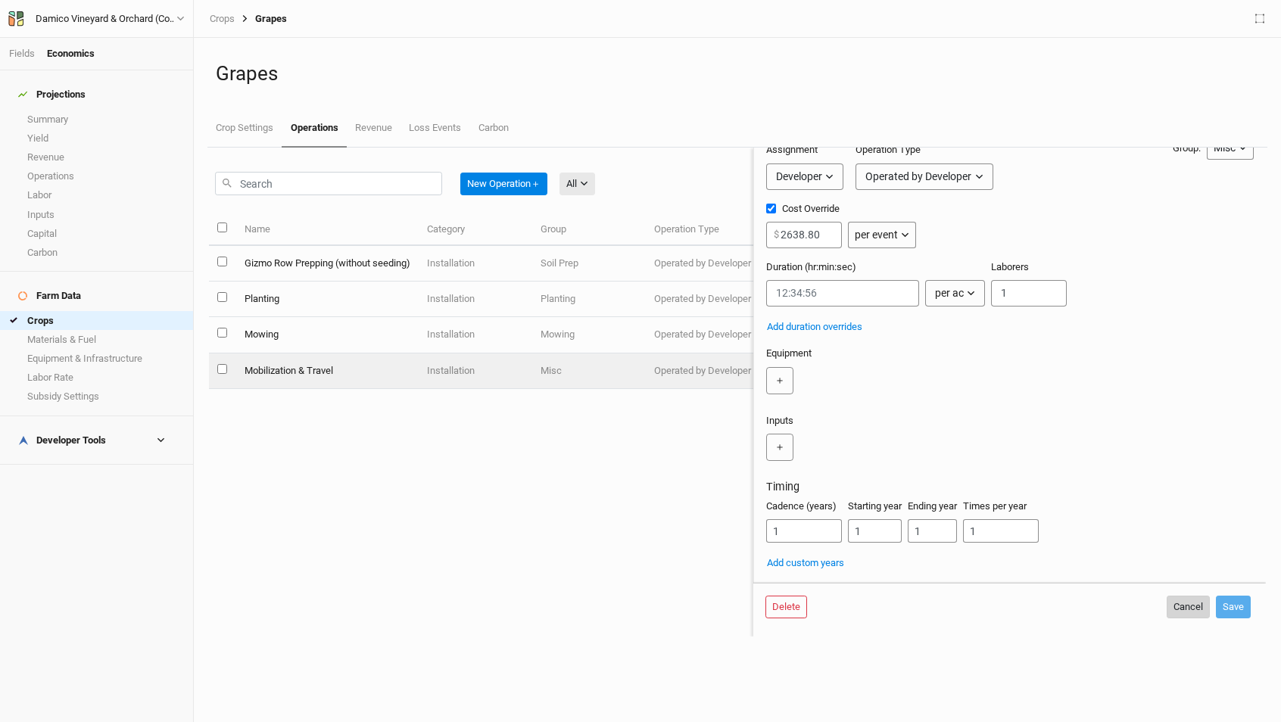
click at [1183, 608] on button "Cancel" at bounding box center [1187, 607] width 43 height 23
